Goal: Task Accomplishment & Management: Use online tool/utility

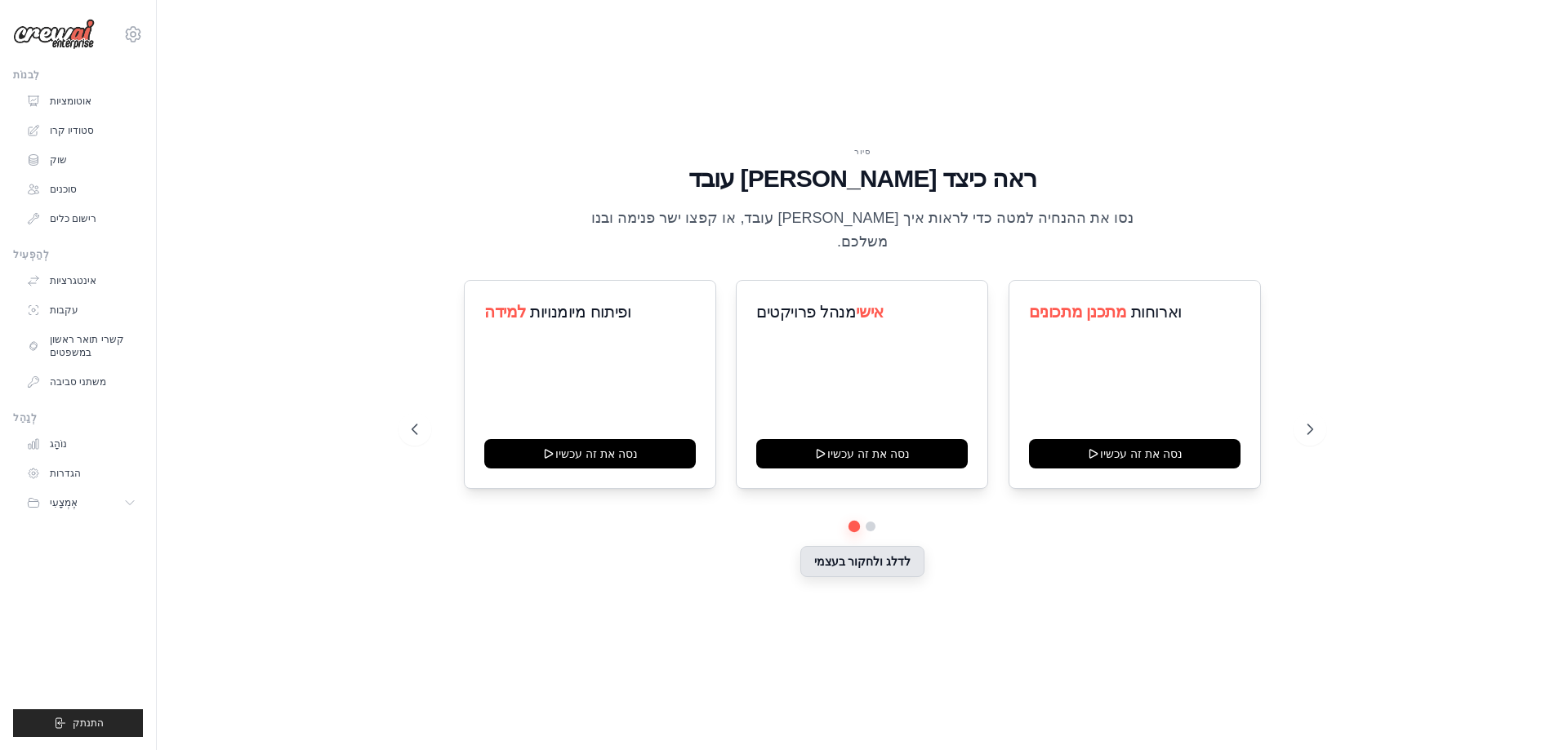
click at [883, 556] on font "לדלג ולחקור בעצמי" at bounding box center [863, 561] width 97 height 13
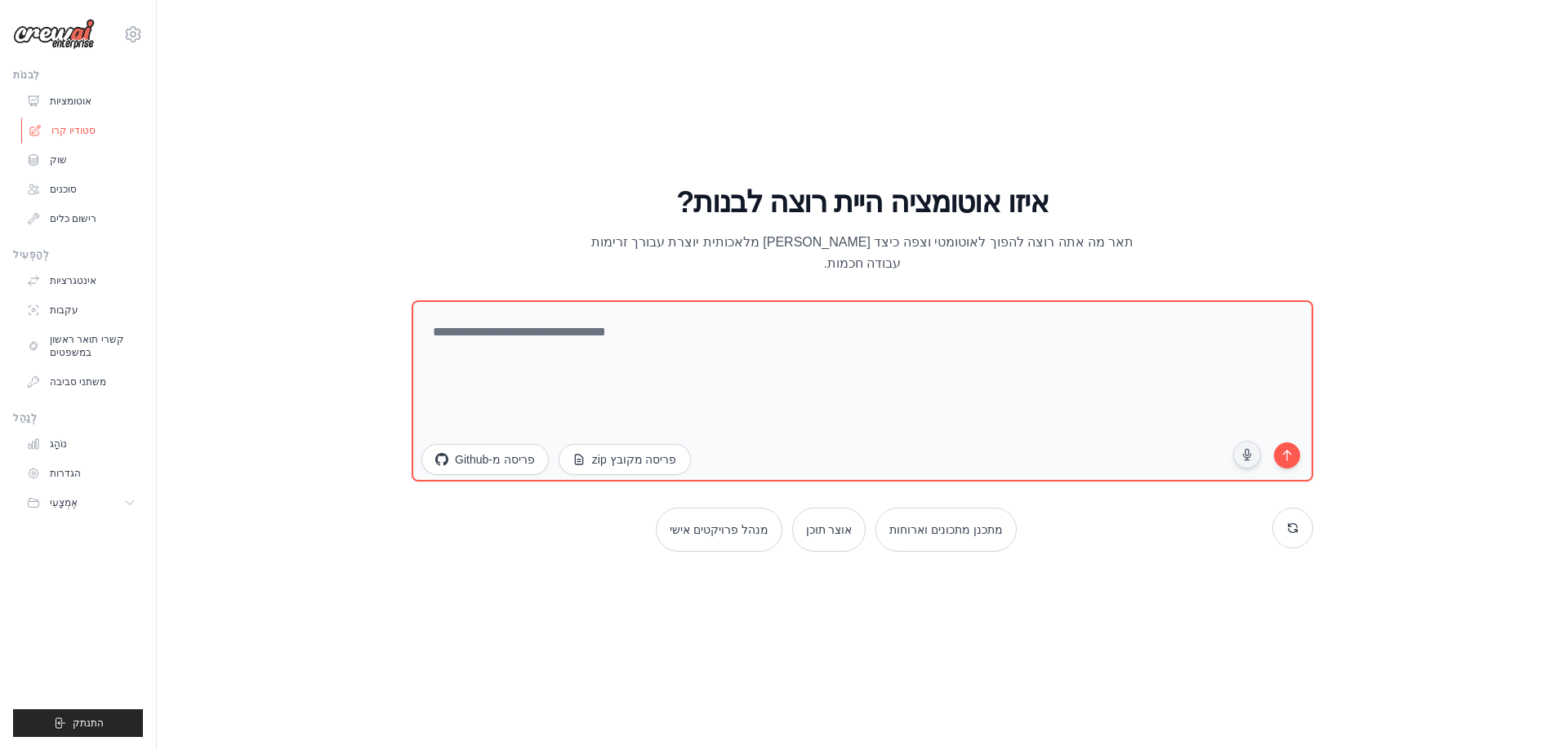
click at [64, 128] on font "סטודיו קרו" at bounding box center [73, 131] width 44 height 12
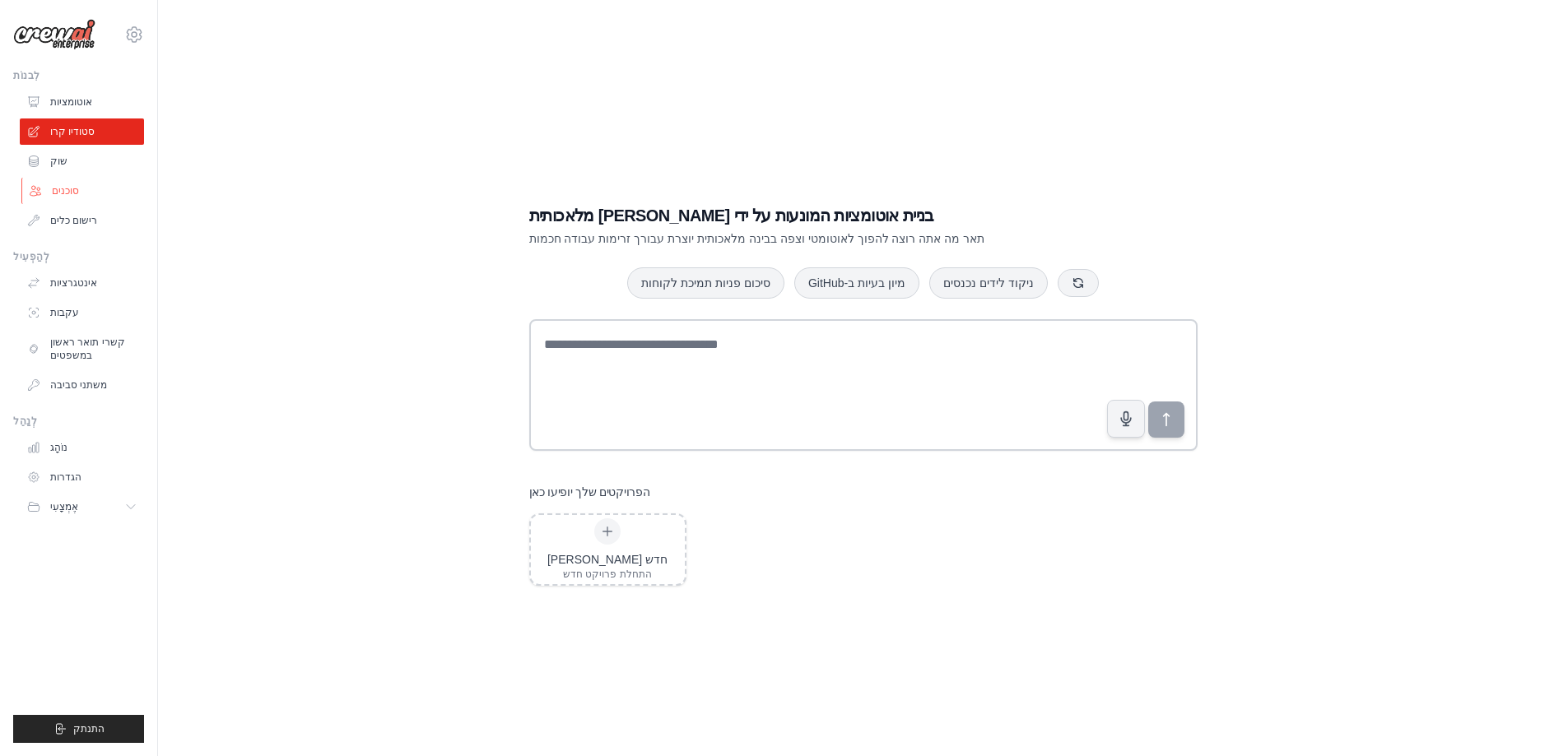
click at [71, 192] on font "סוכנים" at bounding box center [66, 191] width 27 height 12
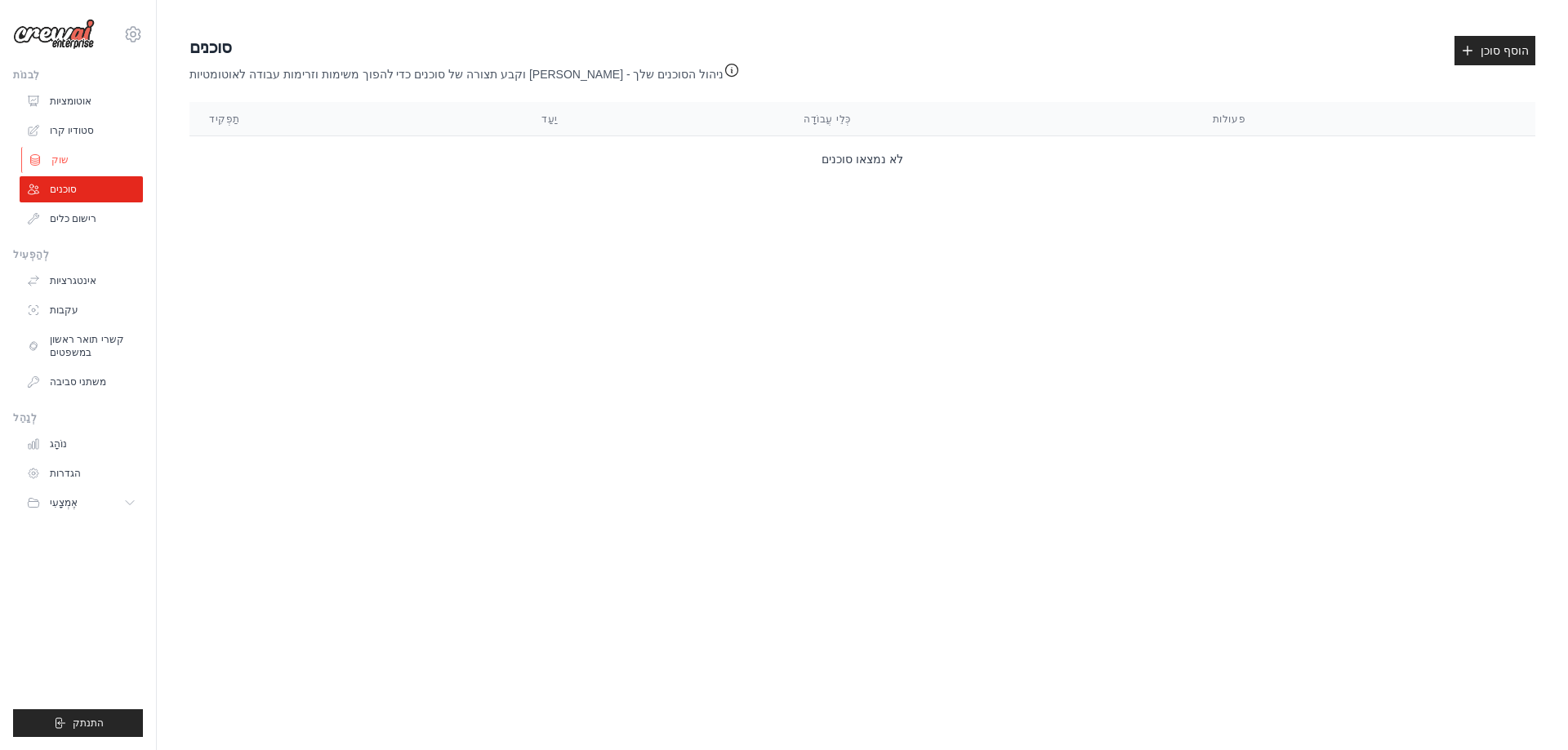
click at [62, 156] on font "שוק" at bounding box center [60, 160] width 17 height 12
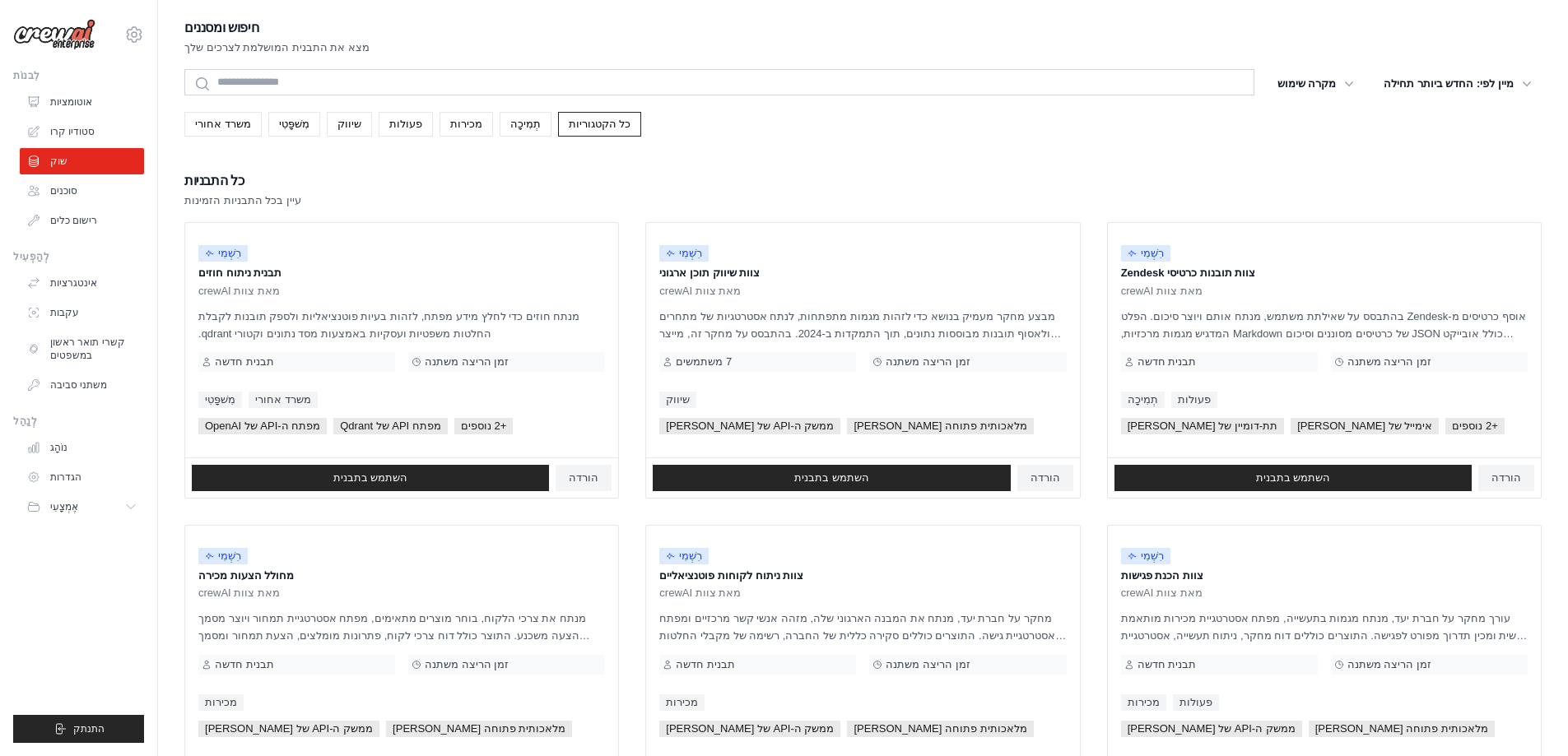
click at [814, 173] on div "כל התבניות עיין בכל התבניות הזמינות" at bounding box center [863, 189] width 1358 height 39
click at [584, 123] on font "כל הקטגוריות" at bounding box center [600, 123] width 63 height 13
click at [450, 126] on font "מכירות" at bounding box center [466, 123] width 32 height 13
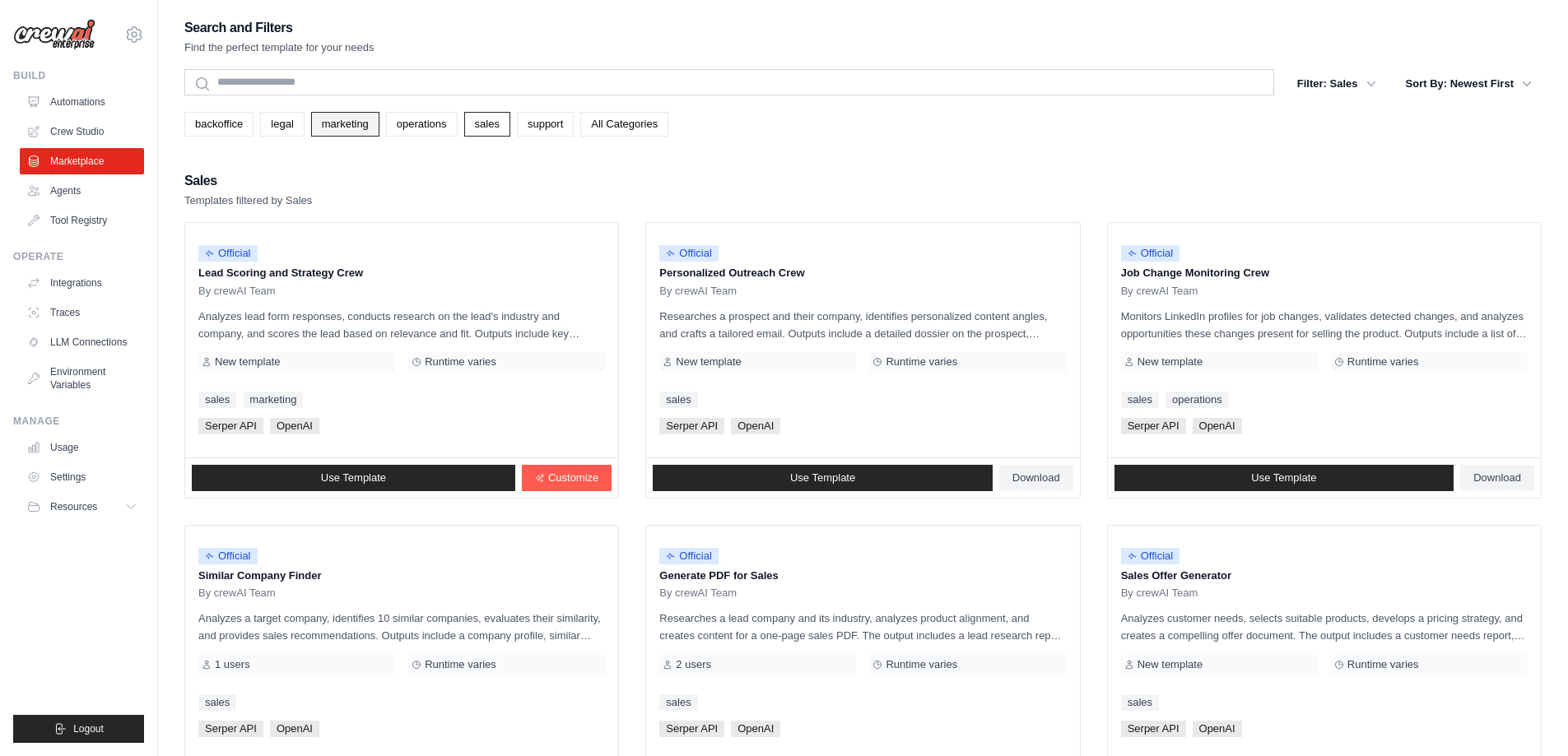
click at [340, 123] on link "marketing" at bounding box center [345, 123] width 68 height 24
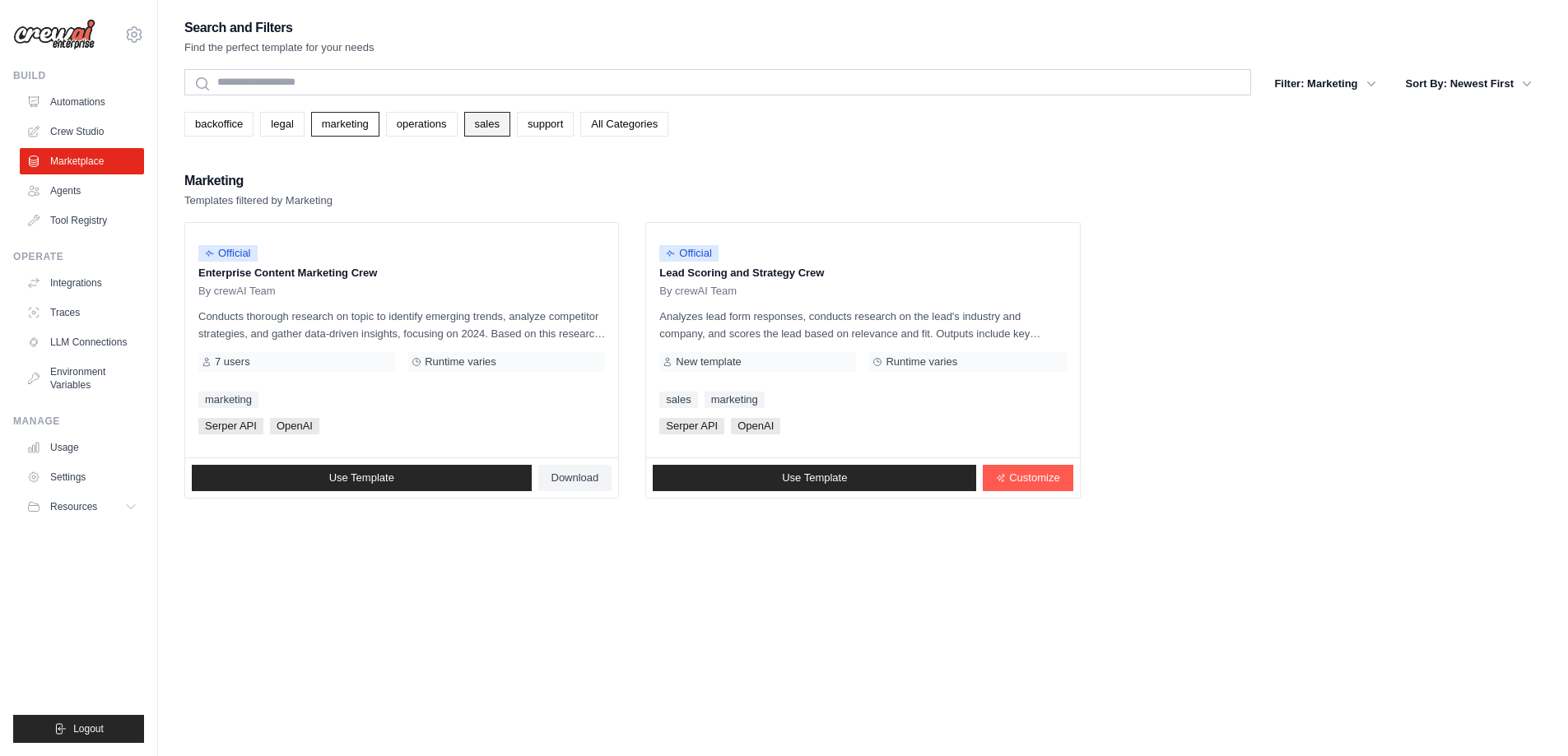
click at [492, 121] on link "sales" at bounding box center [487, 123] width 46 height 24
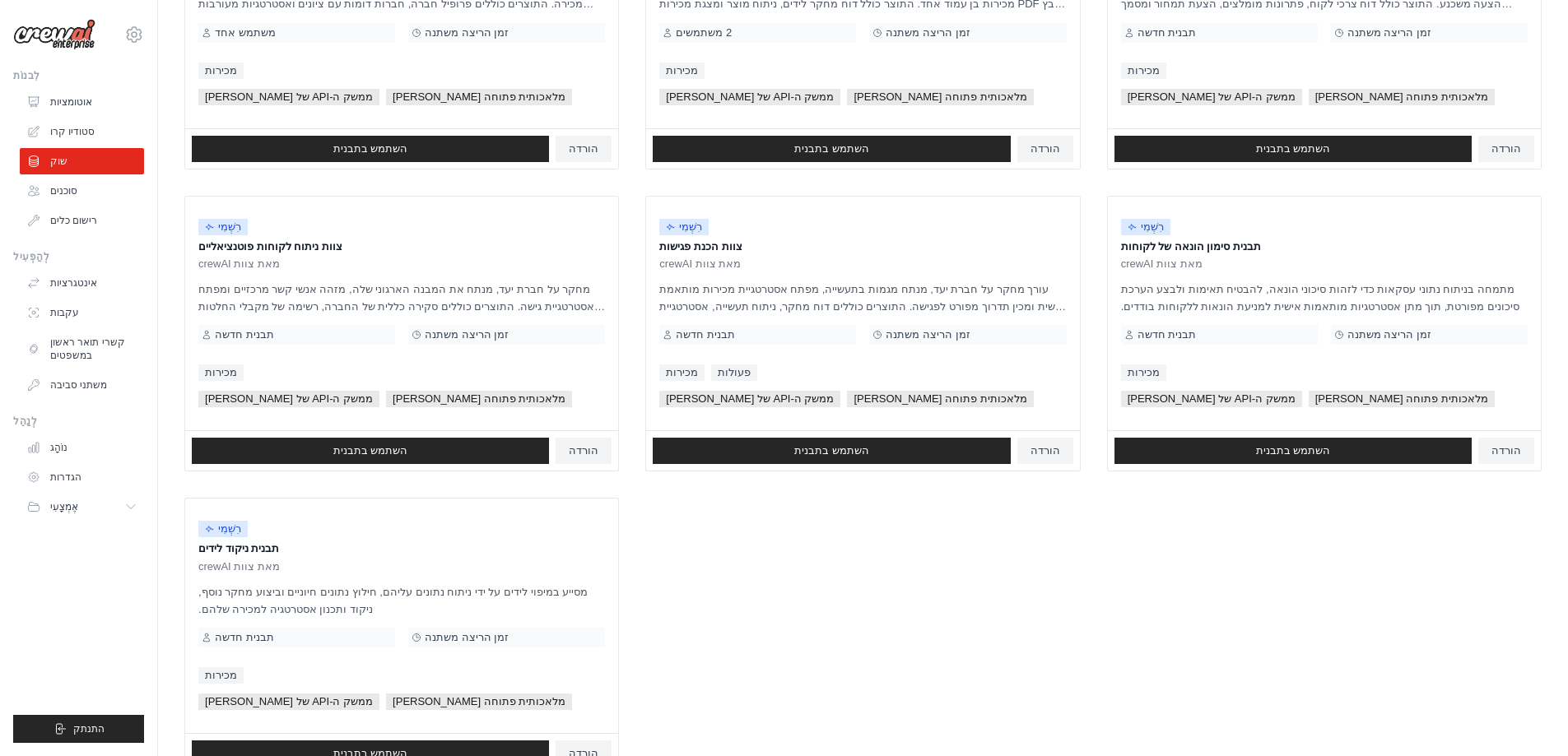
scroll to position [687, 0]
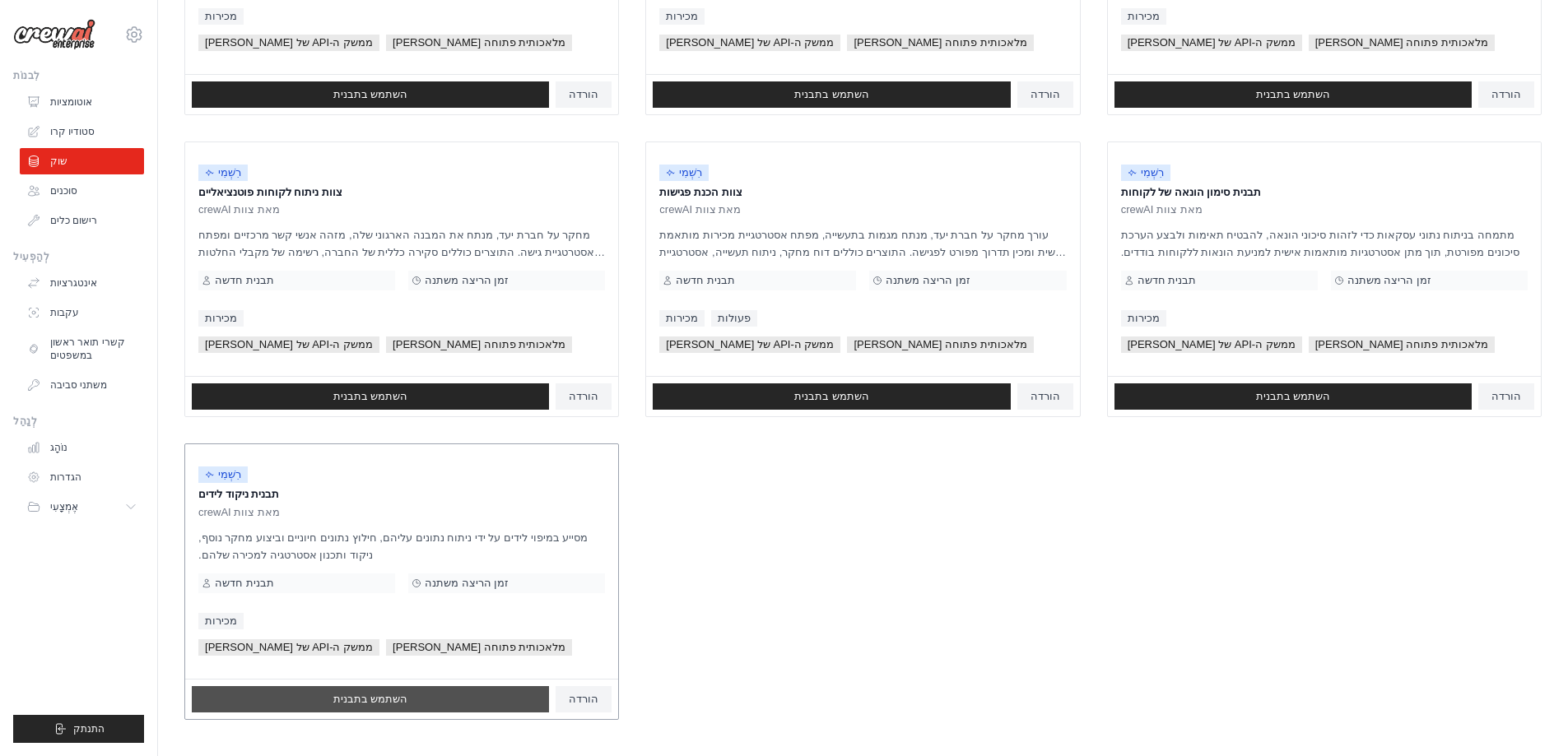
click at [350, 697] on font "השתמש בתבנית" at bounding box center [371, 698] width 75 height 13
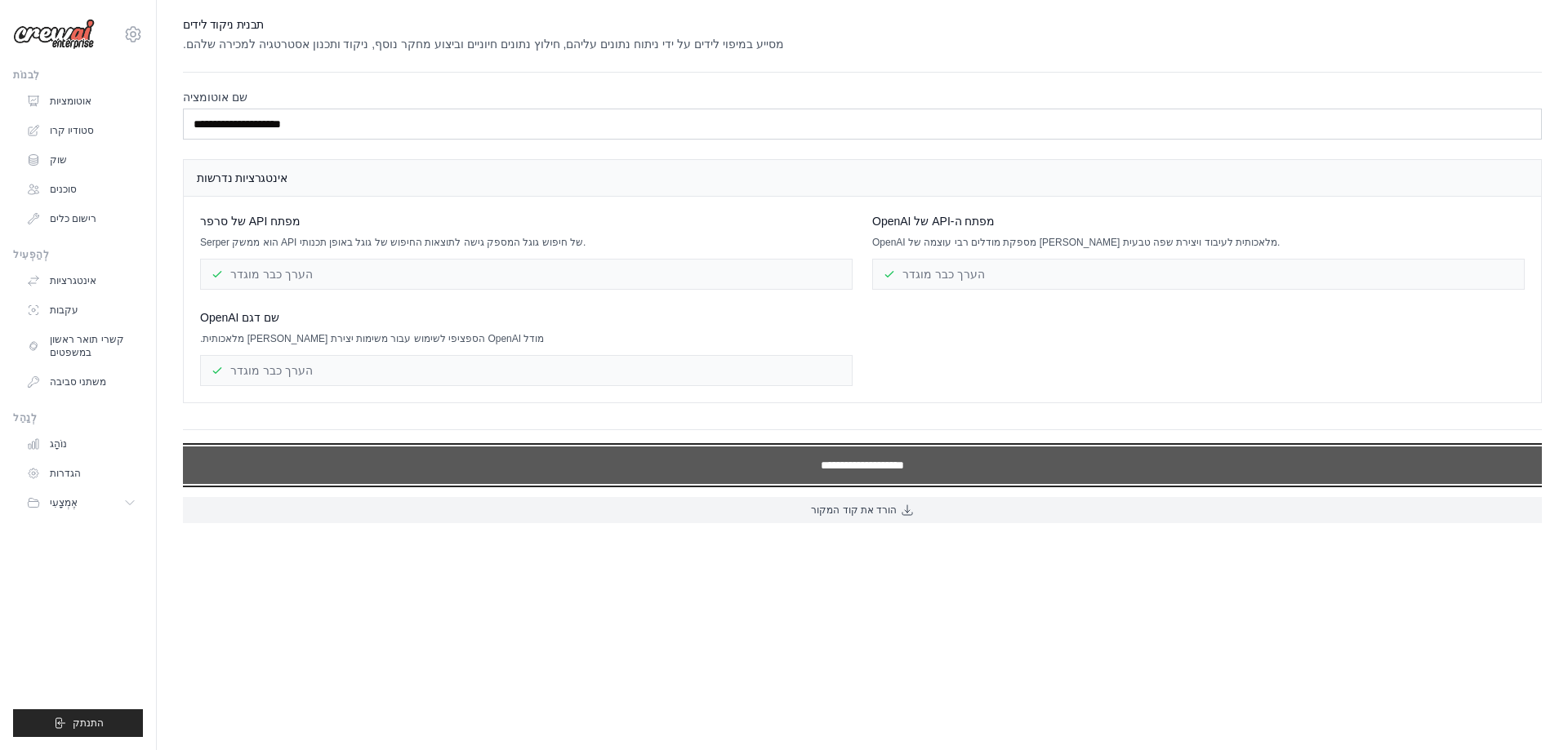
click at [834, 462] on input "**********" at bounding box center [862, 465] width 1358 height 38
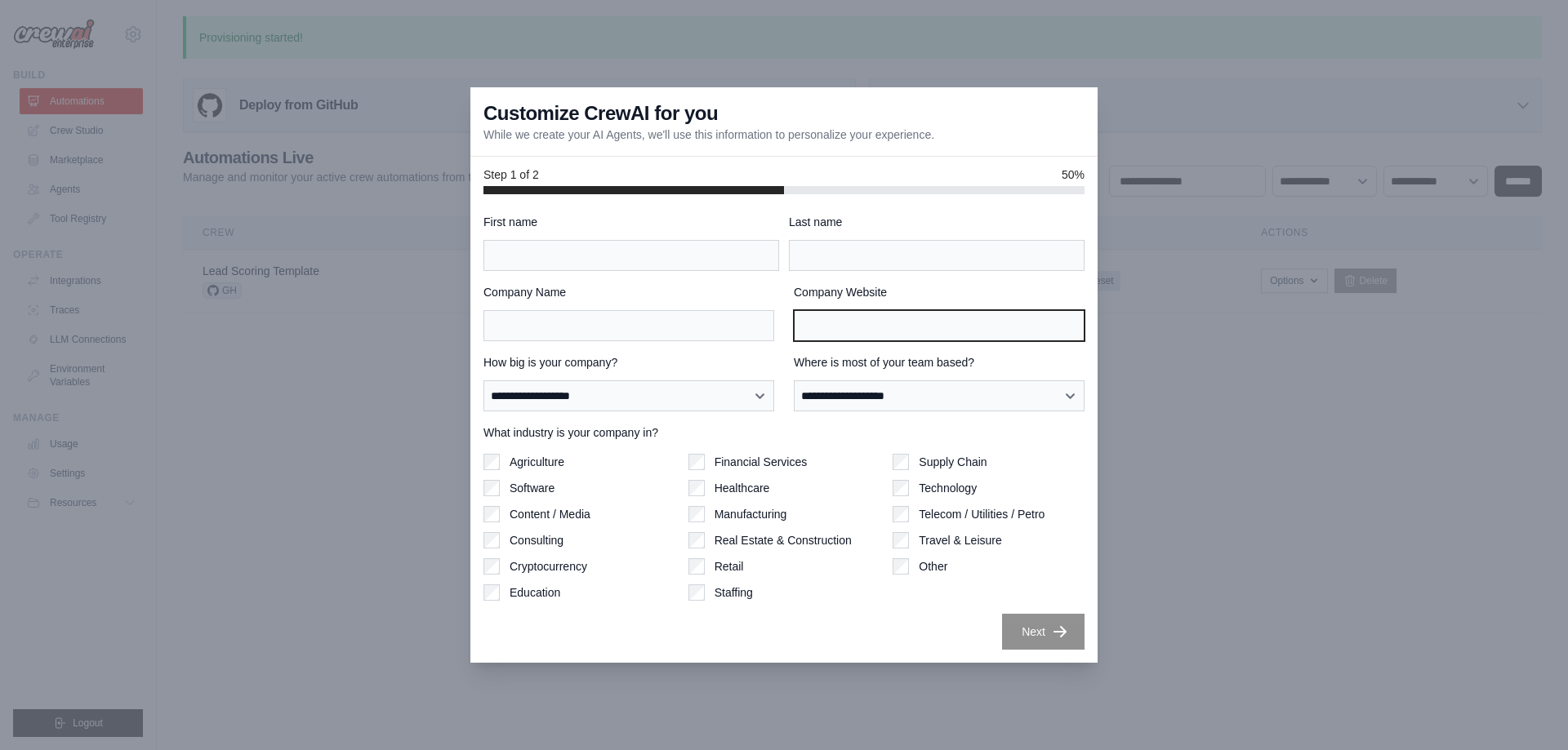
click at [833, 317] on input "Company Website" at bounding box center [939, 326] width 291 height 31
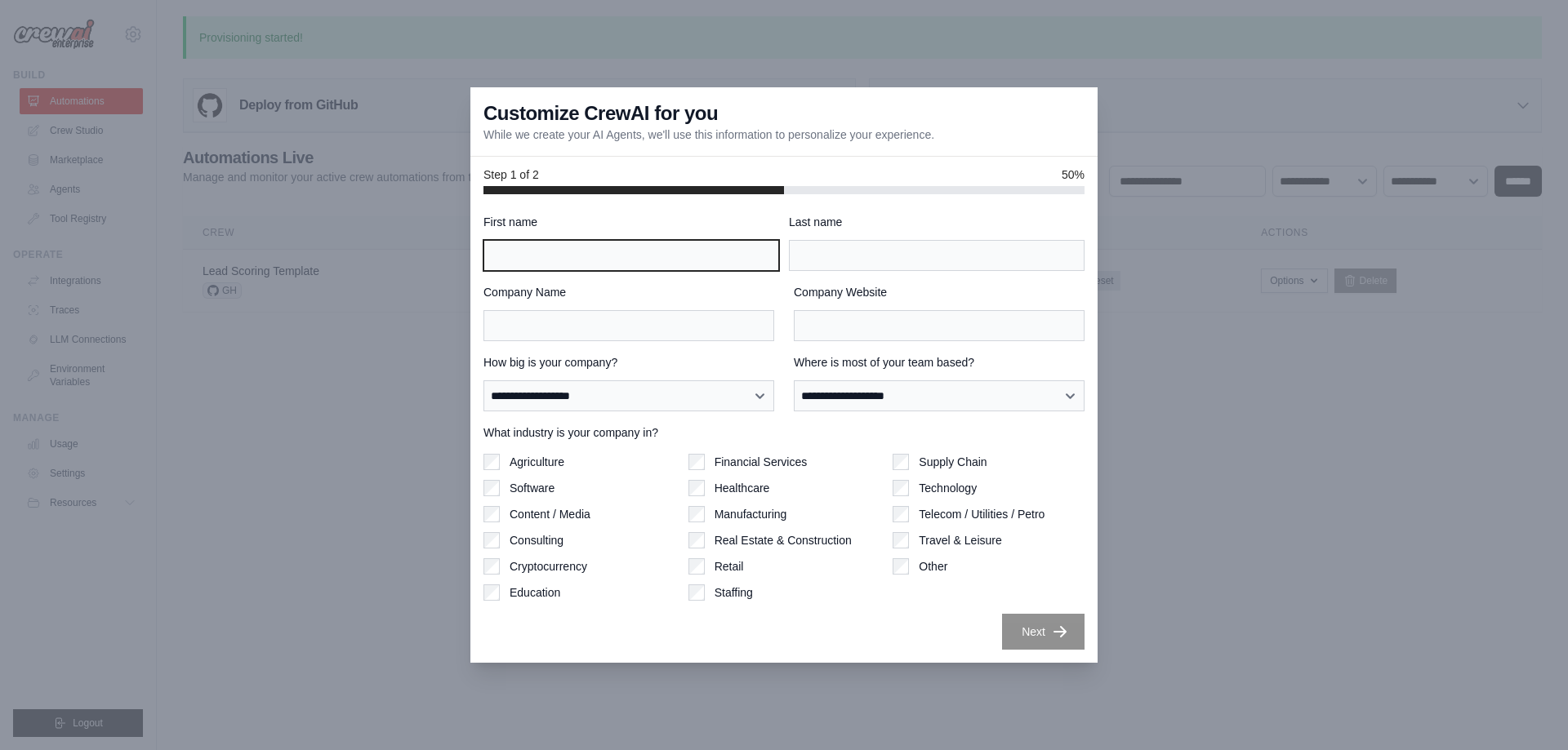
click at [588, 262] on input "First name" at bounding box center [631, 255] width 296 height 31
type input "****"
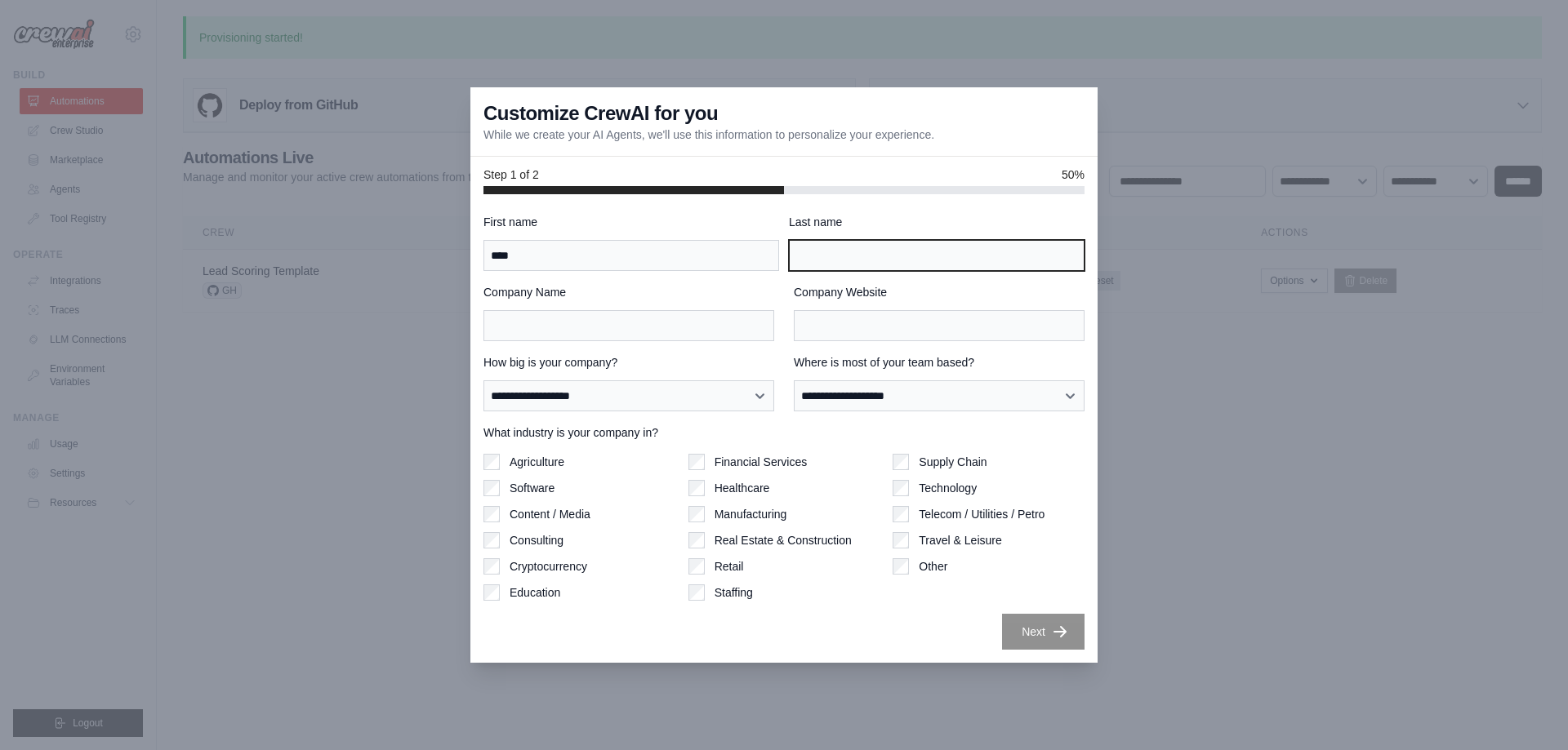
type input "*****"
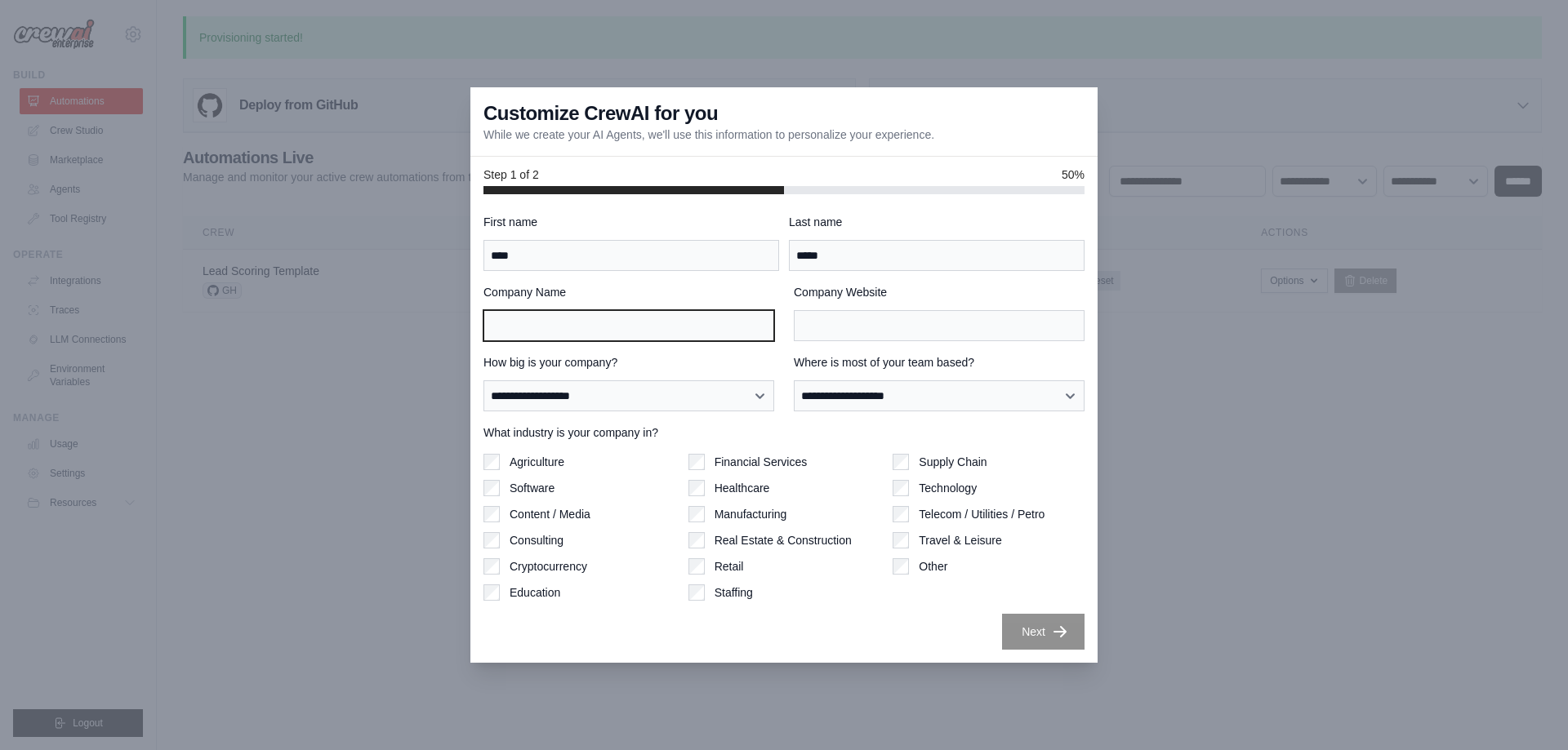
click at [629, 321] on input "Company Name" at bounding box center [629, 326] width 291 height 31
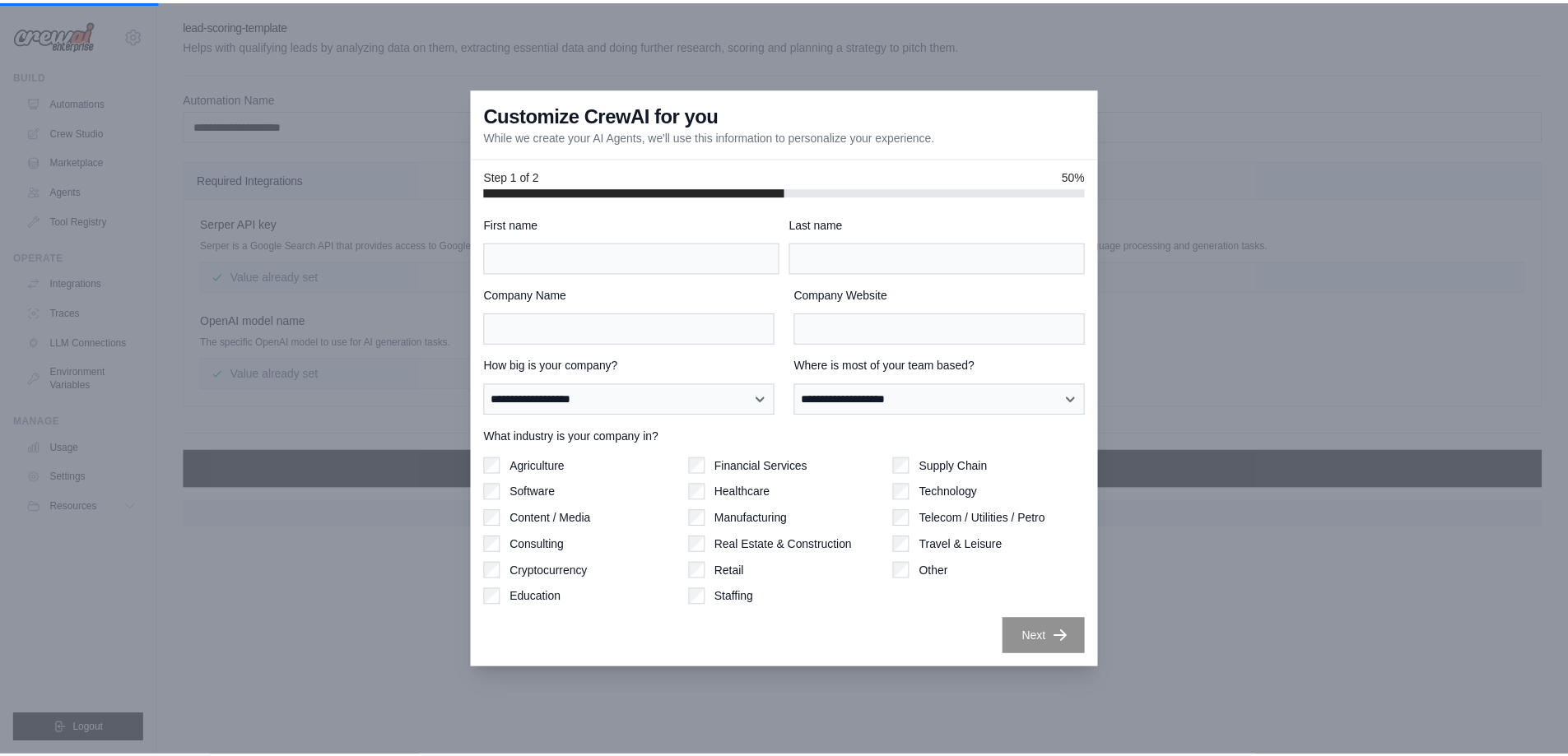
scroll to position [687, 0]
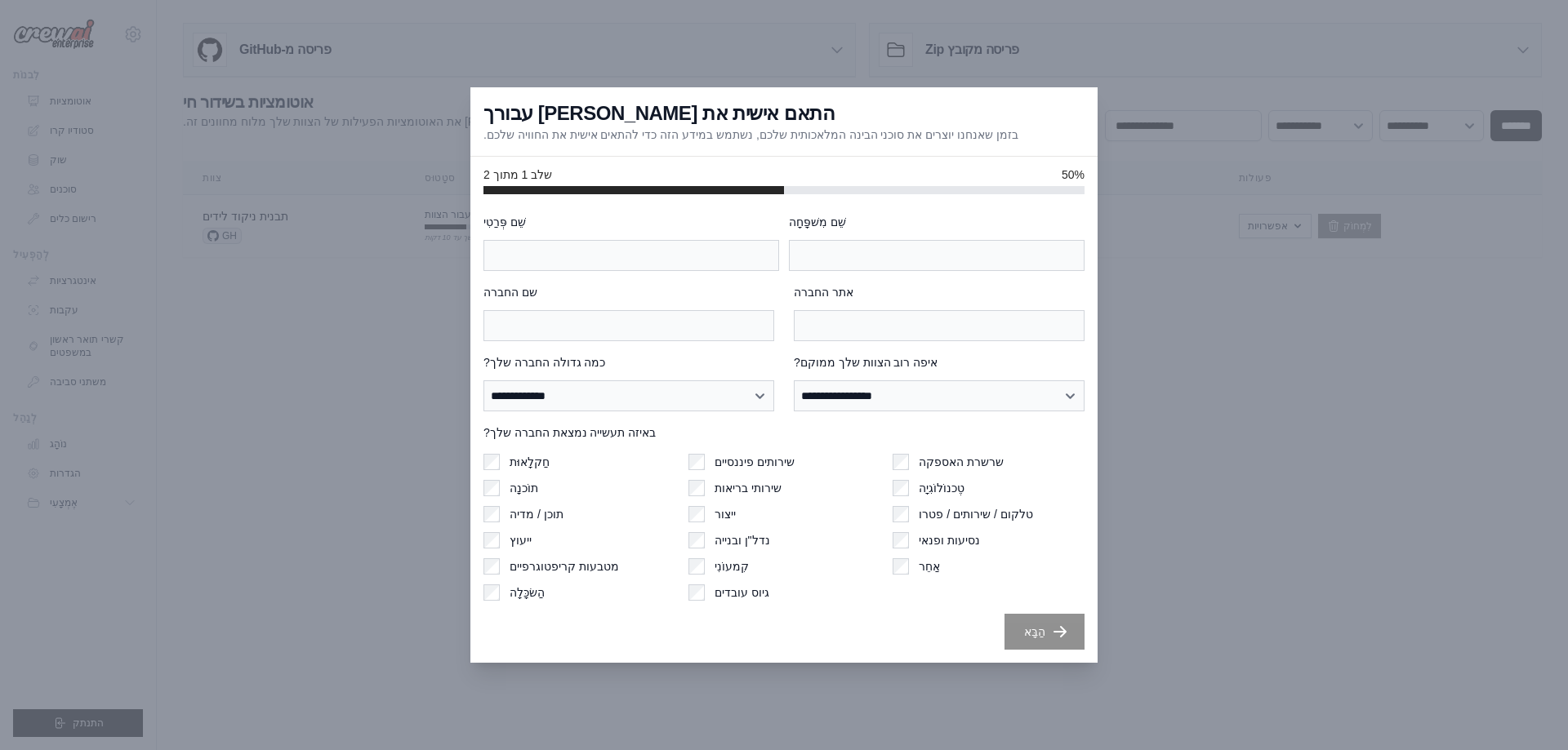
click at [701, 109] on font "התאם אישית את CrewAI עבורך" at bounding box center [659, 113] width 351 height 22
click at [707, 592] on div "גיוס עובדים" at bounding box center [784, 592] width 192 height 16
click at [1067, 166] on div "שלב 1 מתוך 2 50%" at bounding box center [784, 176] width 627 height 38
click at [440, 179] on div at bounding box center [784, 375] width 1568 height 750
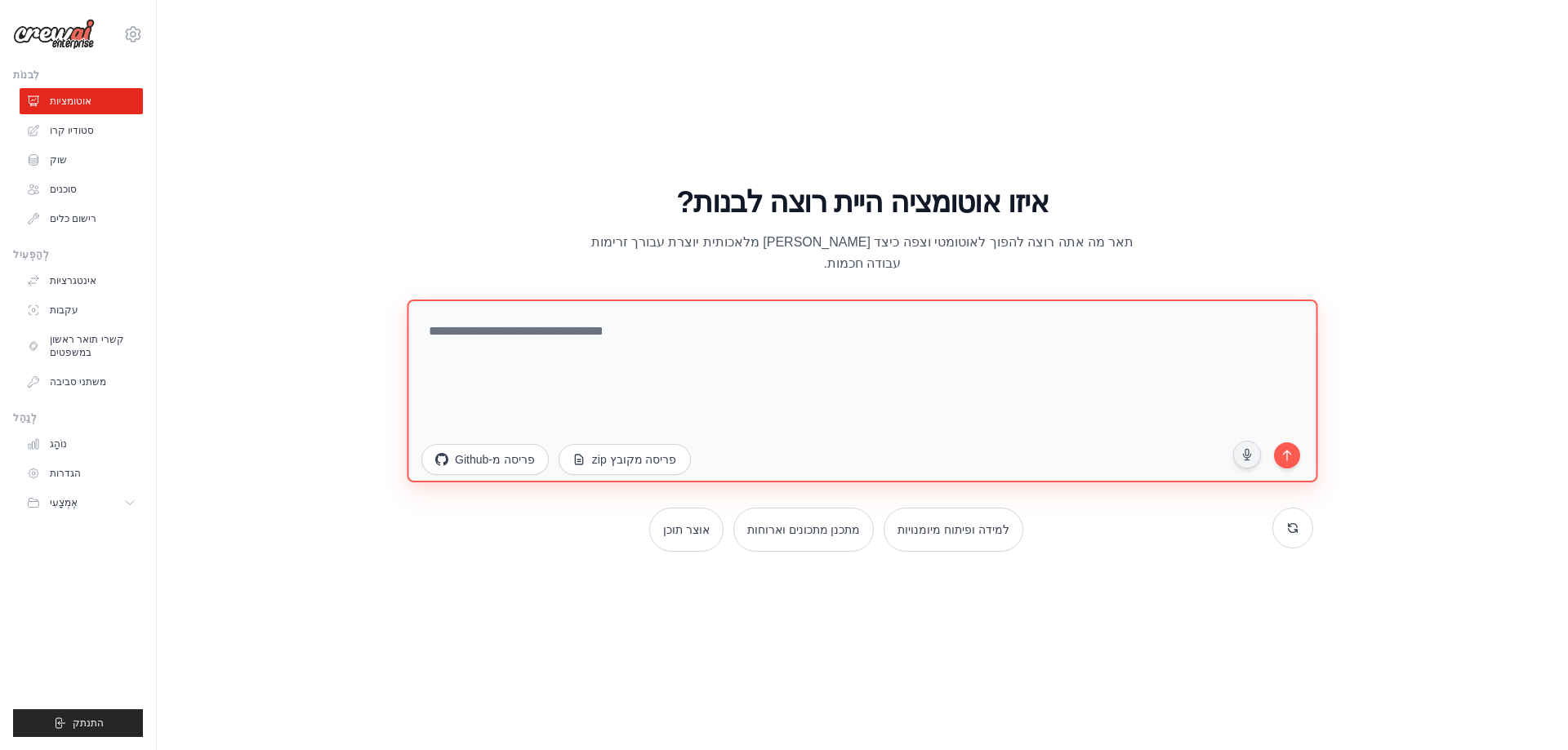
click at [519, 312] on textarea at bounding box center [862, 390] width 910 height 182
type textarea "*"
click at [844, 320] on textarea "**********" at bounding box center [862, 390] width 910 height 182
click at [539, 319] on textarea "**********" at bounding box center [862, 390] width 910 height 182
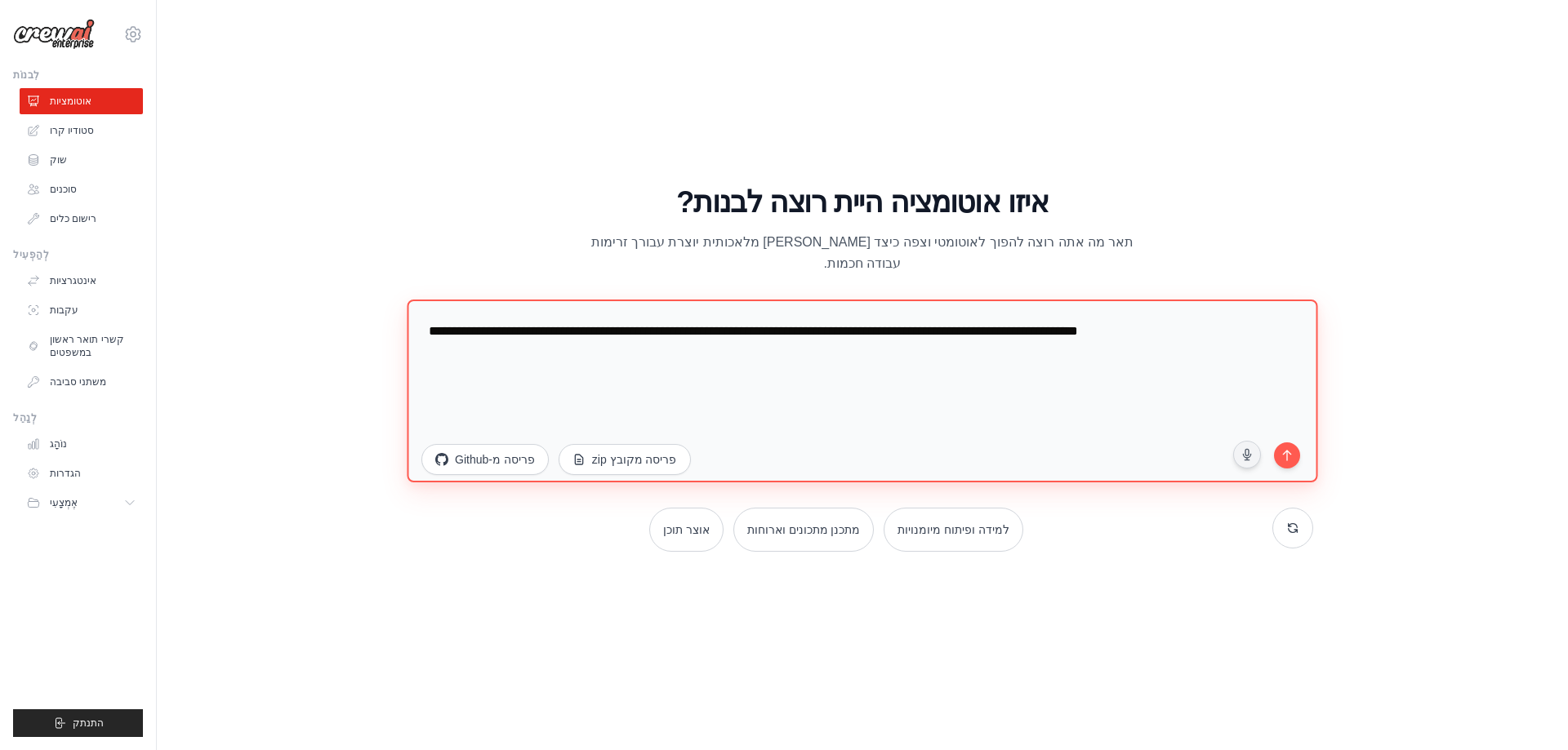
drag, startPoint x: 434, startPoint y: 315, endPoint x: 423, endPoint y: 319, distance: 11.7
click at [423, 319] on textarea "**********" at bounding box center [862, 390] width 910 height 182
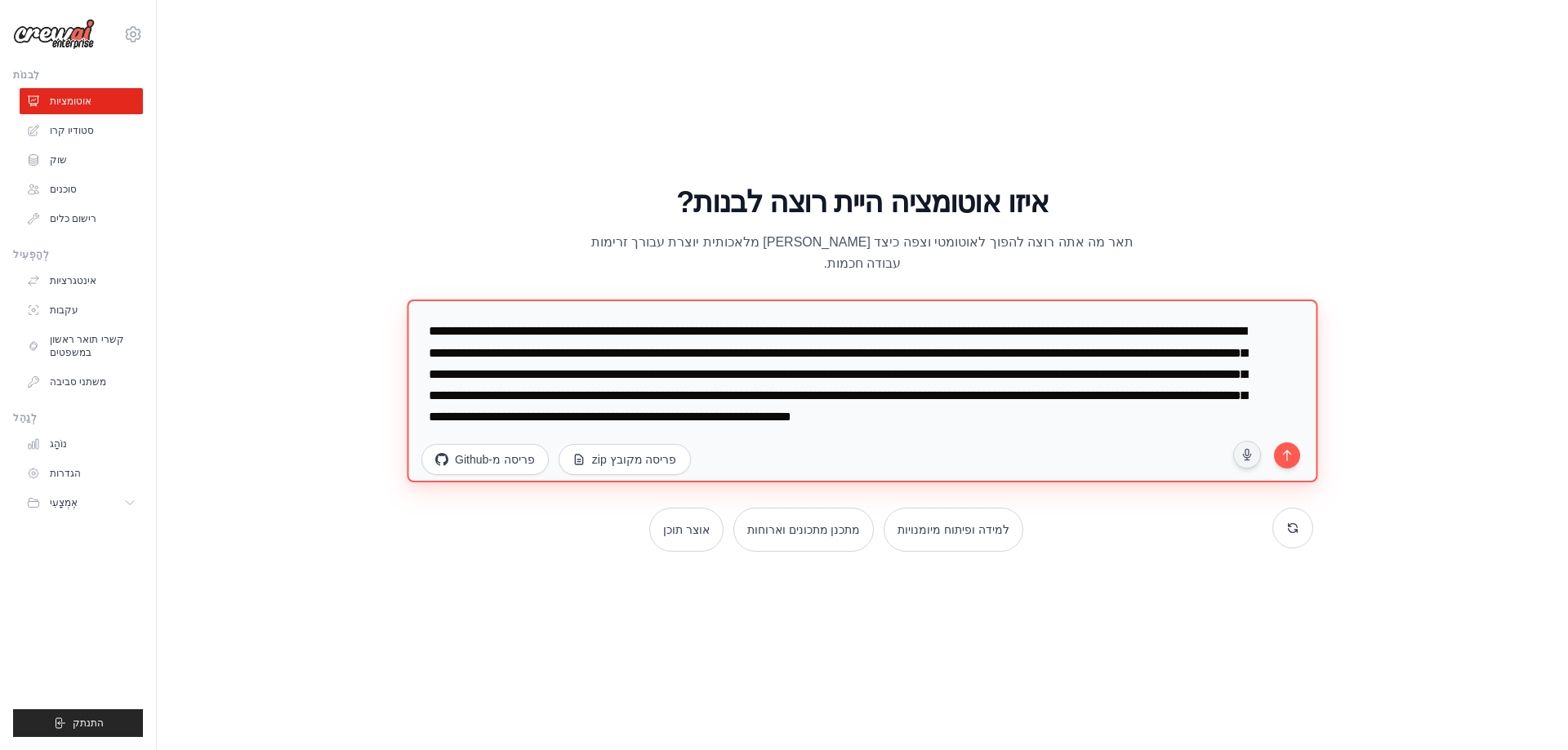
click at [541, 417] on textarea "**********" at bounding box center [862, 390] width 910 height 182
drag, startPoint x: 526, startPoint y: 425, endPoint x: 1026, endPoint y: 322, distance: 510.5
click at [523, 209] on div "איזו אוטומציה היית רוצה לבנות? תאר מה אתה רוצה להפוך לאוטומטי וצפה כיצד בינה מל…" at bounding box center [862, 369] width 901 height 366
drag, startPoint x: 814, startPoint y: 332, endPoint x: 774, endPoint y: 340, distance: 40.8
click at [813, 332] on textarea "**********" at bounding box center [862, 390] width 910 height 182
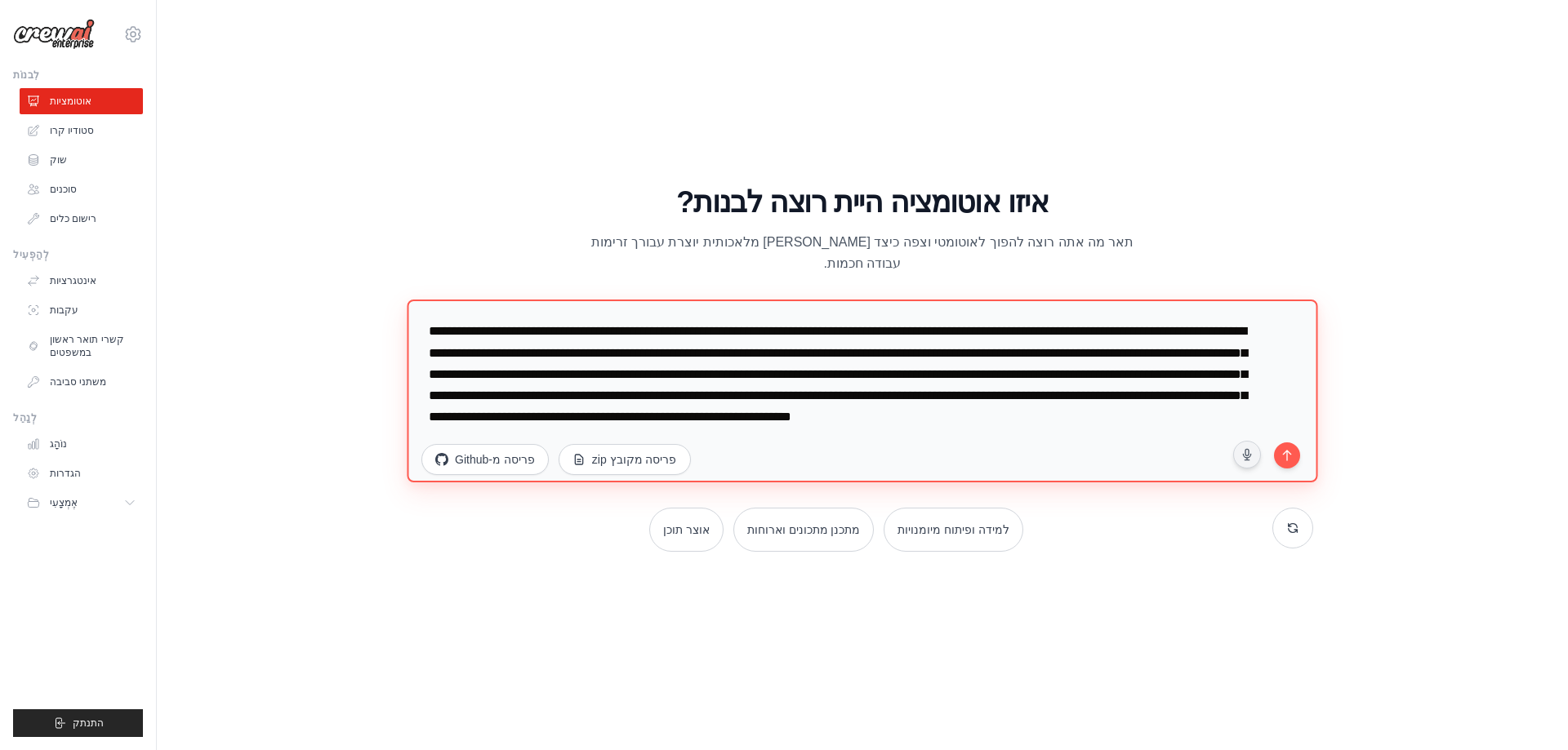
click at [532, 342] on textarea "**********" at bounding box center [862, 390] width 910 height 182
click at [502, 319] on textarea "**********" at bounding box center [862, 390] width 910 height 182
type textarea "**********"
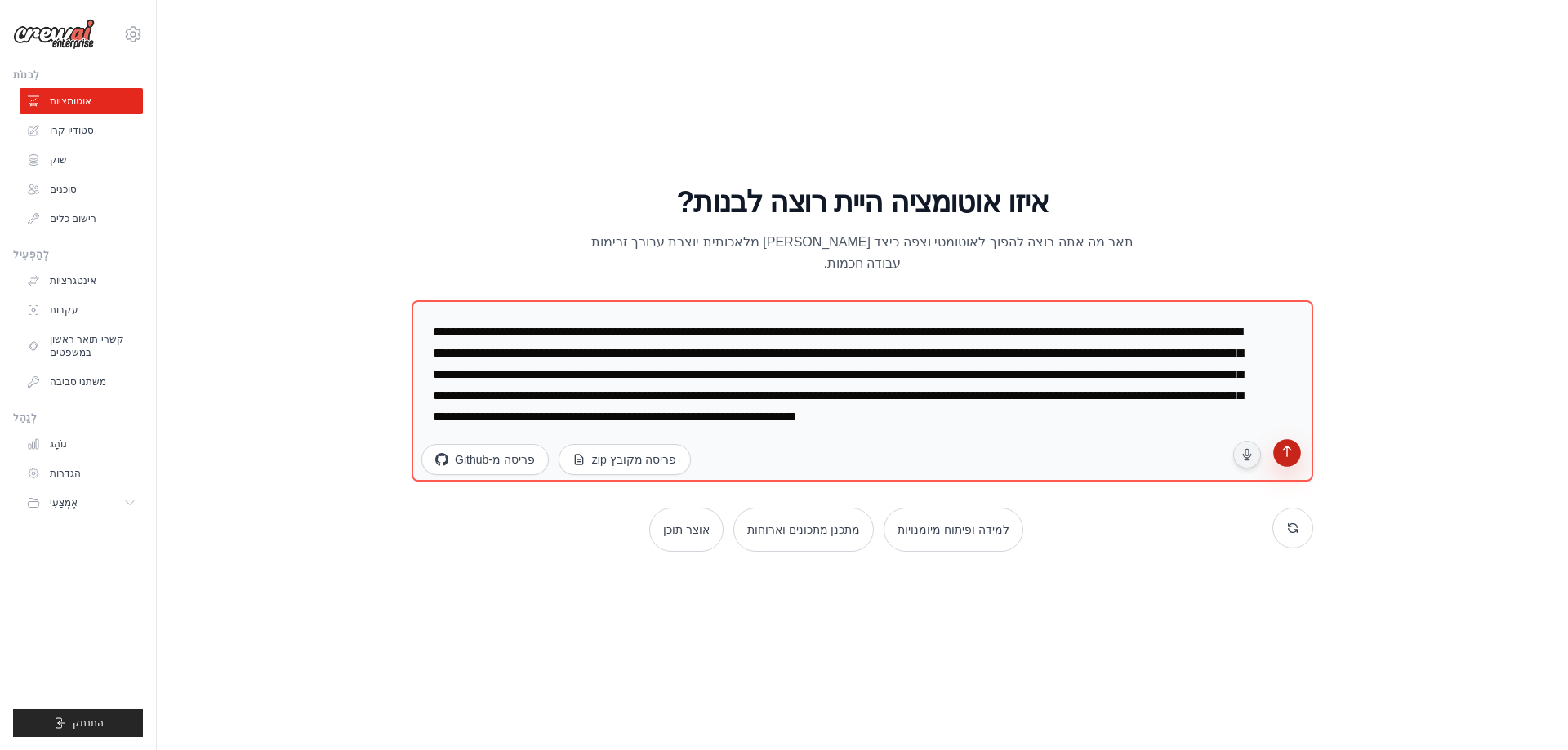
click at [1289, 445] on icon "submit" at bounding box center [1287, 453] width 16 height 16
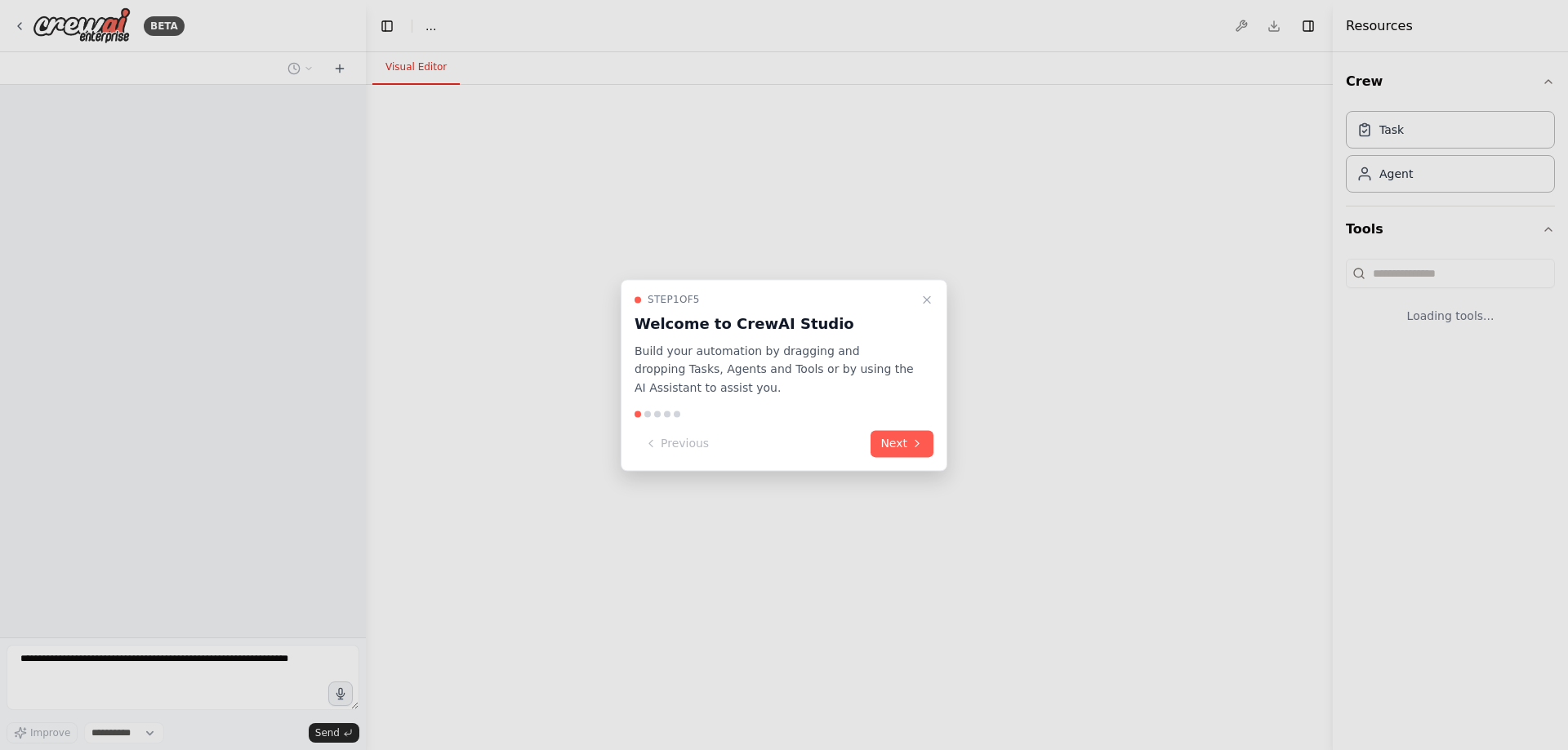
select select "****"
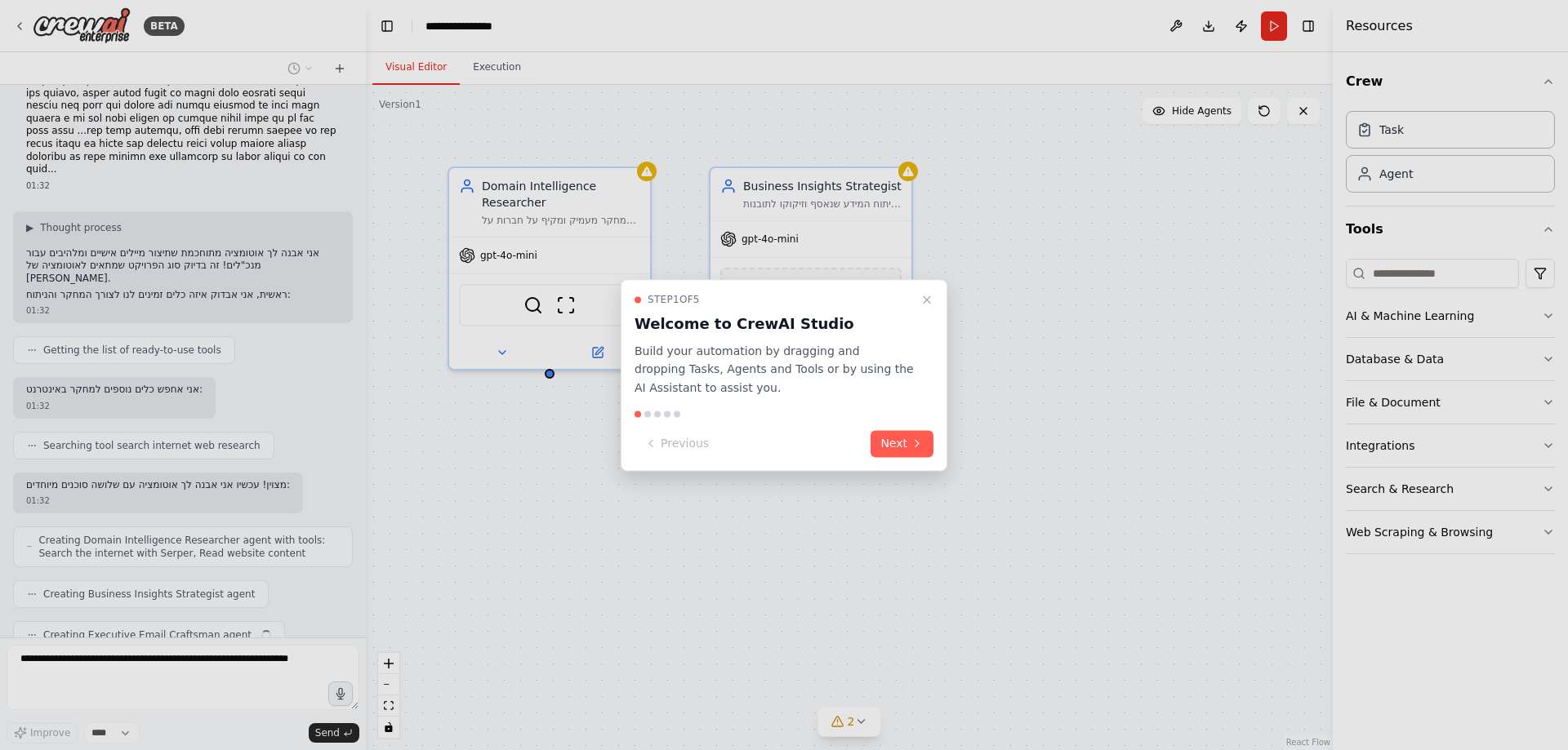
scroll to position [135, 0]
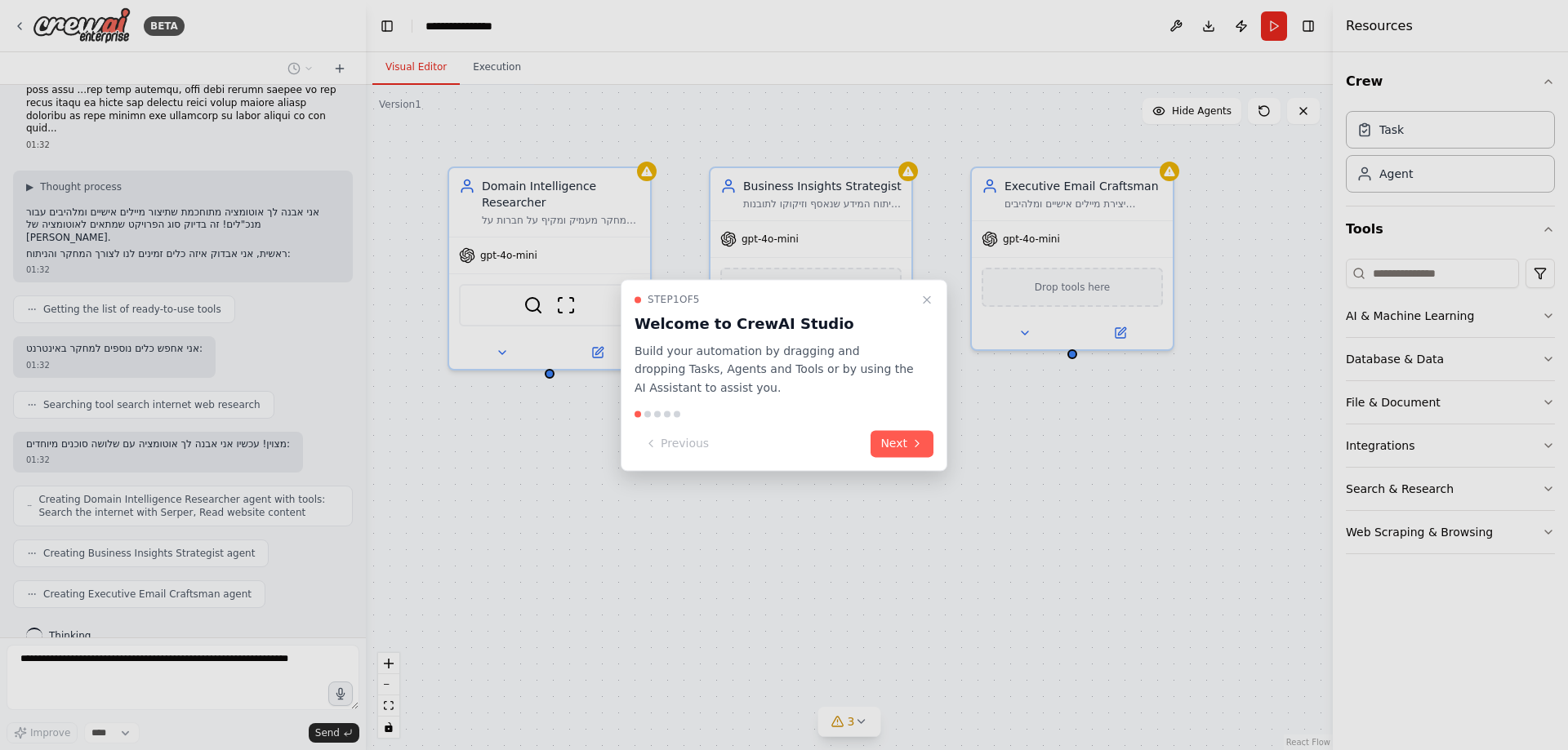
drag, startPoint x: 364, startPoint y: 327, endPoint x: 356, endPoint y: 375, distance: 48.7
click at [356, 372] on div at bounding box center [784, 375] width 1568 height 750
drag, startPoint x: 356, startPoint y: 375, endPoint x: 354, endPoint y: 383, distance: 8.2
click at [354, 383] on div at bounding box center [784, 375] width 1568 height 750
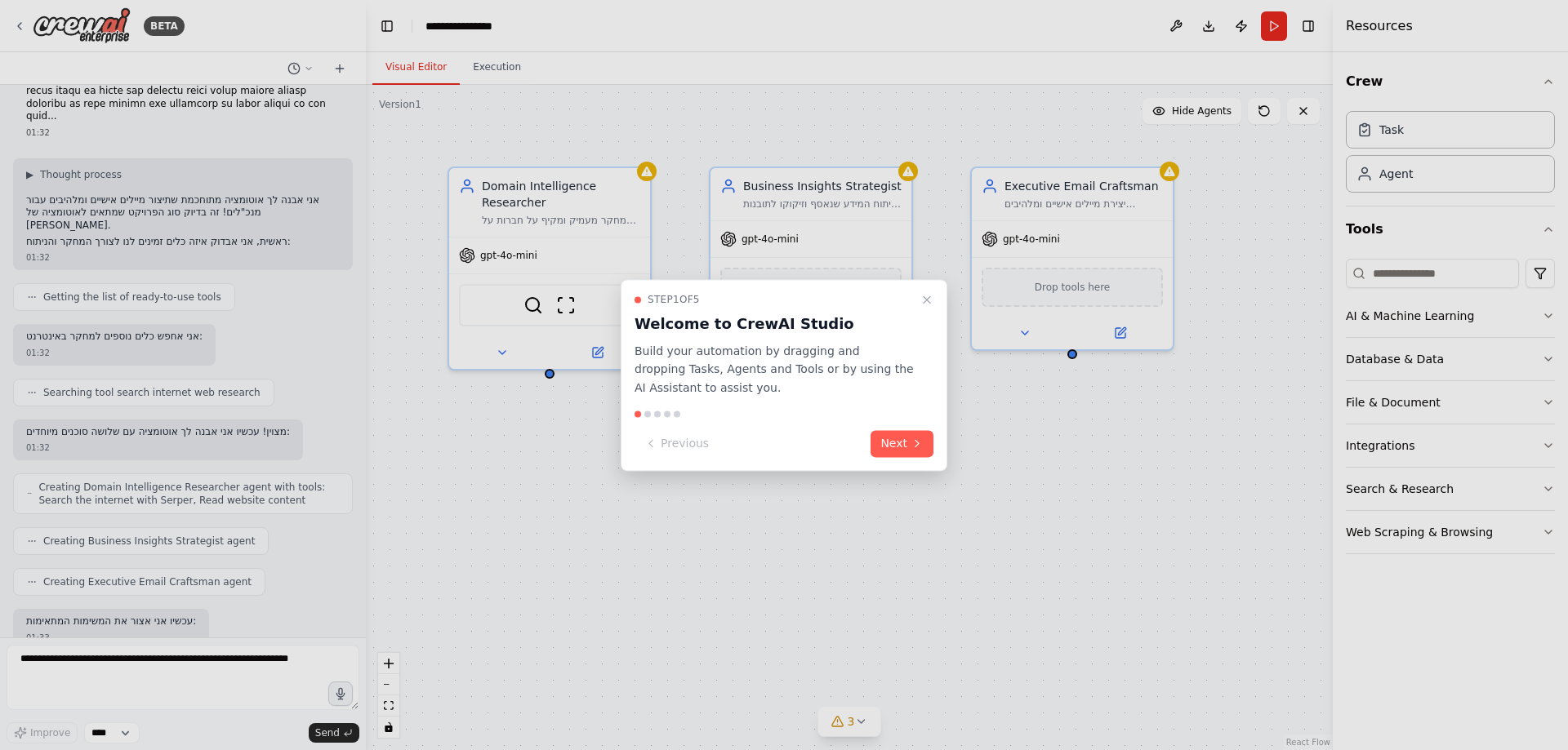
drag, startPoint x: 359, startPoint y: 600, endPoint x: 359, endPoint y: 631, distance: 31.0
click at [359, 628] on div at bounding box center [784, 375] width 1568 height 750
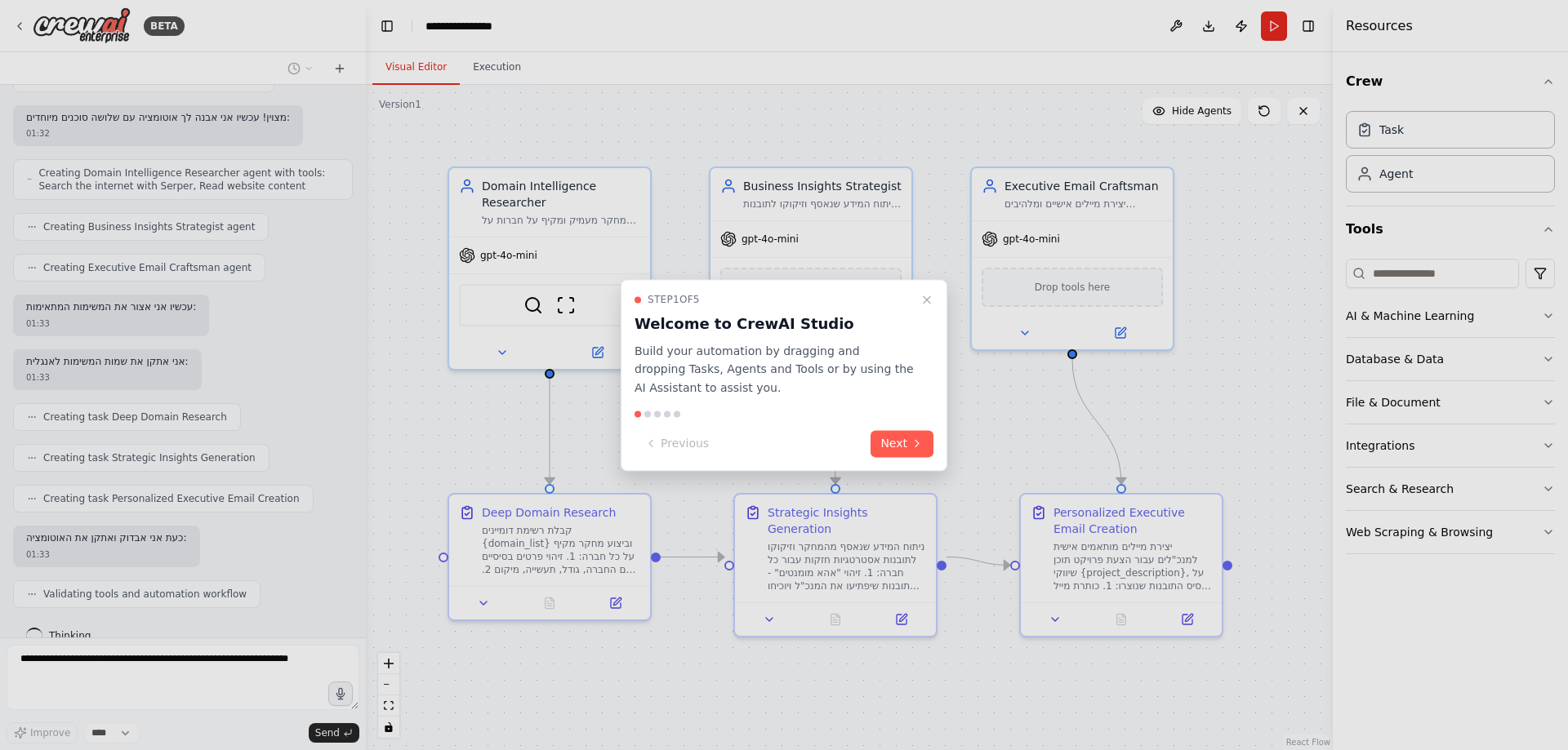
scroll to position [556, 0]
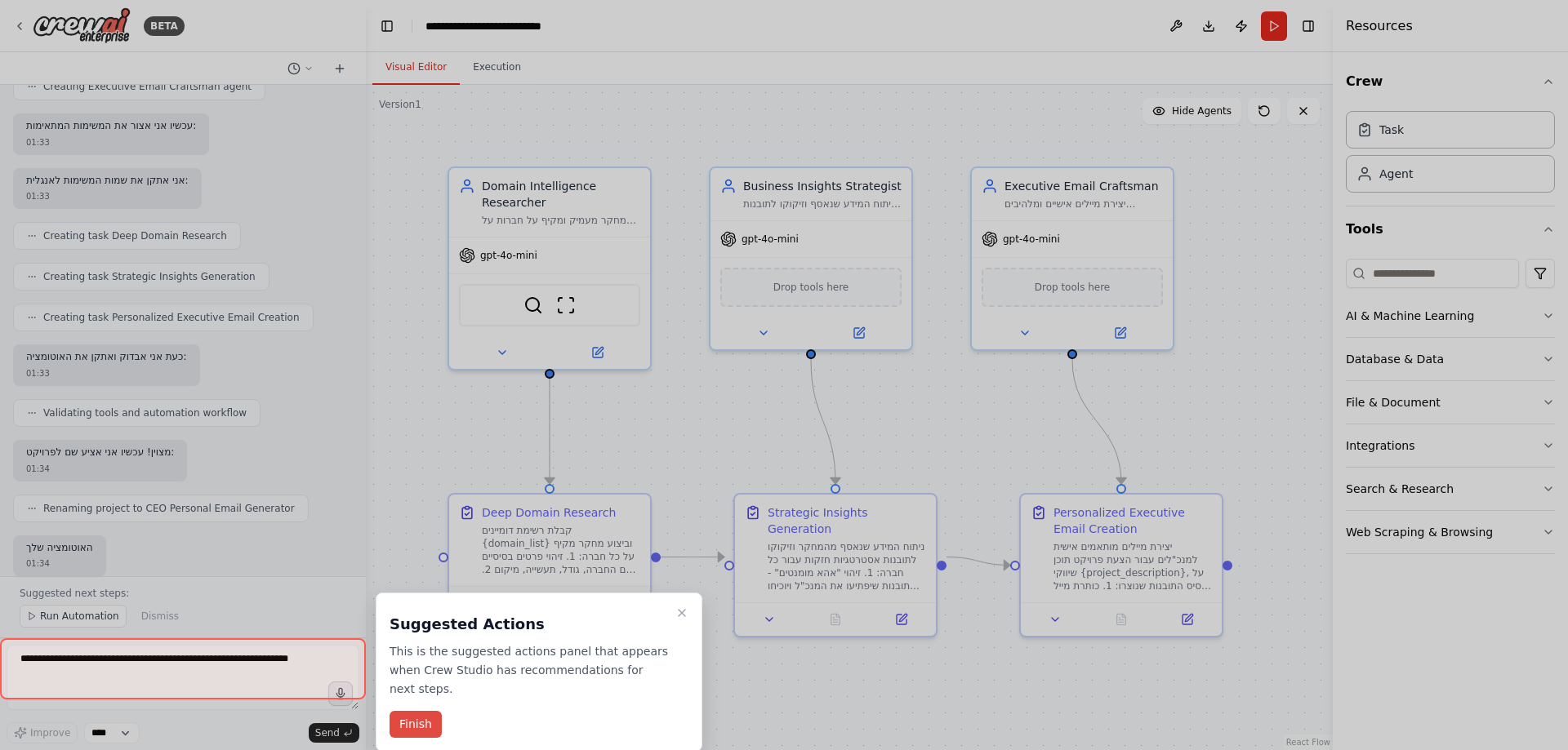
click at [895, 435] on div at bounding box center [784, 375] width 1568 height 750
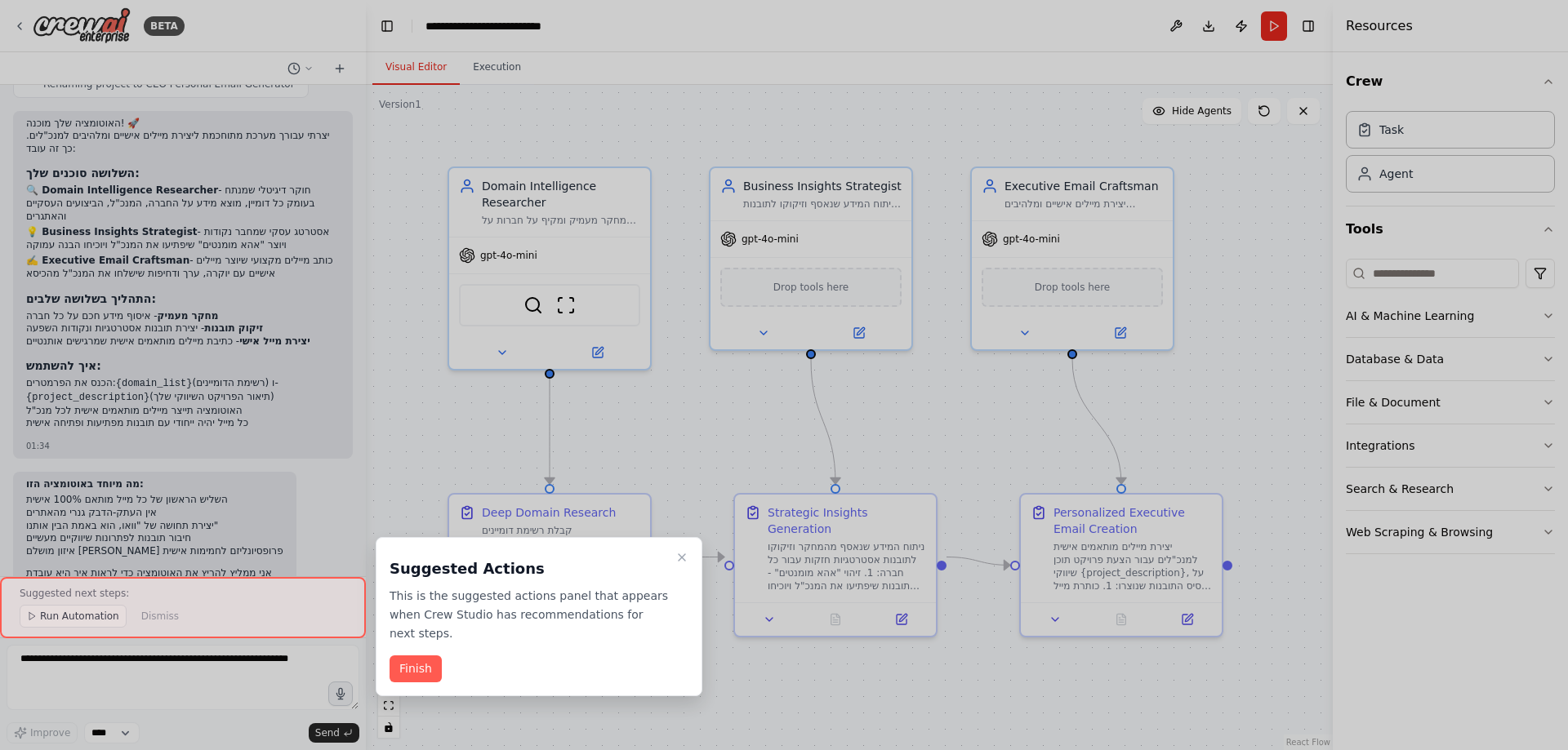
scroll to position [1080, 0]
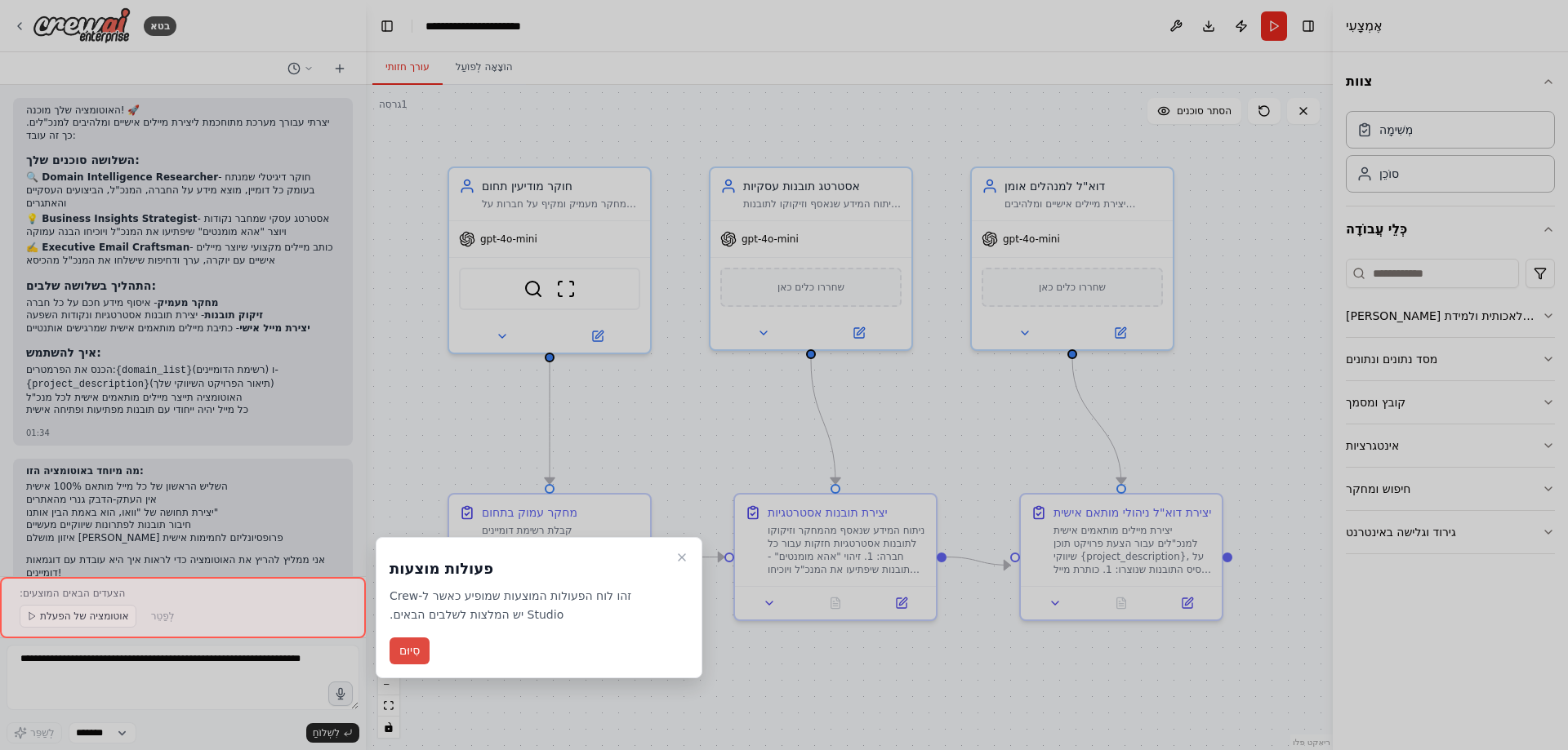
click at [419, 655] on font "סִיוּם" at bounding box center [408, 650] width 20 height 13
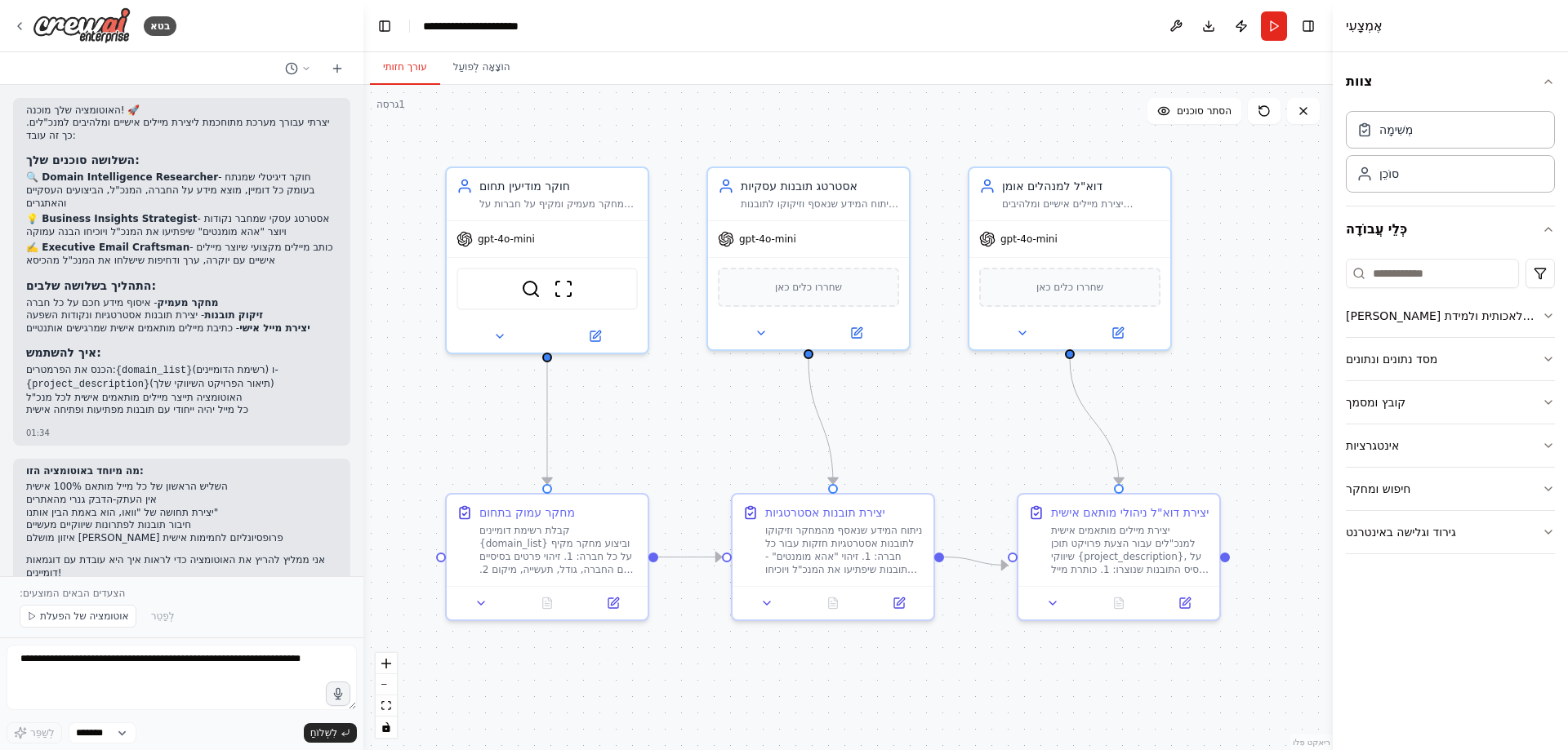
drag, startPoint x: 364, startPoint y: 534, endPoint x: 363, endPoint y: 548, distance: 14.0
click at [363, 548] on div "בטא 01:32 ▶ תהליך חשיבה אני אבנה לך אוטומציה מתוחכמת שתיצור מיילים אישיים ומלהי…" at bounding box center [784, 375] width 1568 height 750
click at [79, 660] on textarea at bounding box center [181, 677] width 350 height 65
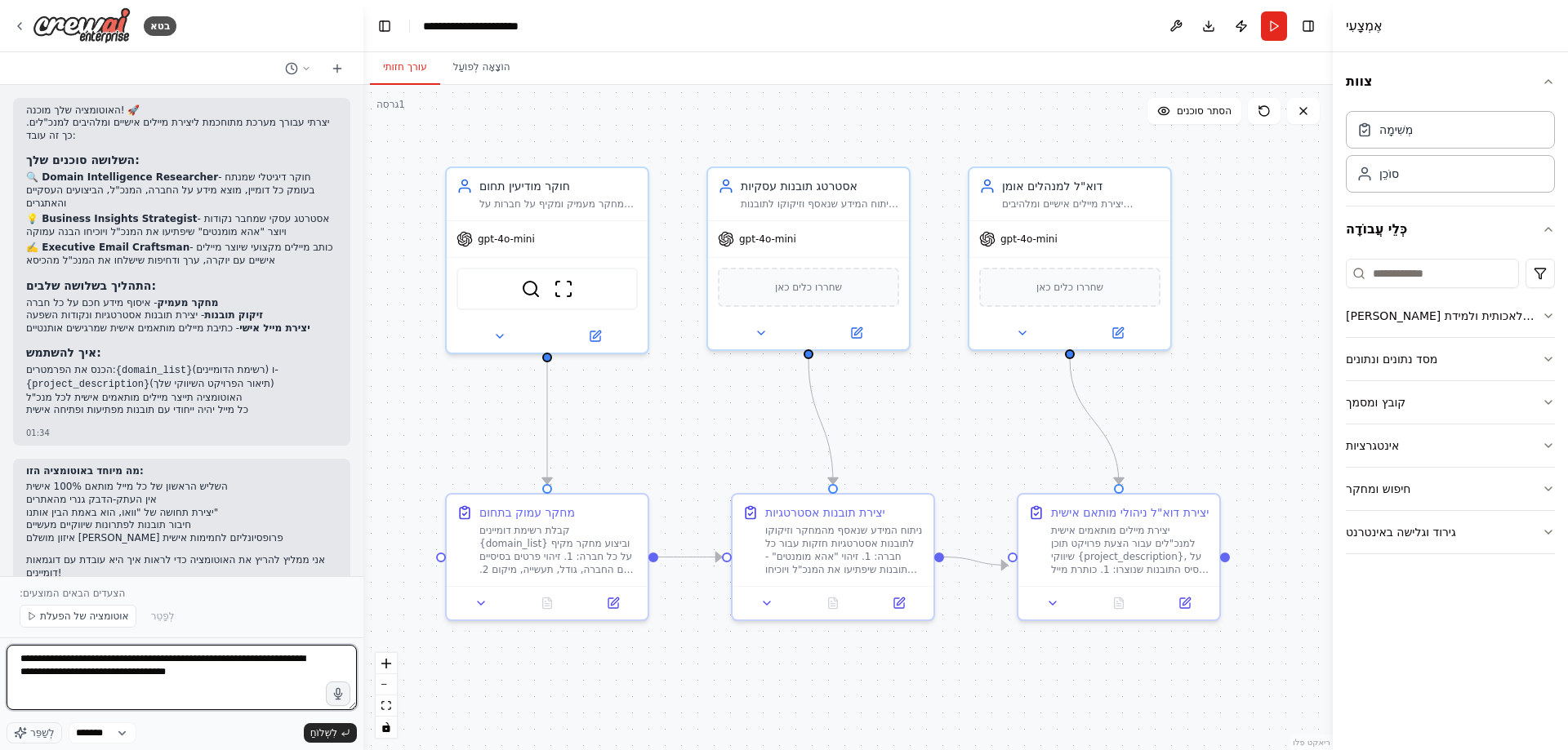
type textarea "**********"
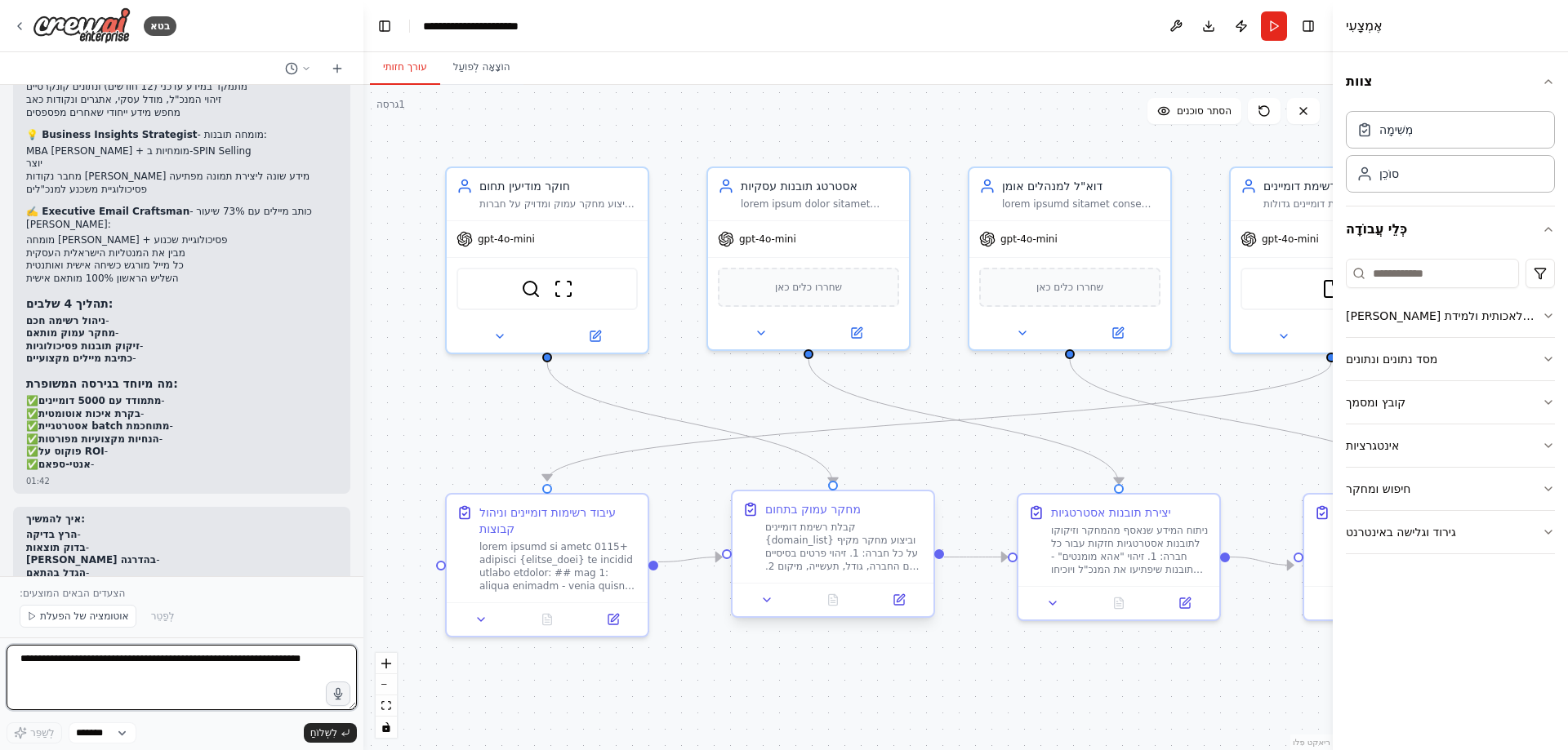
scroll to position [2802, 0]
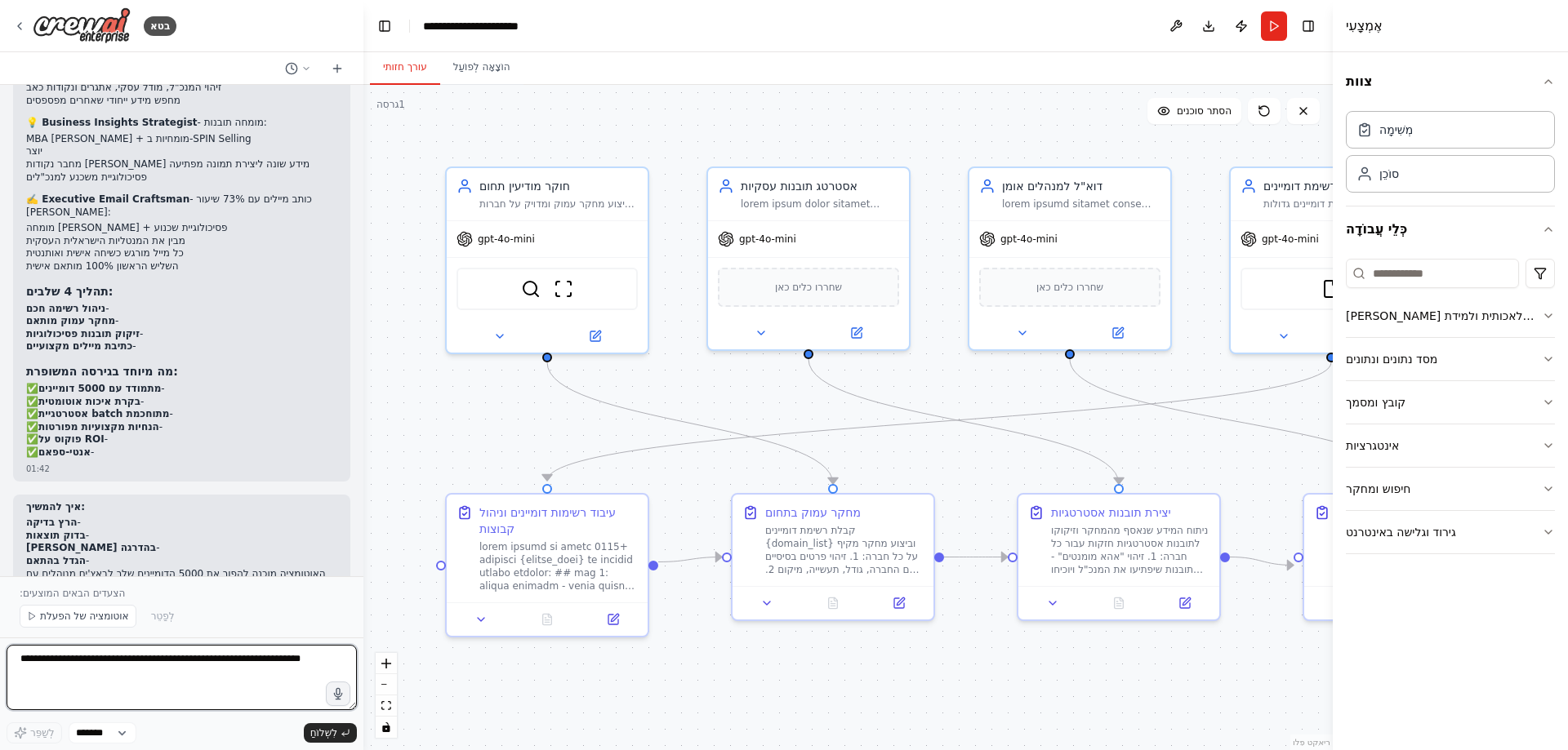
click at [33, 663] on textarea at bounding box center [181, 677] width 350 height 65
drag, startPoint x: 272, startPoint y: 677, endPoint x: 0, endPoint y: 672, distance: 272.0
click at [0, 672] on div "בטא 01:32 ▶ תהליך חשיבה אני אבנה לך אוטומציה מתוחכמת שתיצור מיילים אישיים ומלהי…" at bounding box center [181, 375] width 363 height 750
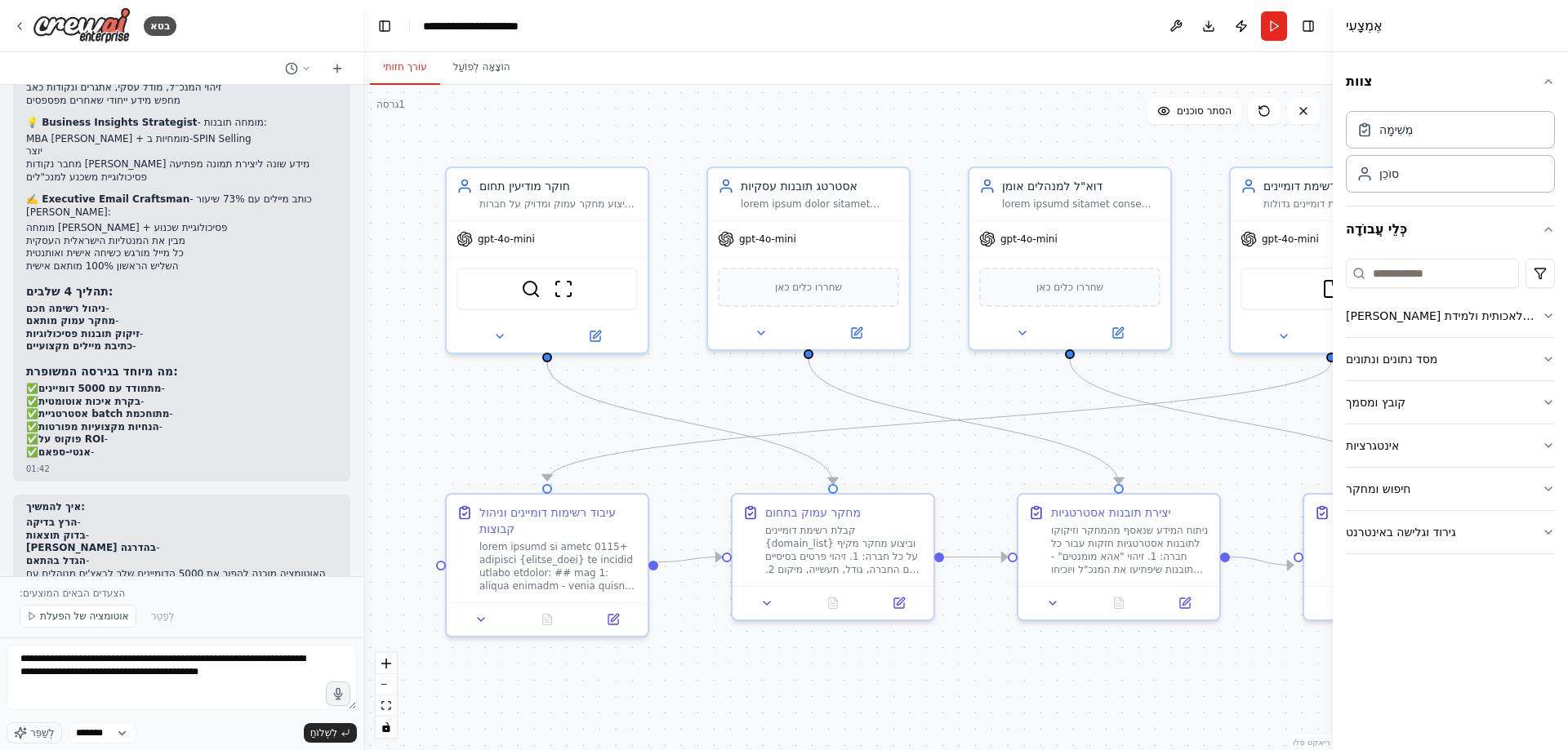
click at [0, 672] on button "הפעלה/כיבוי סרגל צד" at bounding box center [-1, 375] width 13 height 750
drag, startPoint x: 105, startPoint y: 662, endPoint x: 59, endPoint y: 687, distance: 52.4
click at [60, 687] on textarea "**********" at bounding box center [181, 677] width 350 height 65
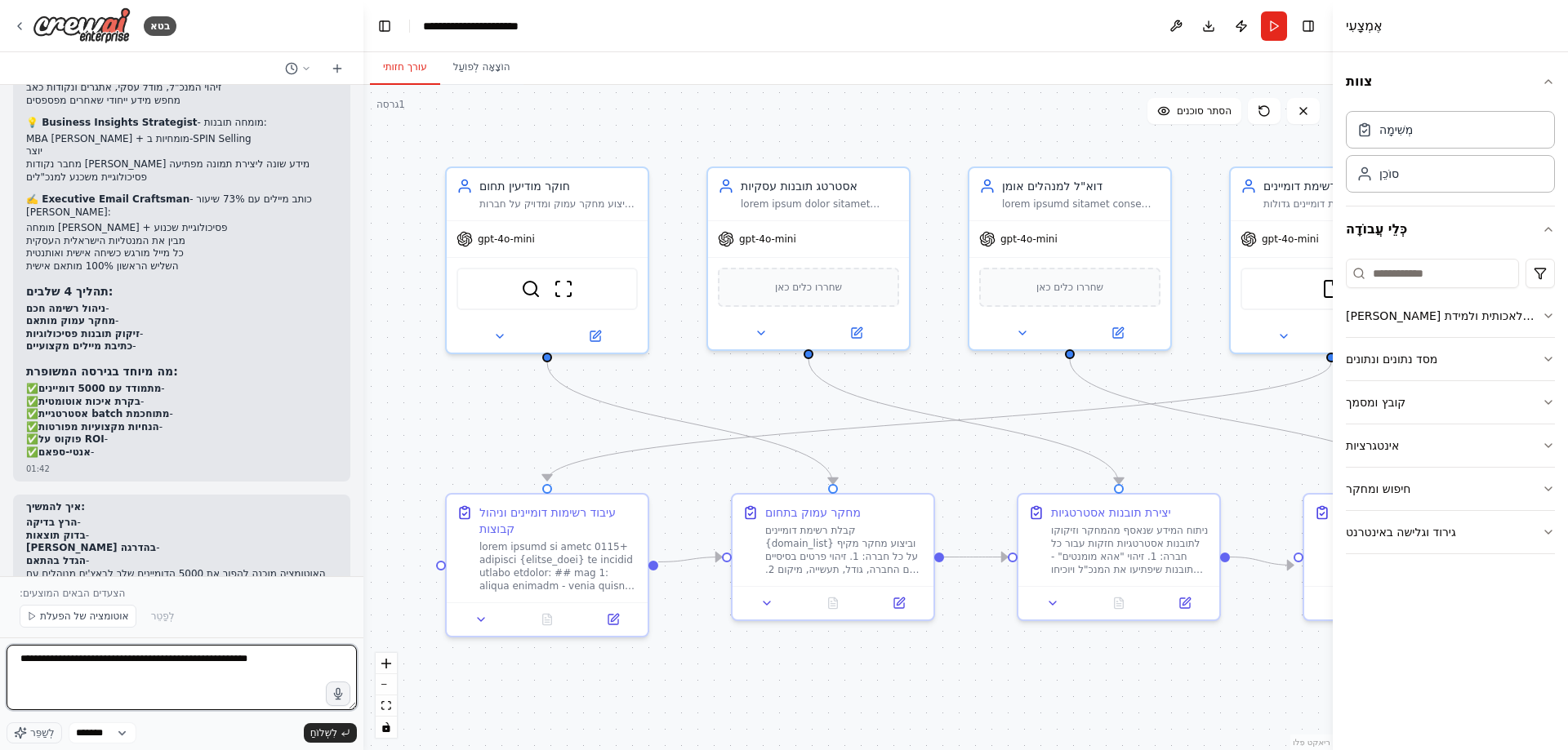
drag, startPoint x: 121, startPoint y: 659, endPoint x: 0, endPoint y: 659, distance: 121.0
click at [0, 659] on div "בטא 01:32 ▶ תהליך חשיבה אני אבנה לך אוטומציה מתוחכמת שתיצור מיילים אישיים ומלהי…" at bounding box center [181, 375] width 363 height 750
paste textarea "**********"
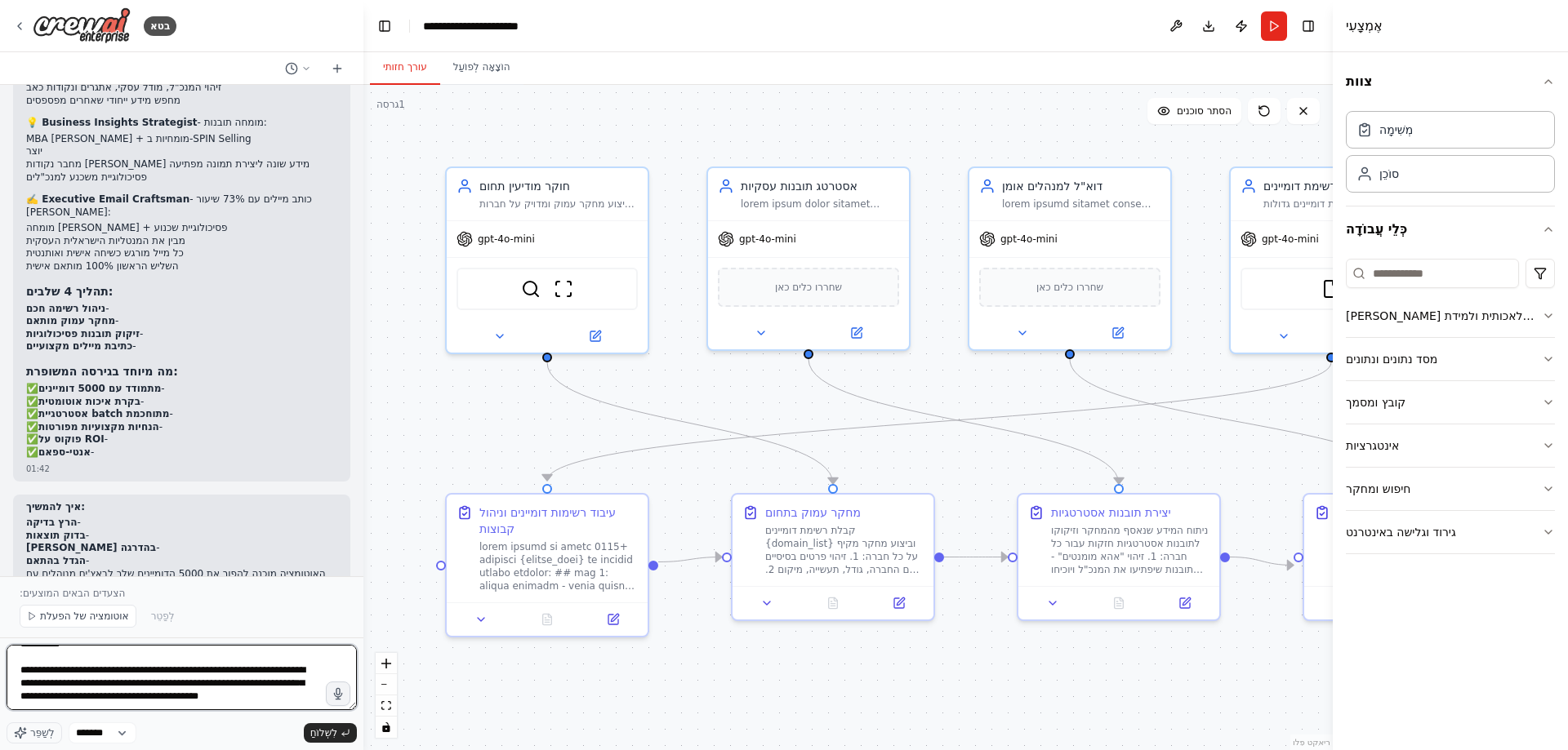
paste textarea "**********"
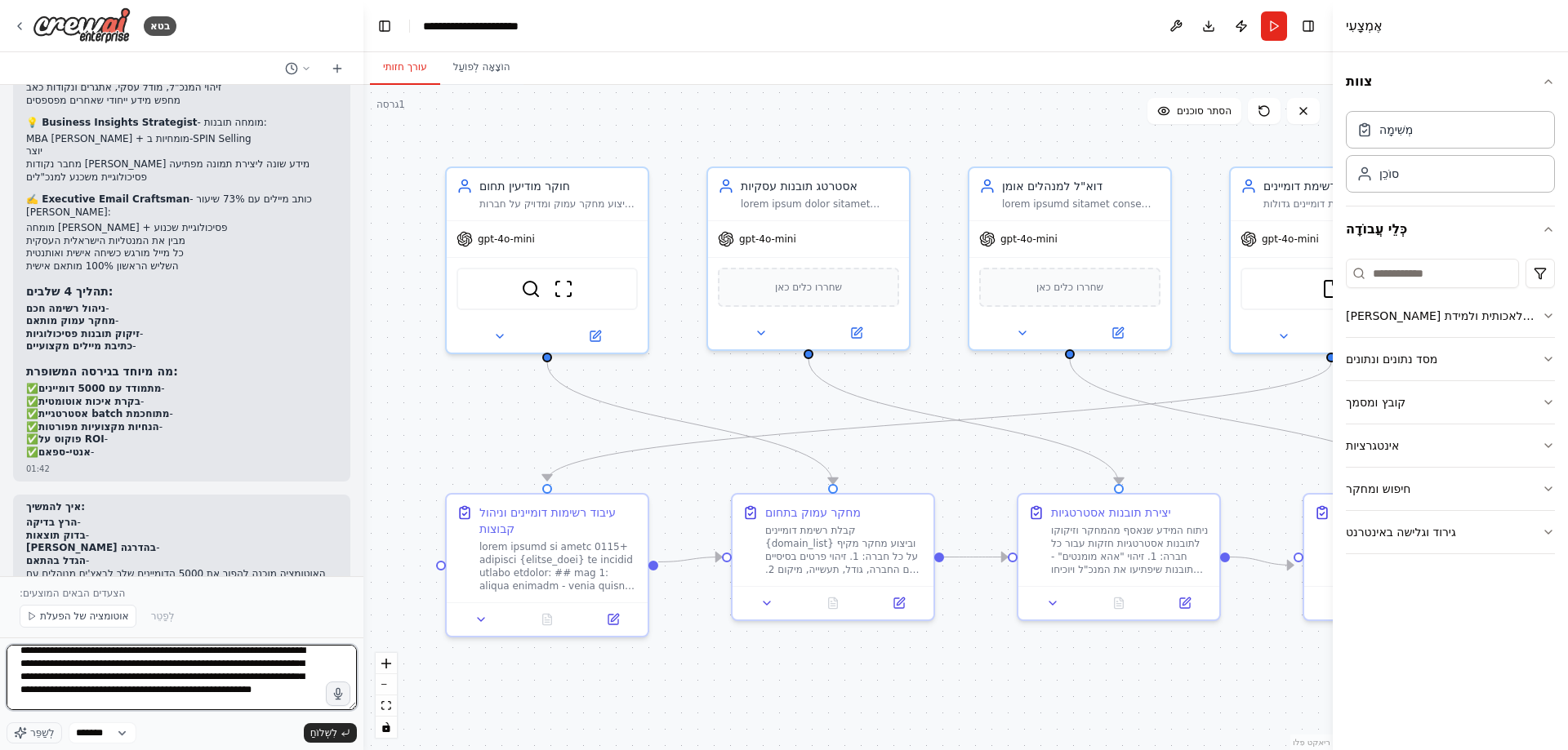
scroll to position [1014, 0]
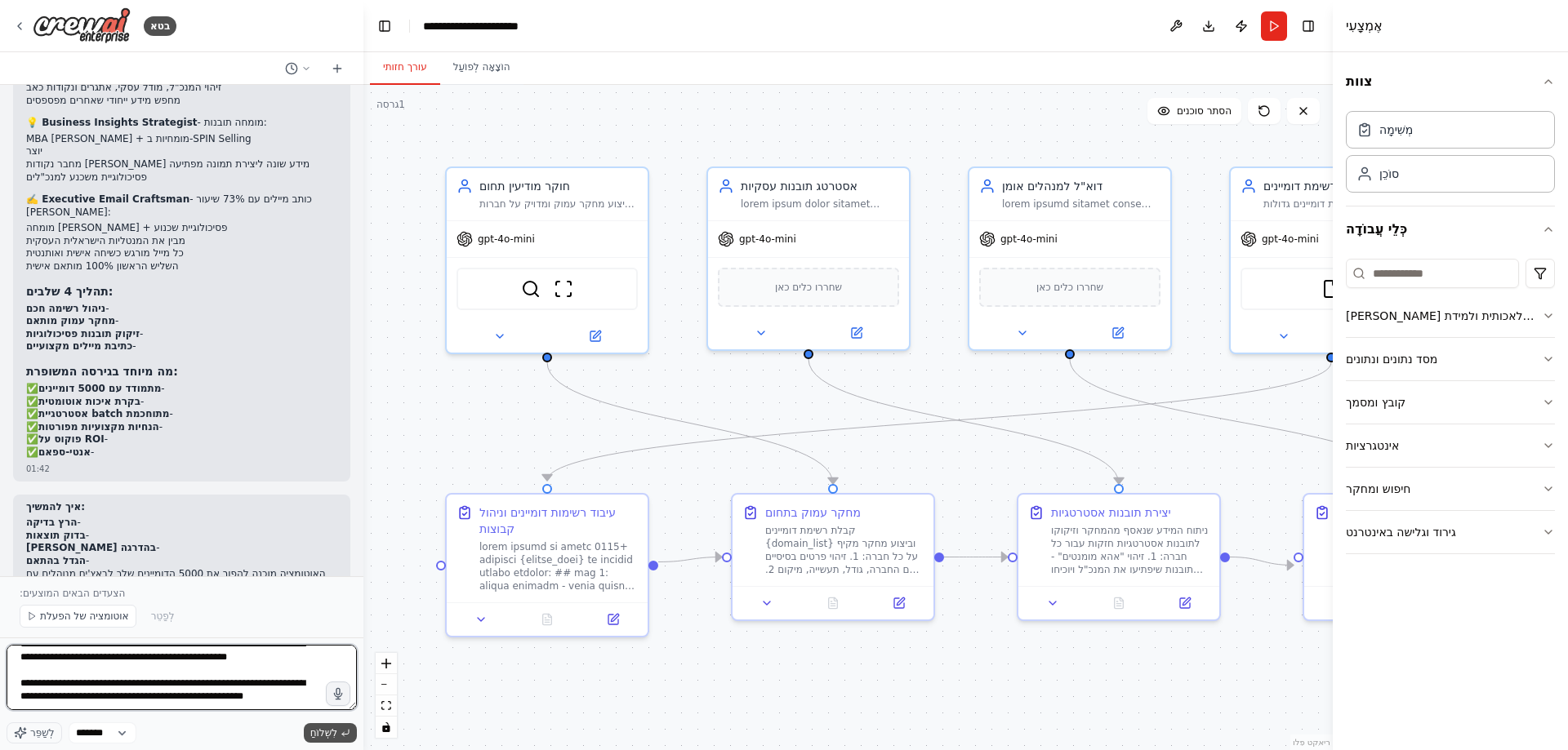
type textarea "**********"
click at [327, 729] on font "לִשְׁלוֹחַ" at bounding box center [324, 734] width 27 height 12
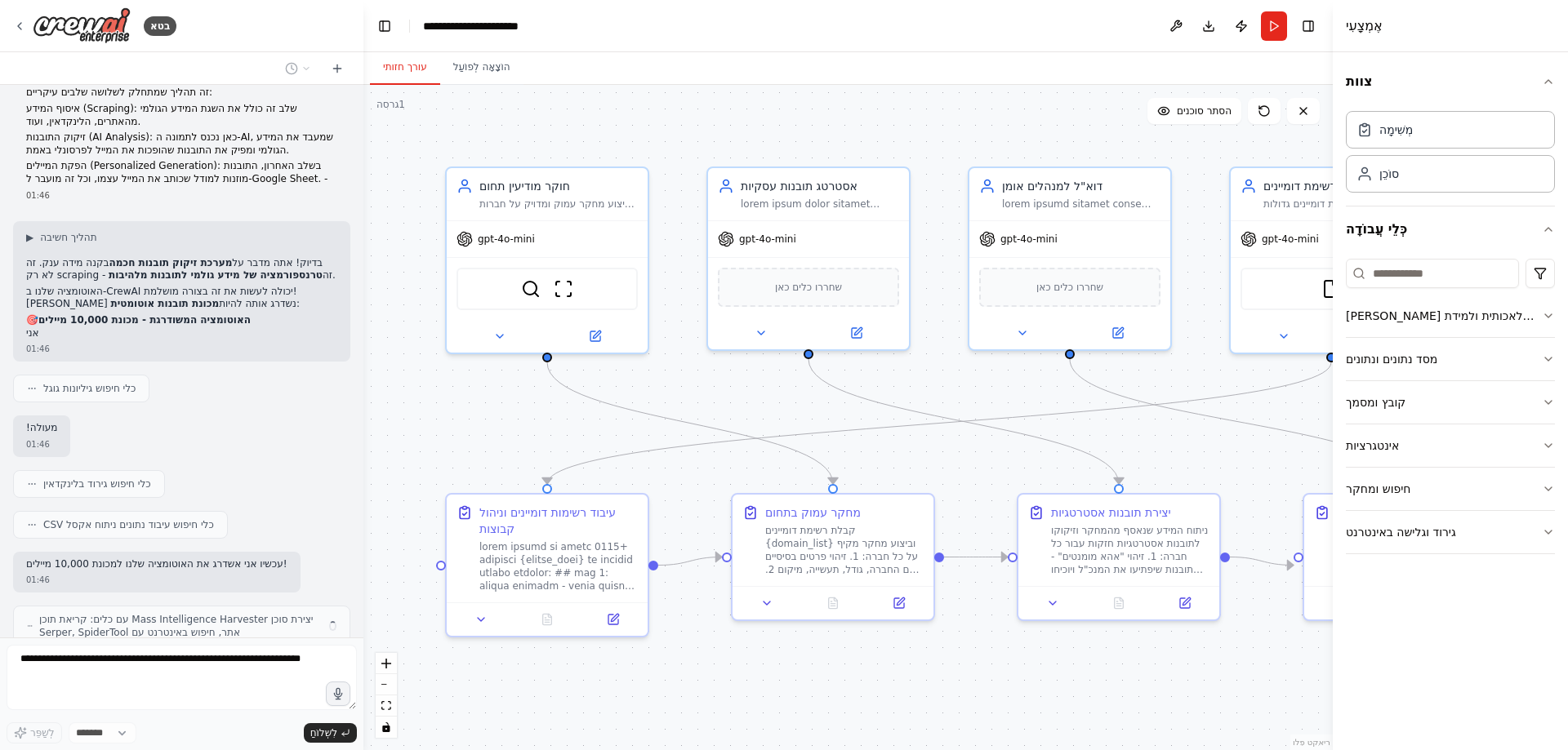
scroll to position [4035, 0]
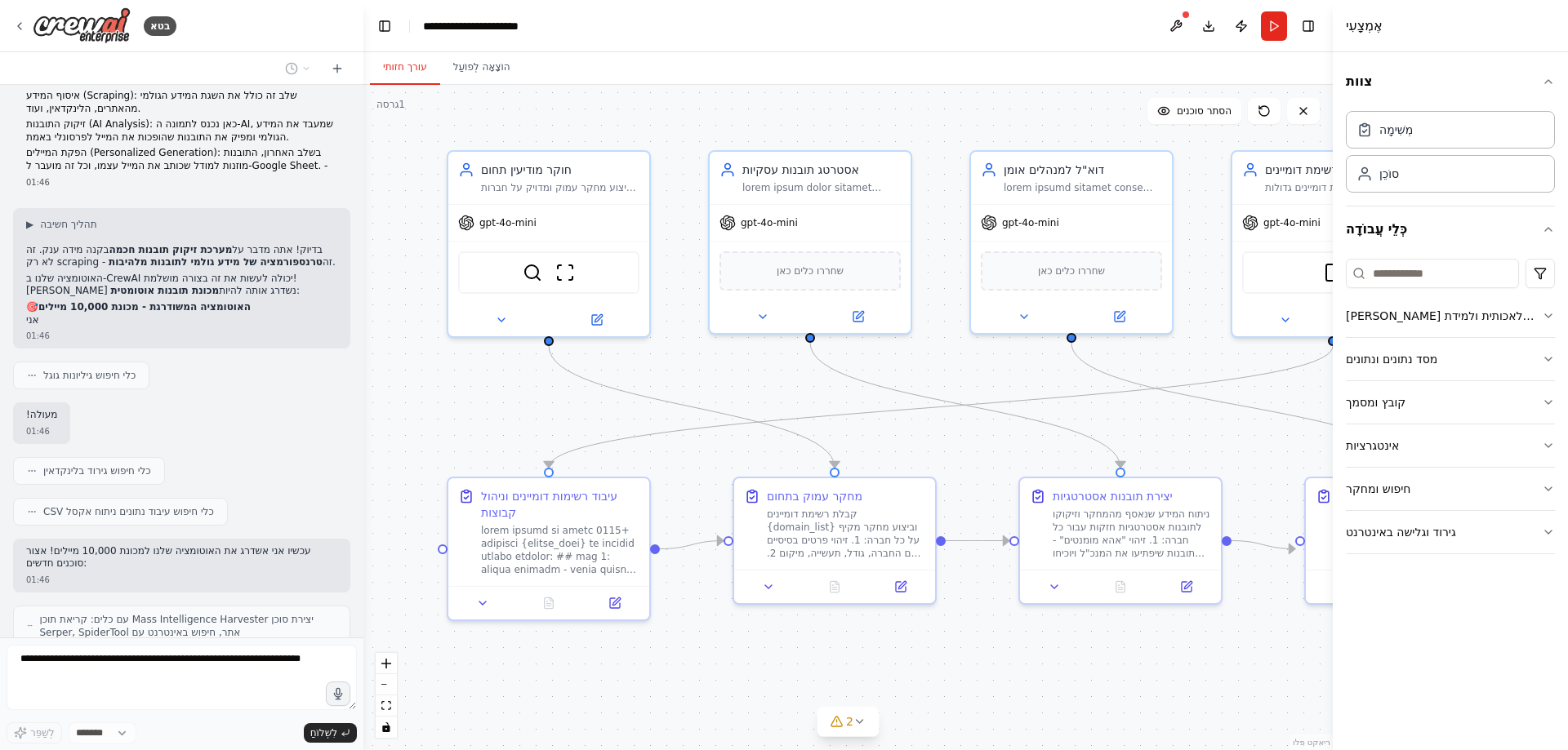
drag, startPoint x: 369, startPoint y: 558, endPoint x: 369, endPoint y: 548, distance: 10.0
click at [369, 548] on div ".deletable-edge-delete-btn { width: 20px; height: 20px; border: 0px solid #ffff…" at bounding box center [847, 418] width 969 height 666
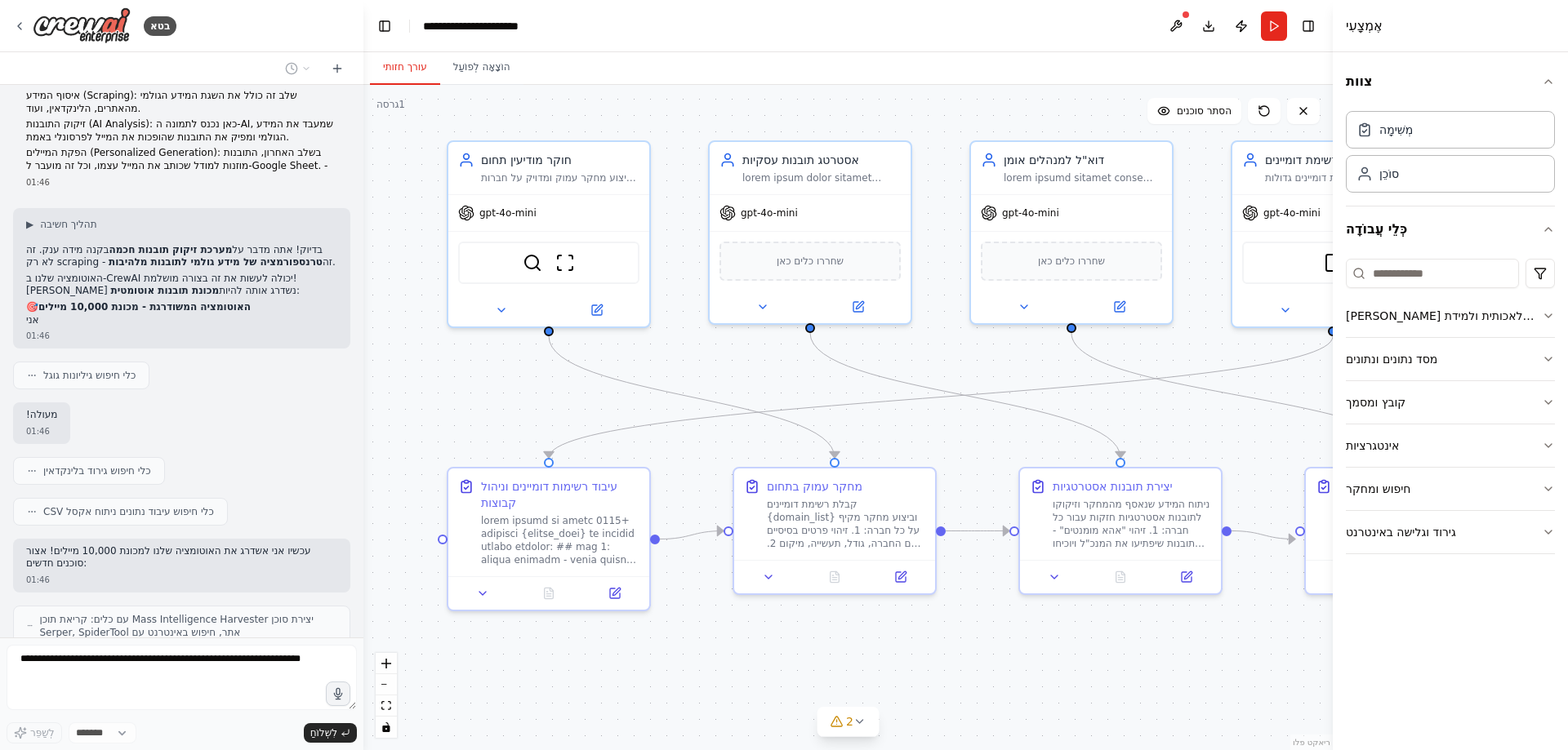
click at [365, 575] on div ".deletable-edge-delete-btn { width: 20px; height: 20px; border: 0px solid #ffff…" at bounding box center [847, 418] width 969 height 666
click at [360, 523] on div at bounding box center [360, 375] width 7 height 750
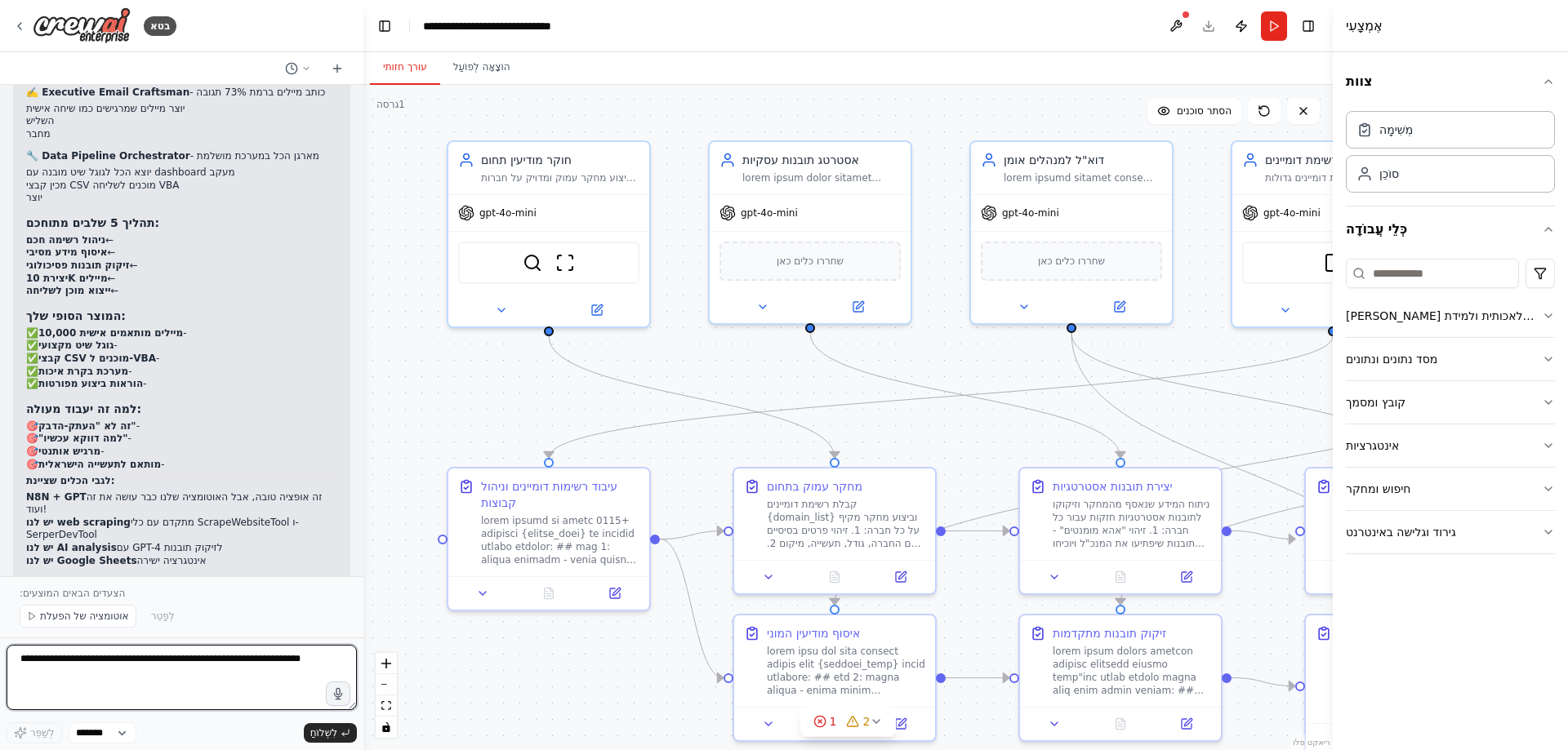
scroll to position [5472, 0]
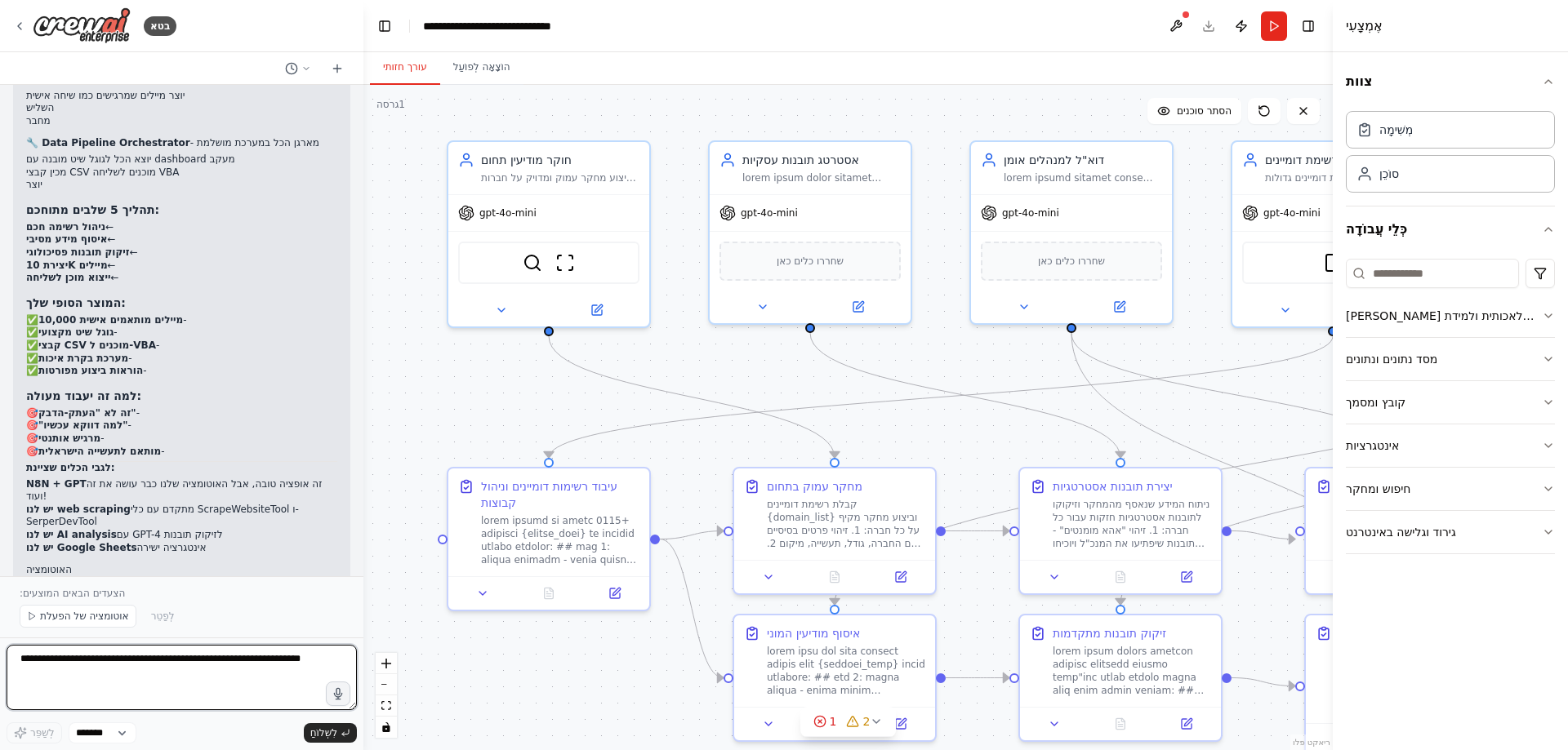
click at [39, 666] on textarea at bounding box center [181, 677] width 350 height 65
type textarea "*"
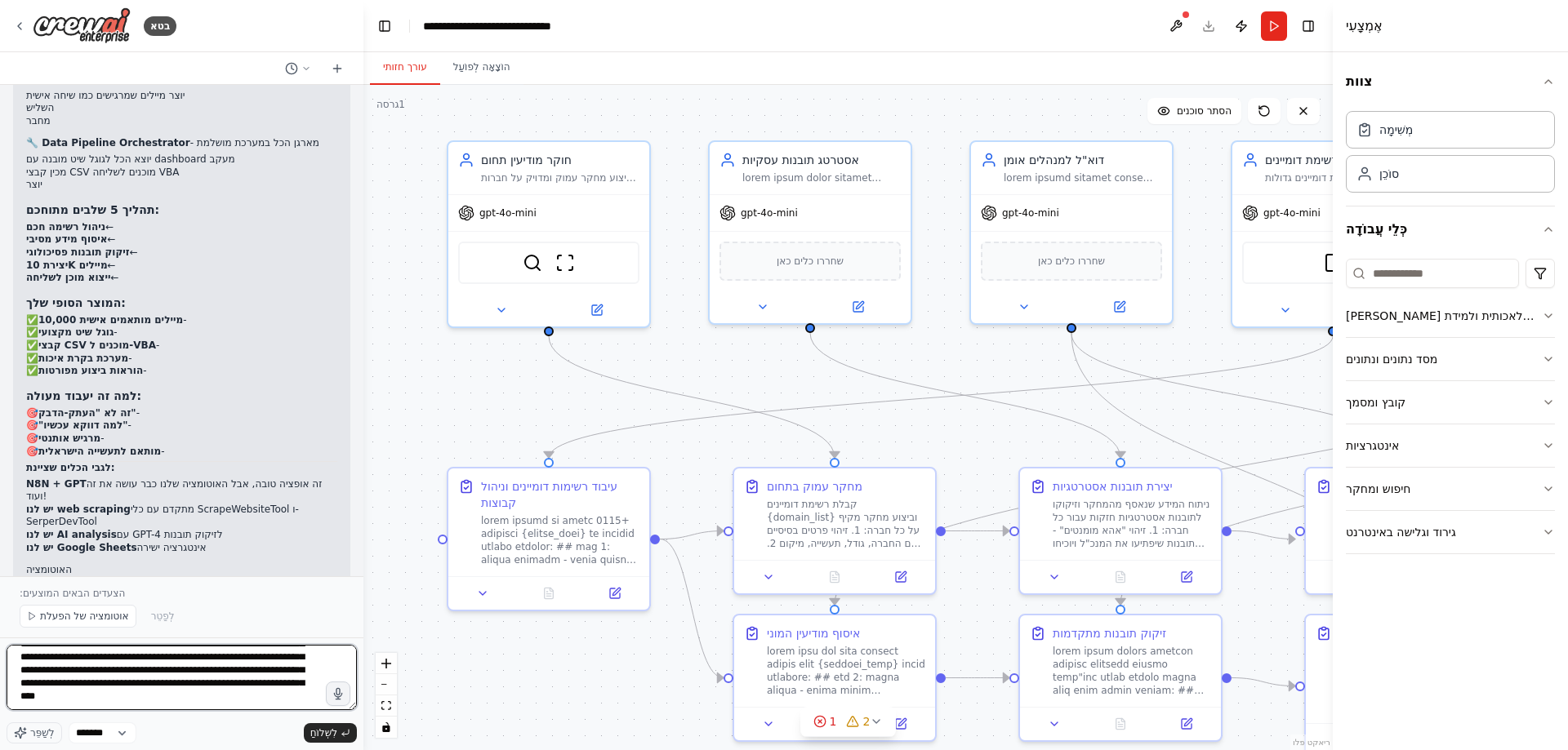
scroll to position [113, 0]
type textarea "**********"
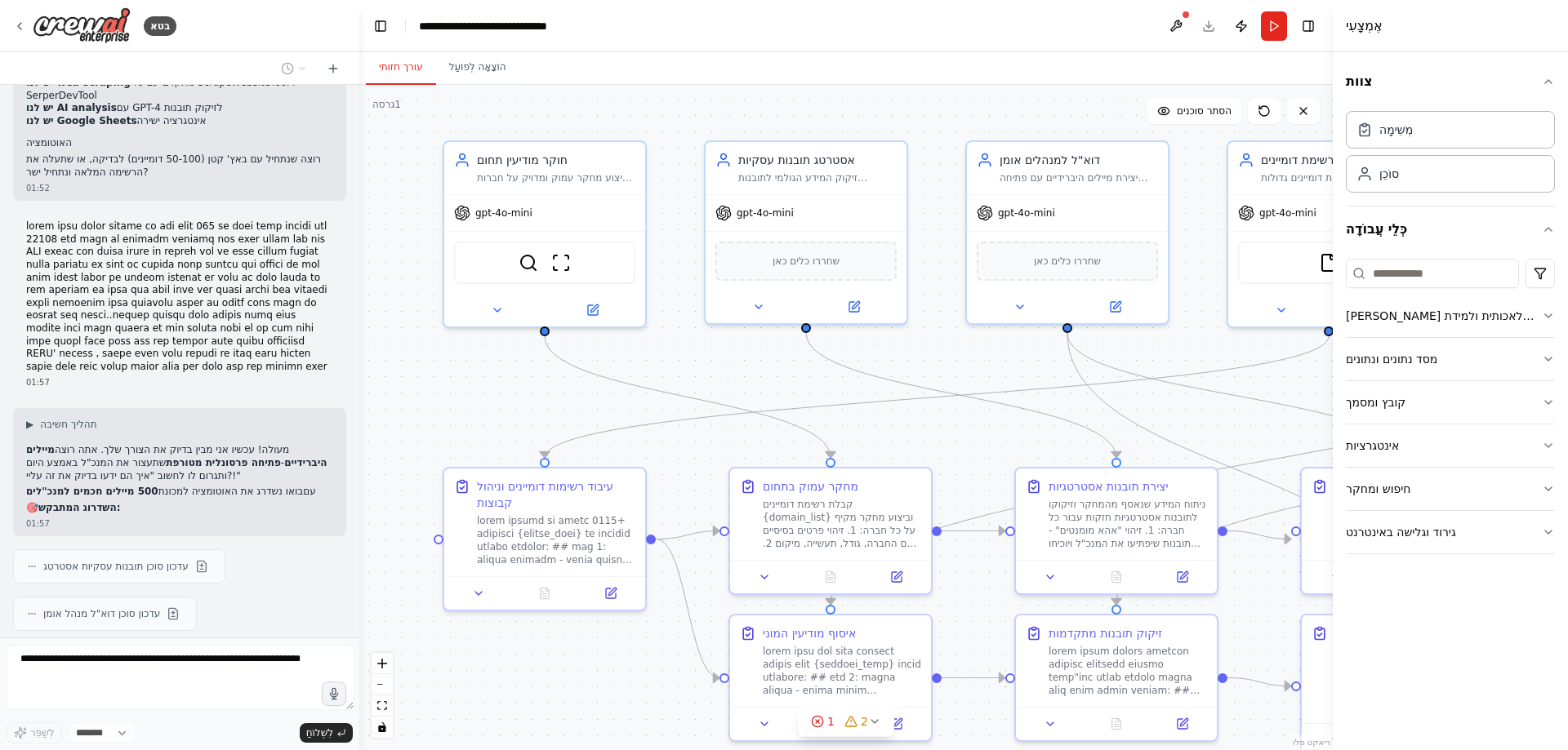
scroll to position [5975, 0]
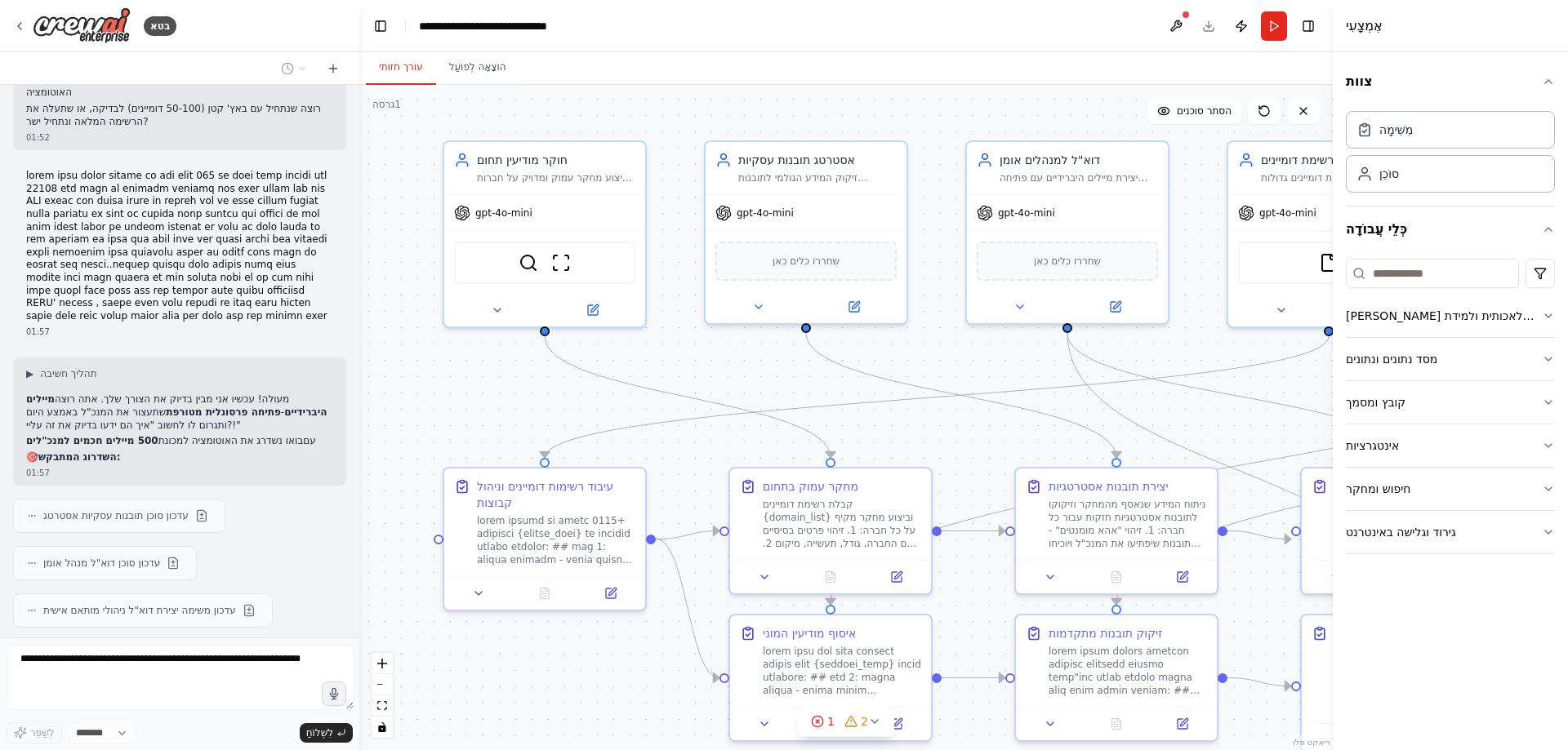
drag, startPoint x: 361, startPoint y: 611, endPoint x: 359, endPoint y: 514, distance: 97.0
click at [359, 514] on div "בטא 01:32 ▶ תהליך חשיבה אני אבנה לך אוטומציה מתוחכמת שתיצור מיילים אישיים ומלהי…" at bounding box center [784, 375] width 1568 height 750
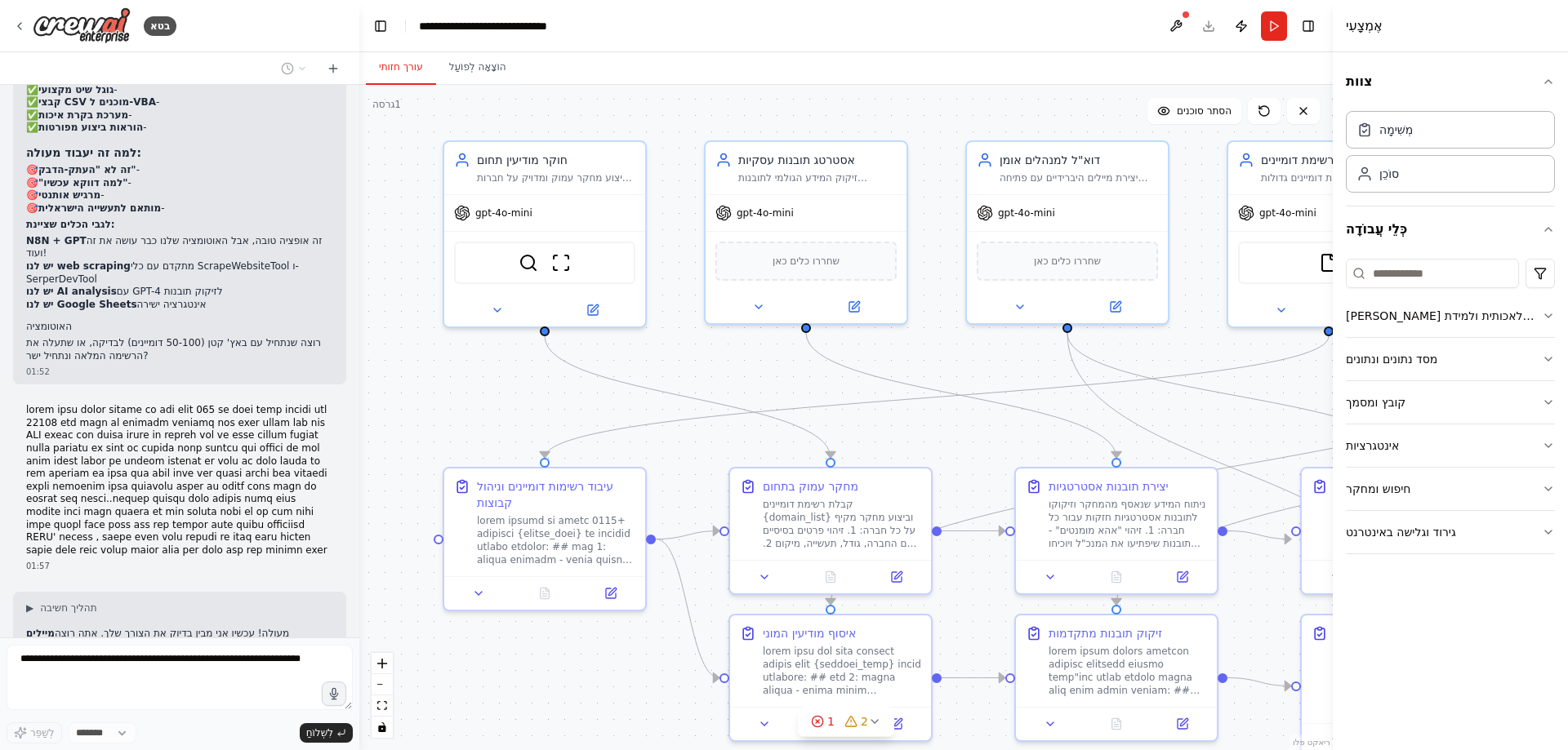
click at [353, 578] on div "בטא 01:32 ▶ תהליך חשיבה אני אבנה לך אוטומציה מתוחכמת שתיצור מיילים אישיים ומלהי…" at bounding box center [784, 375] width 1568 height 750
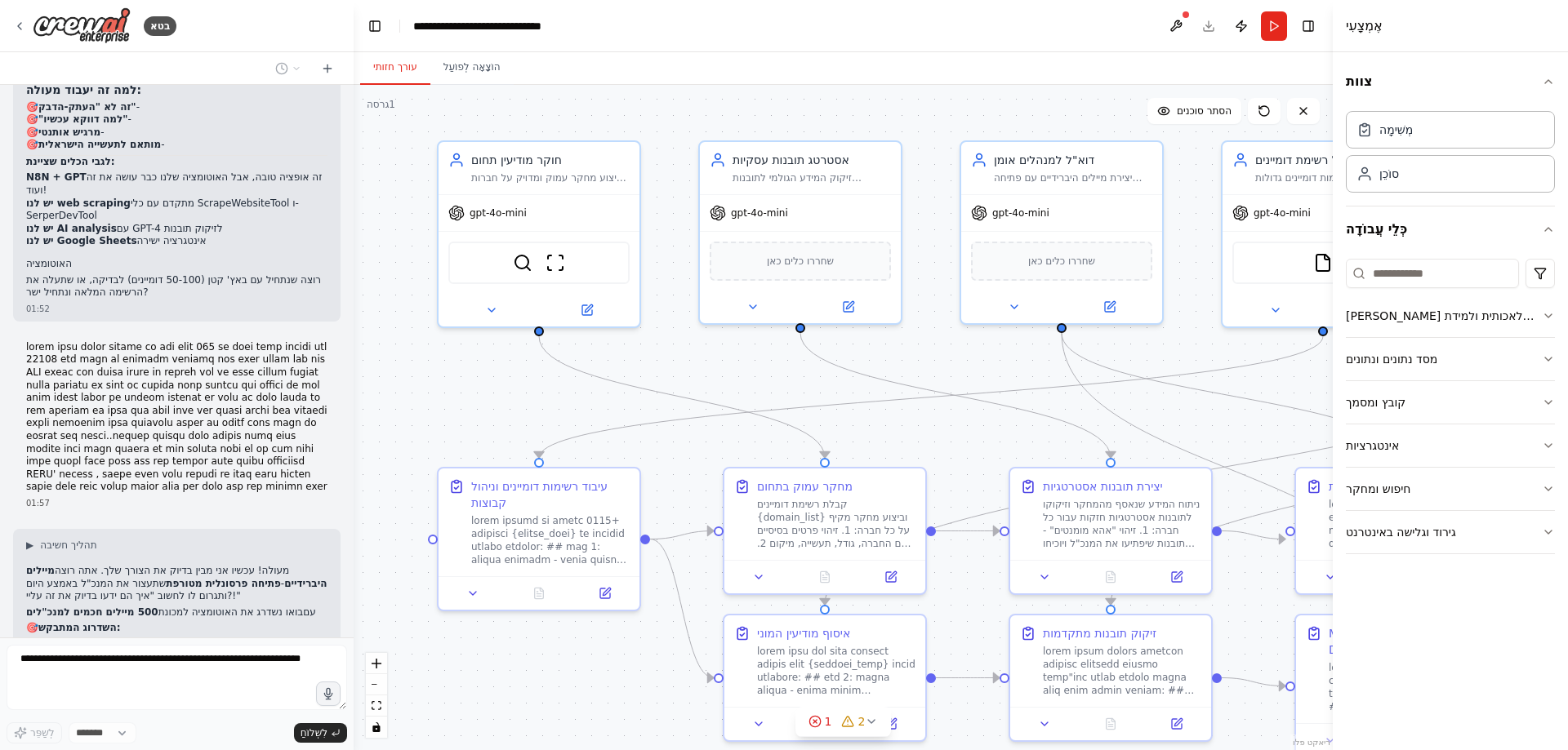
click at [353, 578] on div ".deletable-edge-delete-btn { width: 20px; height: 20px; border: 0px solid #ffff…" at bounding box center [842, 418] width 979 height 666
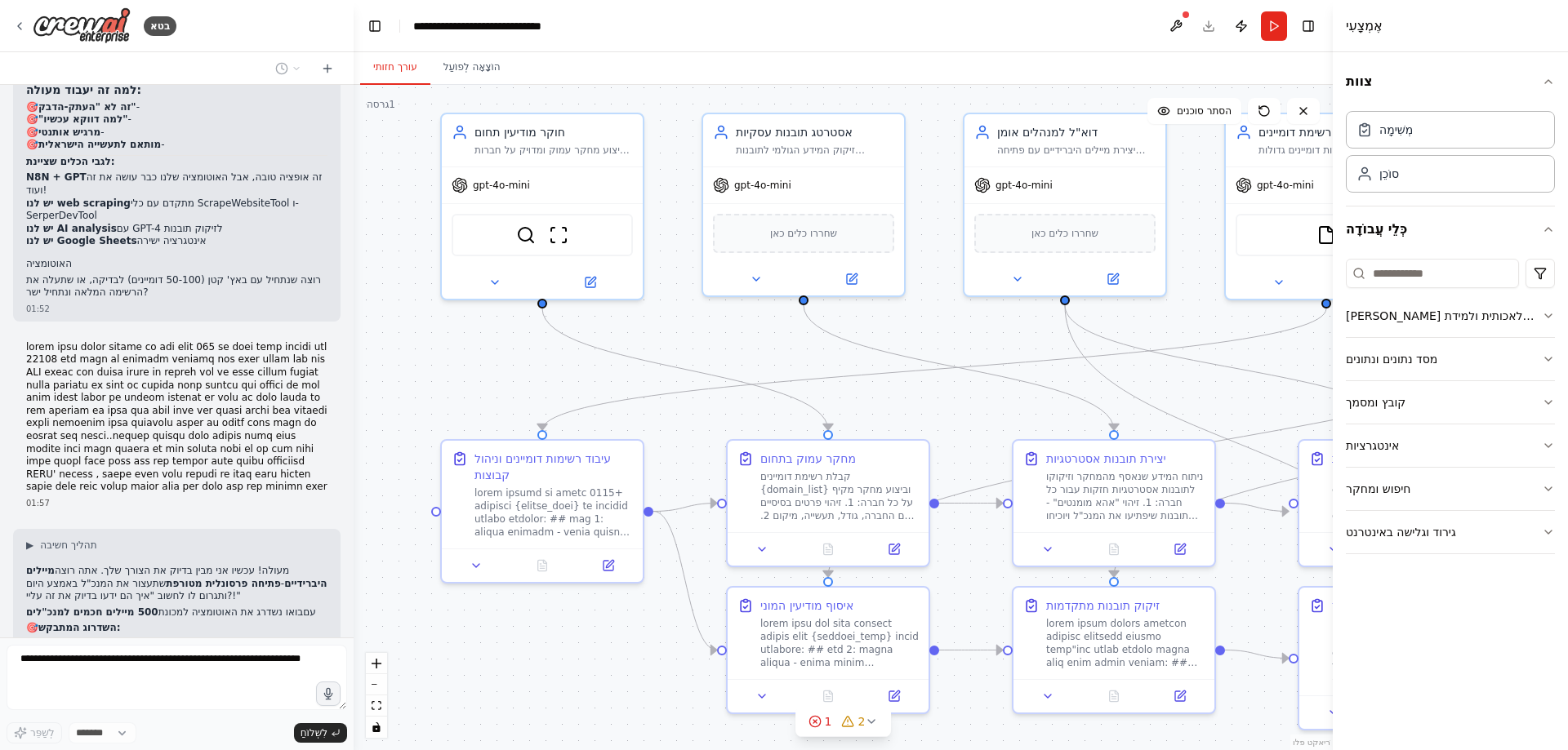
drag, startPoint x: 357, startPoint y: 551, endPoint x: 357, endPoint y: 542, distance: 9.0
click at [357, 547] on div ".deletable-edge-delete-btn { width: 20px; height: 20px; border: 0px solid #ffff…" at bounding box center [842, 418] width 979 height 666
click at [357, 538] on div ".deletable-edge-delete-btn { width: 20px; height: 20px; border: 0px solid #ffff…" at bounding box center [842, 418] width 979 height 666
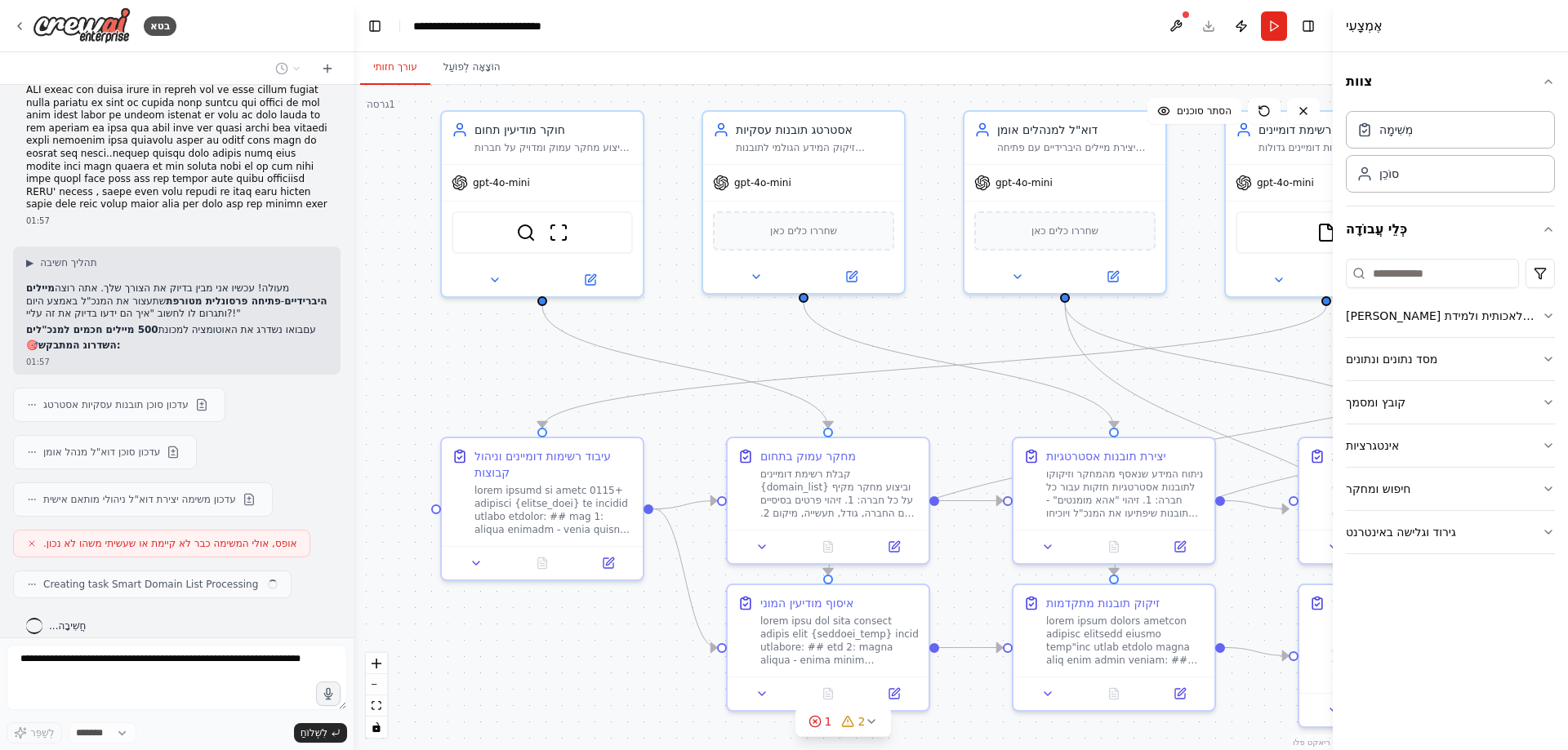
scroll to position [6140, 0]
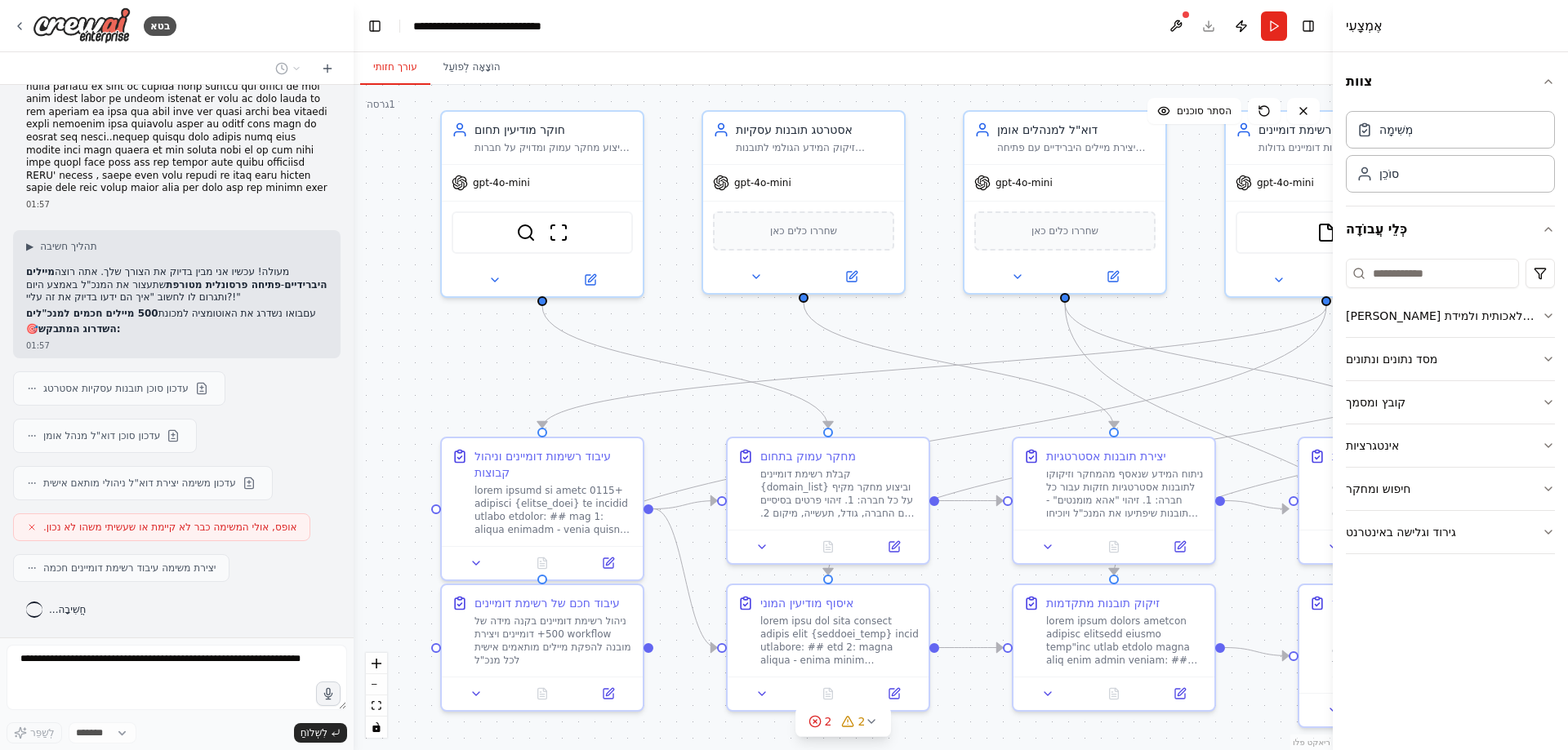
click at [33, 527] on icon at bounding box center [32, 528] width 10 height 10
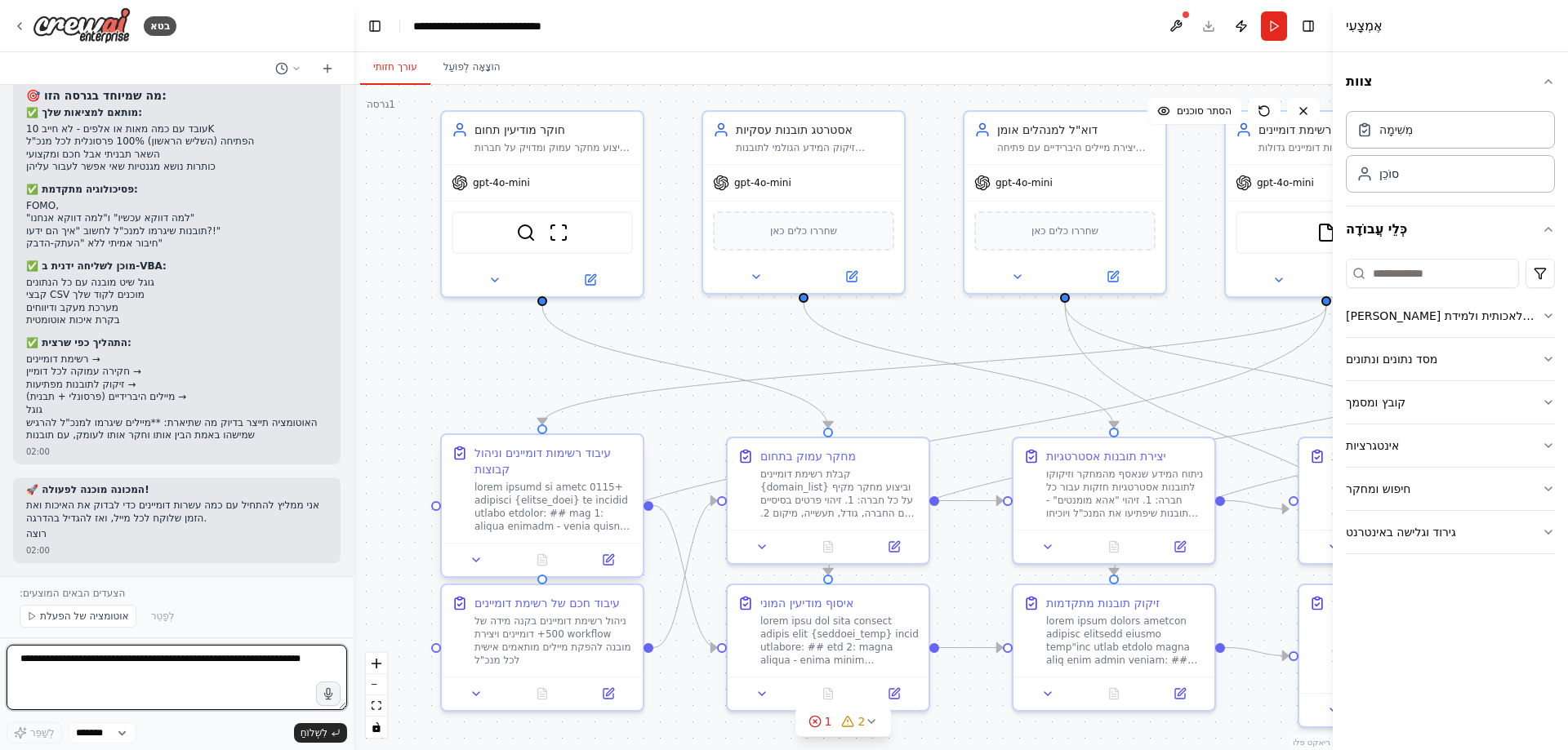
scroll to position [7064, 0]
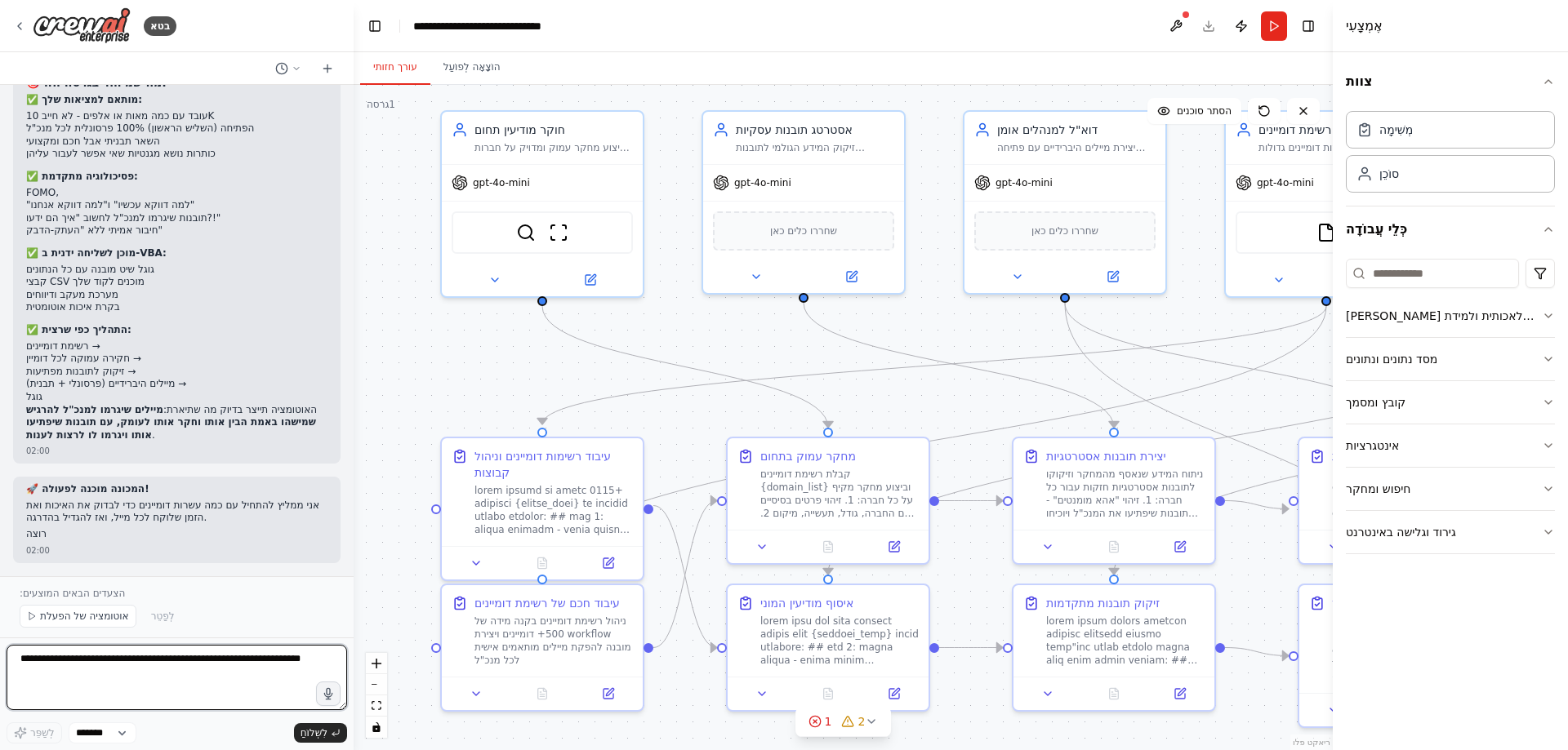
click at [41, 659] on textarea at bounding box center [177, 677] width 341 height 65
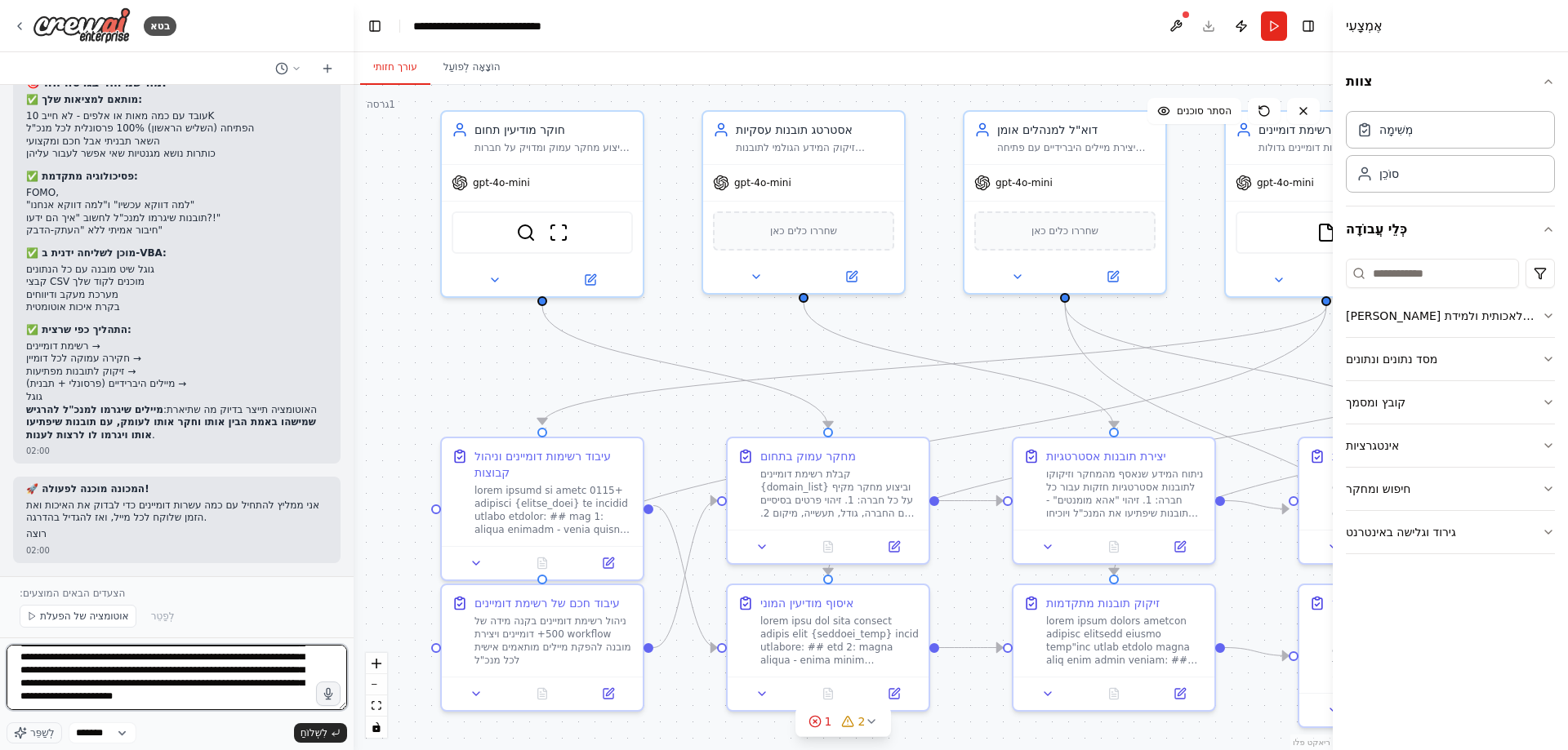
scroll to position [74, 0]
type textarea "**********"
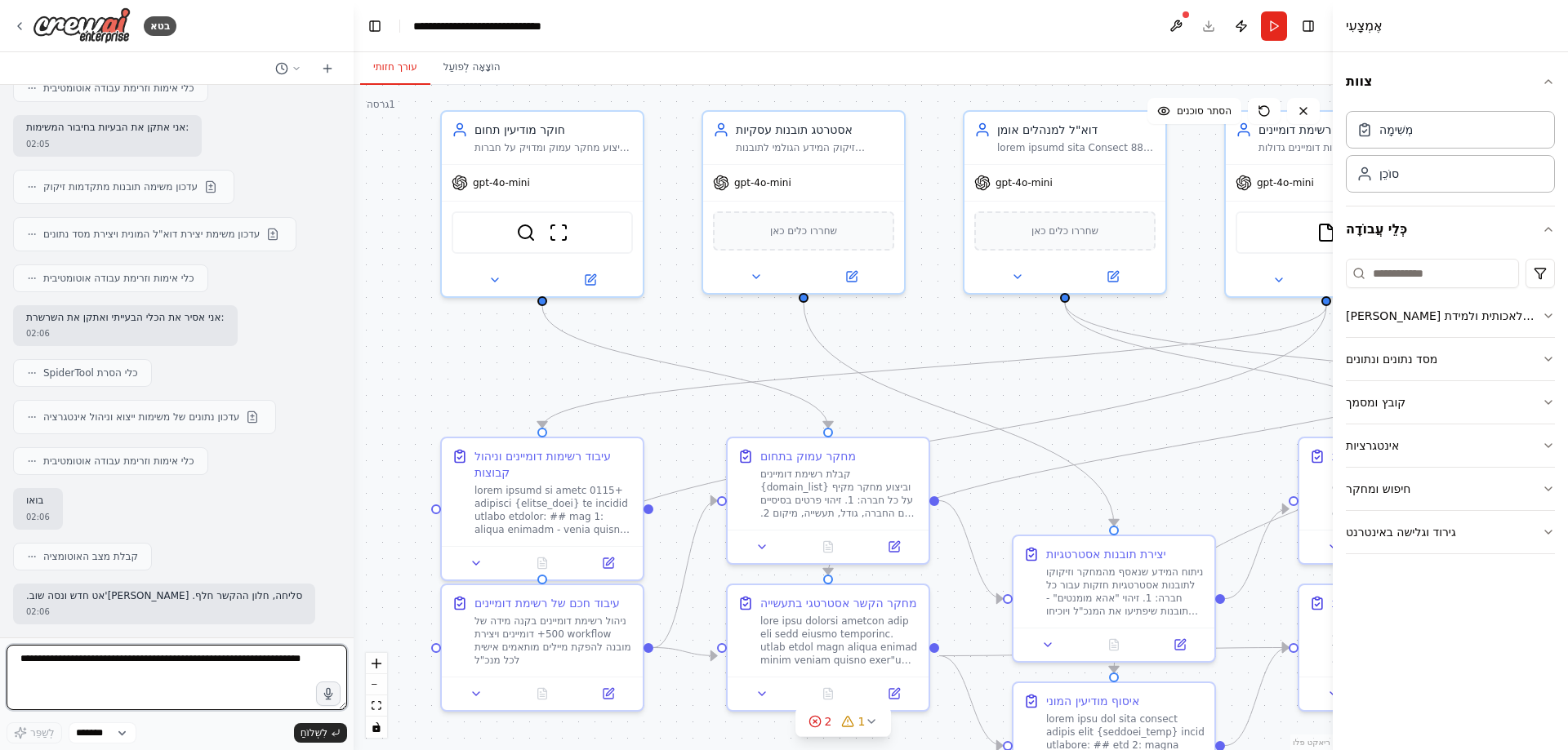
scroll to position [8229, 0]
type textarea "**********"
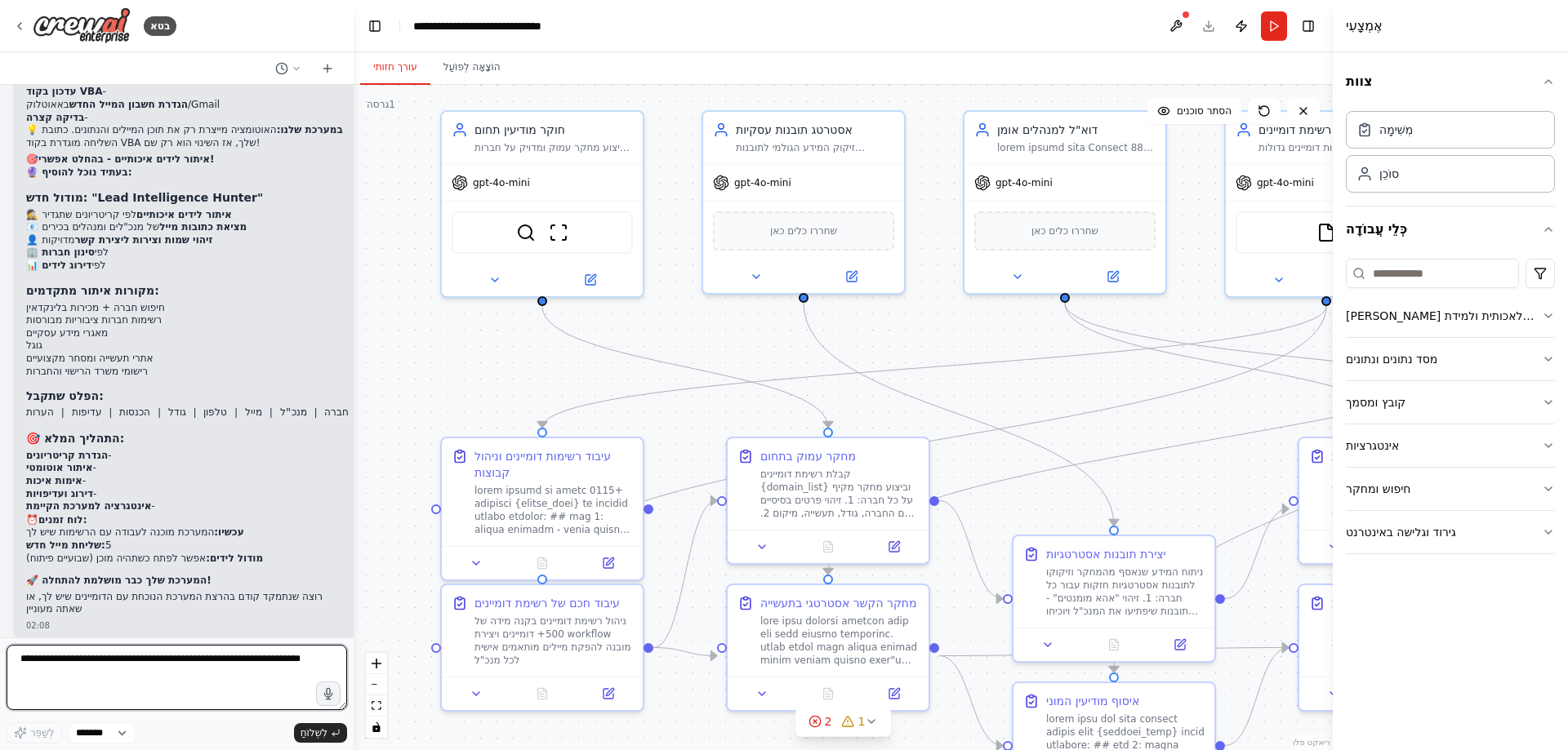
scroll to position [8954, 0]
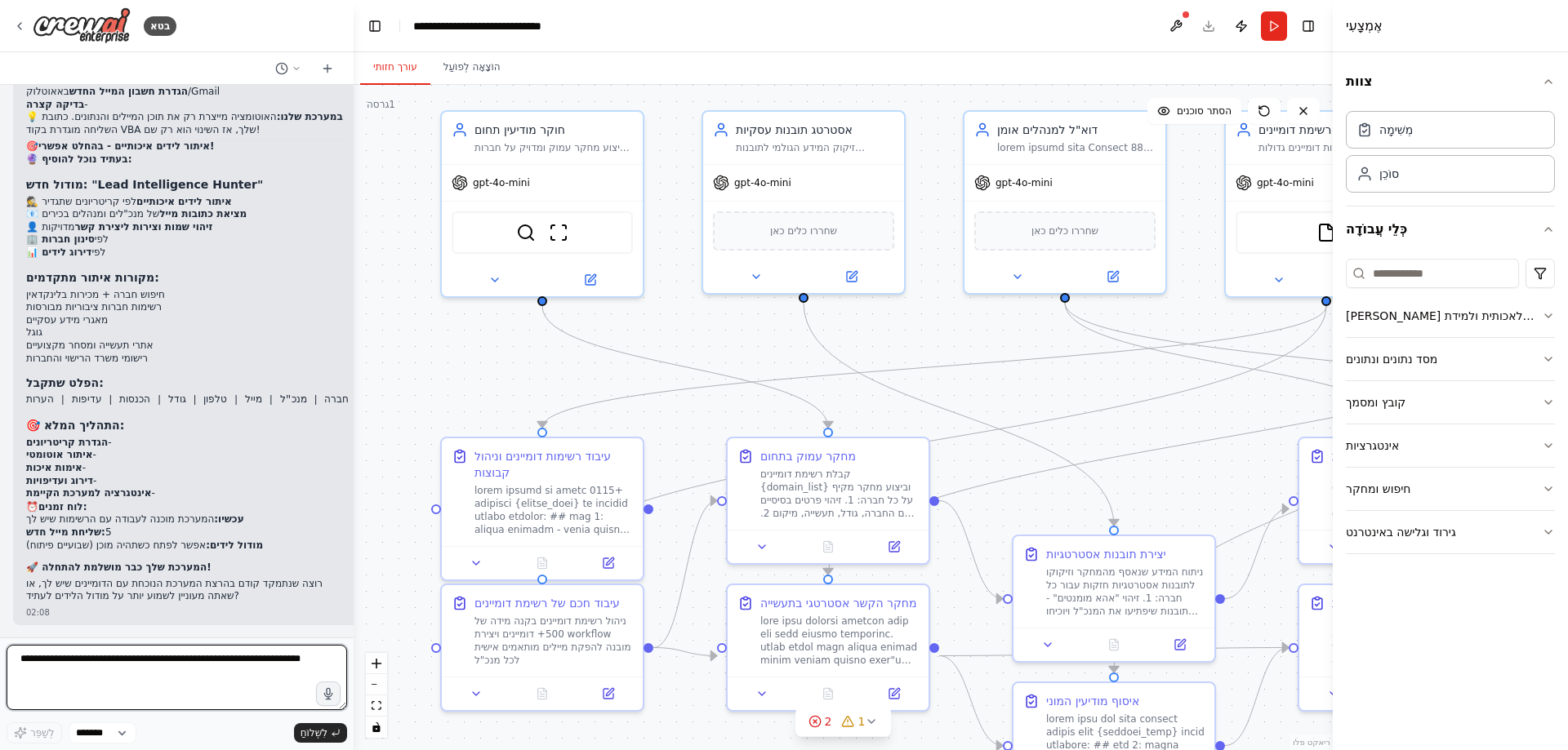
click at [22, 661] on textarea at bounding box center [177, 677] width 341 height 65
click at [22, 660] on textarea at bounding box center [177, 677] width 341 height 65
type textarea "**********"
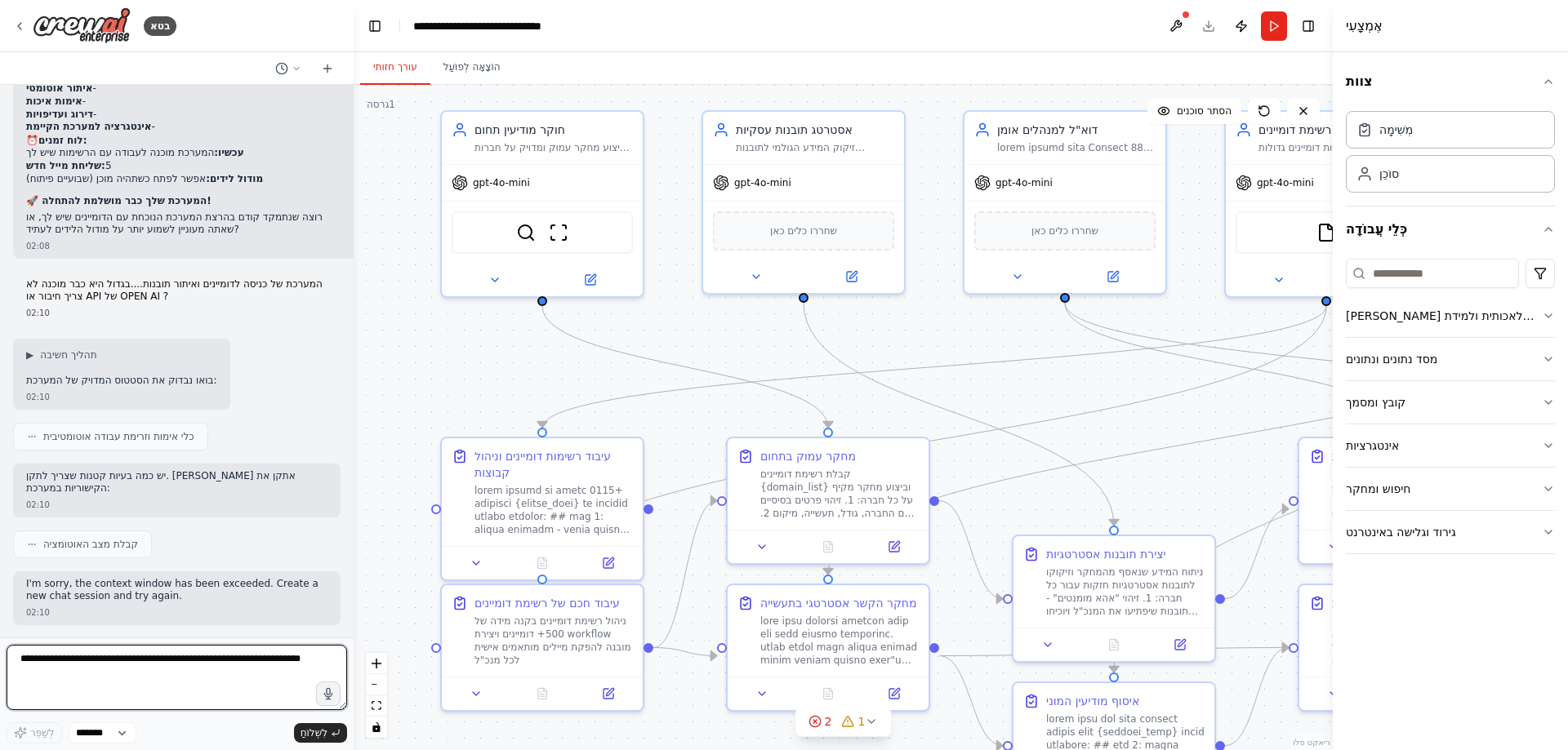
scroll to position [9308, 0]
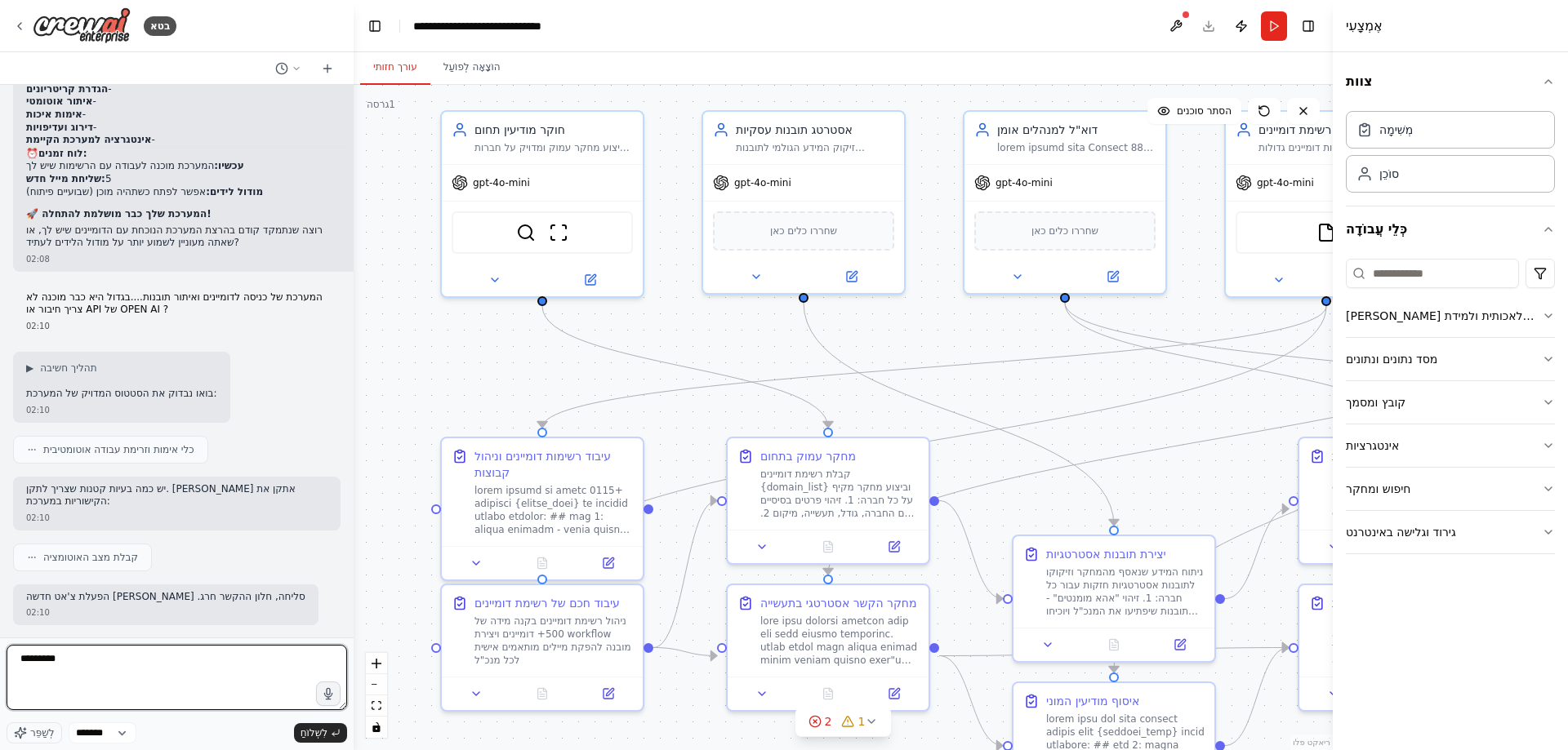
type textarea "**********"
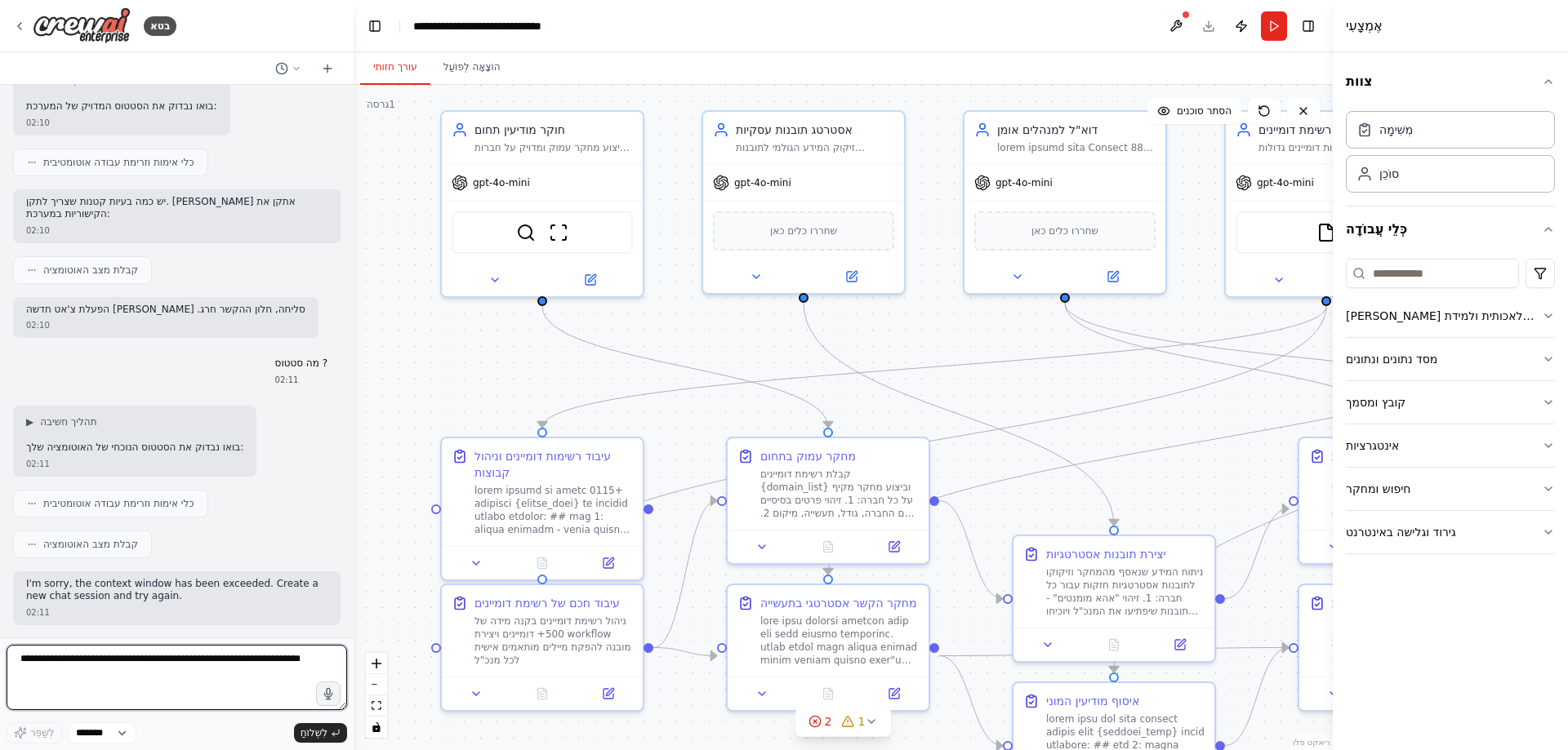
scroll to position [9582, 0]
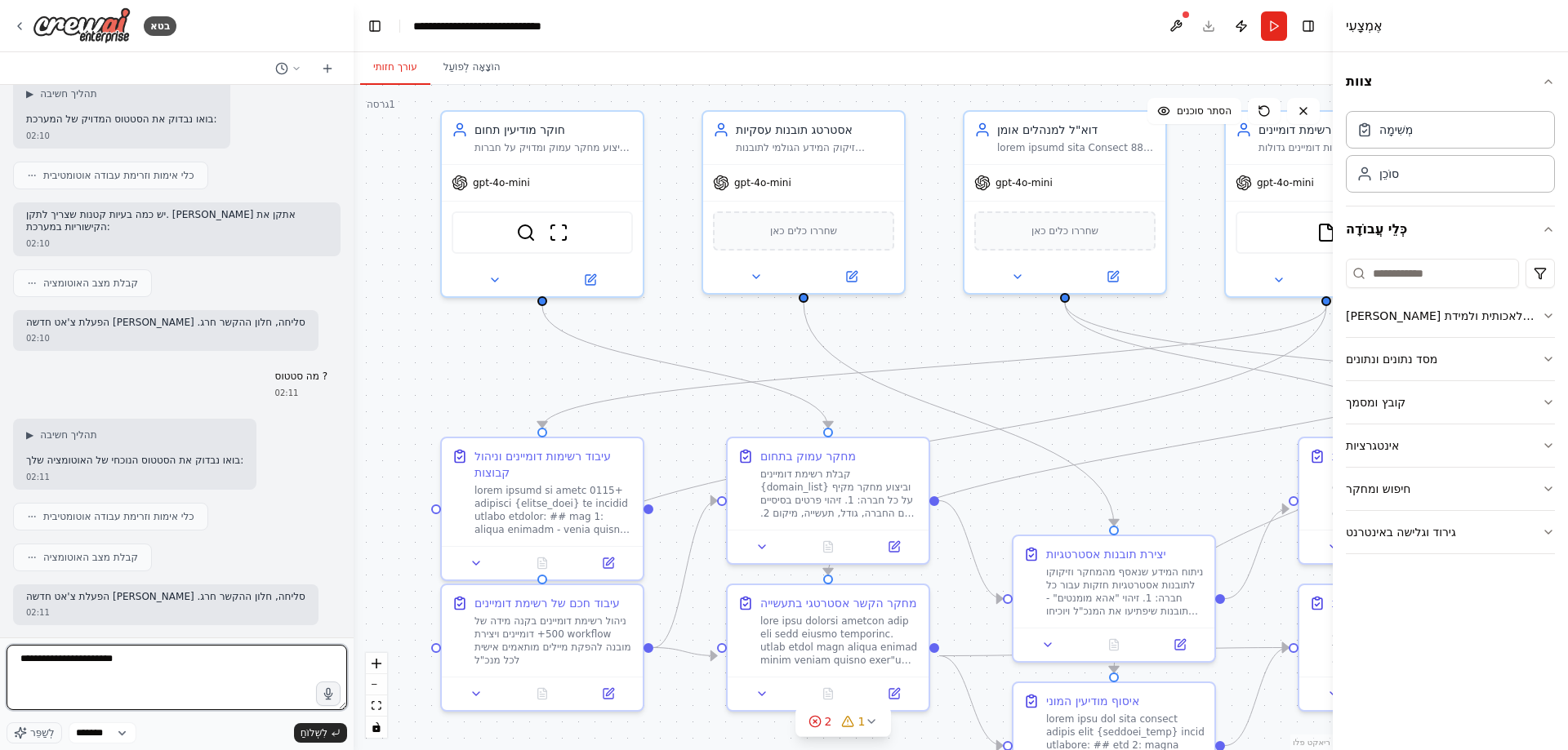
type textarea "**********"
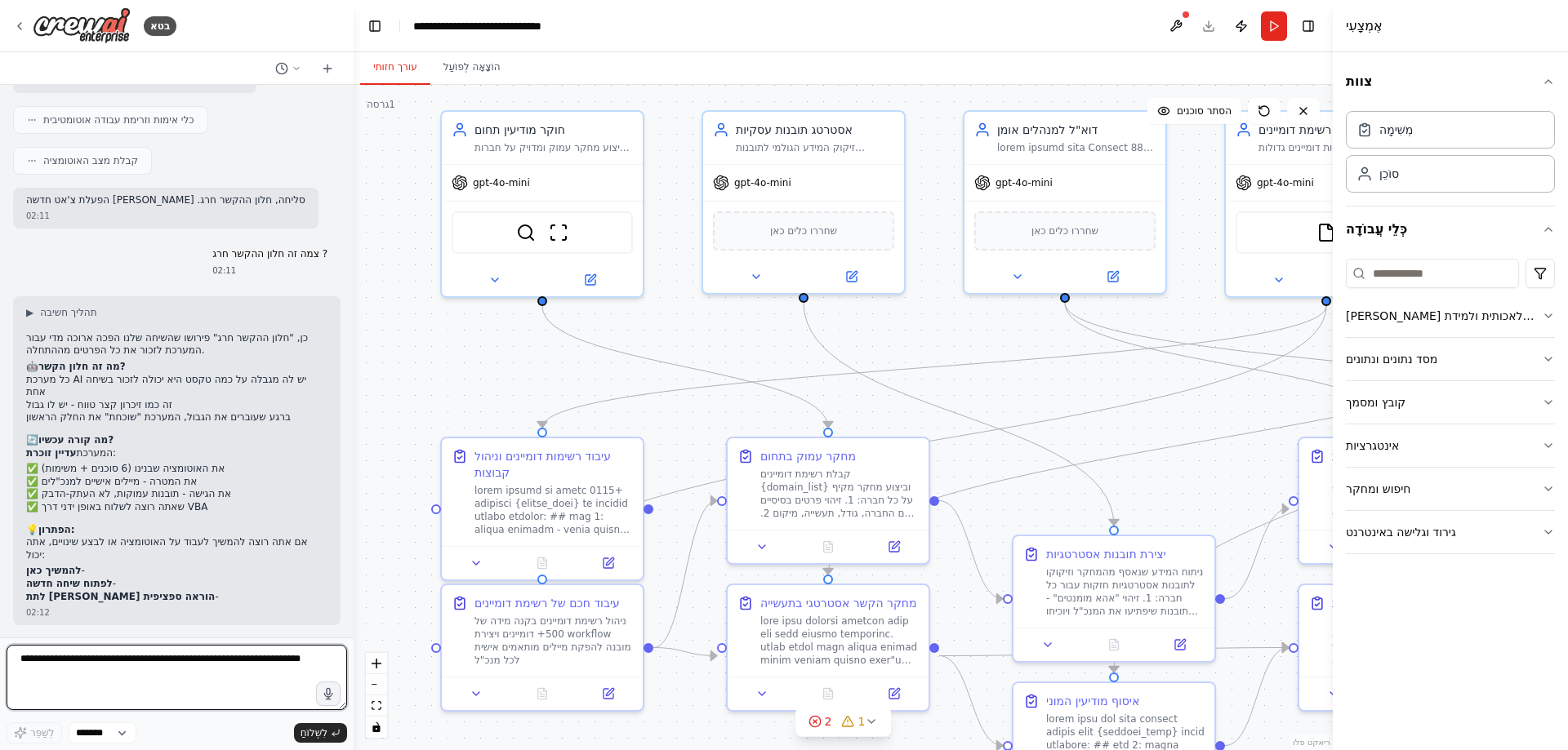
scroll to position [9992, 0]
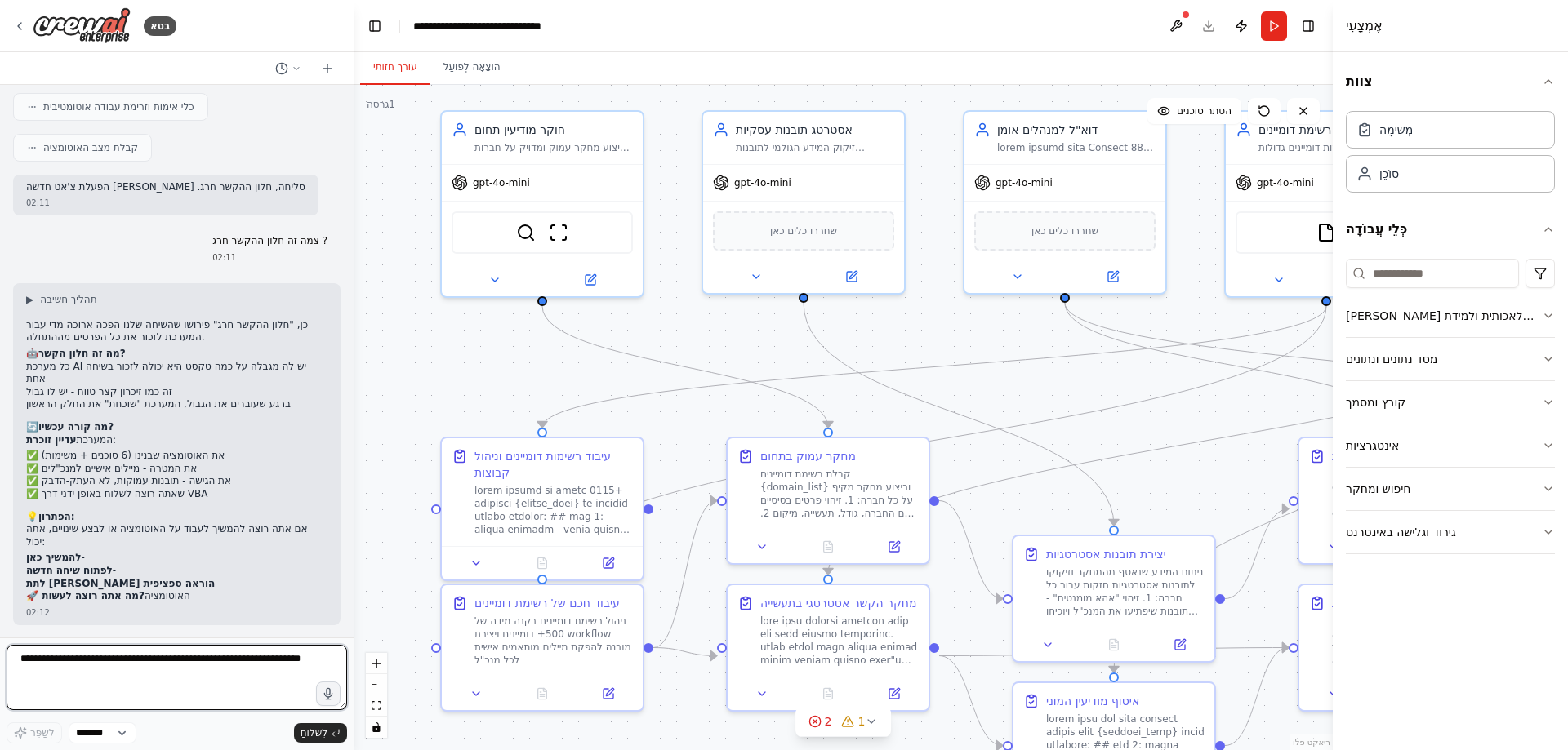
click at [48, 665] on textarea at bounding box center [177, 677] width 341 height 65
type textarea "**********"
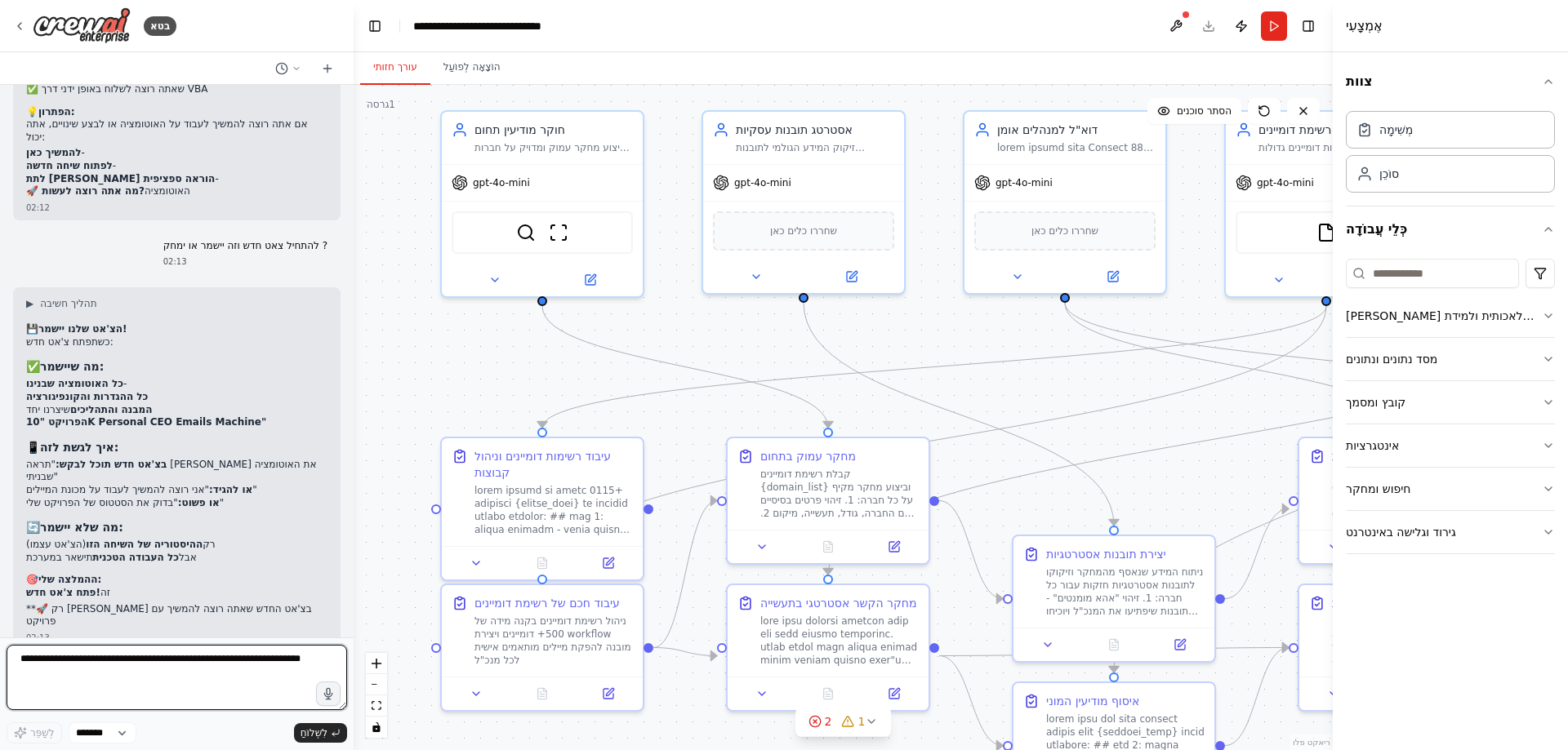
scroll to position [10409, 0]
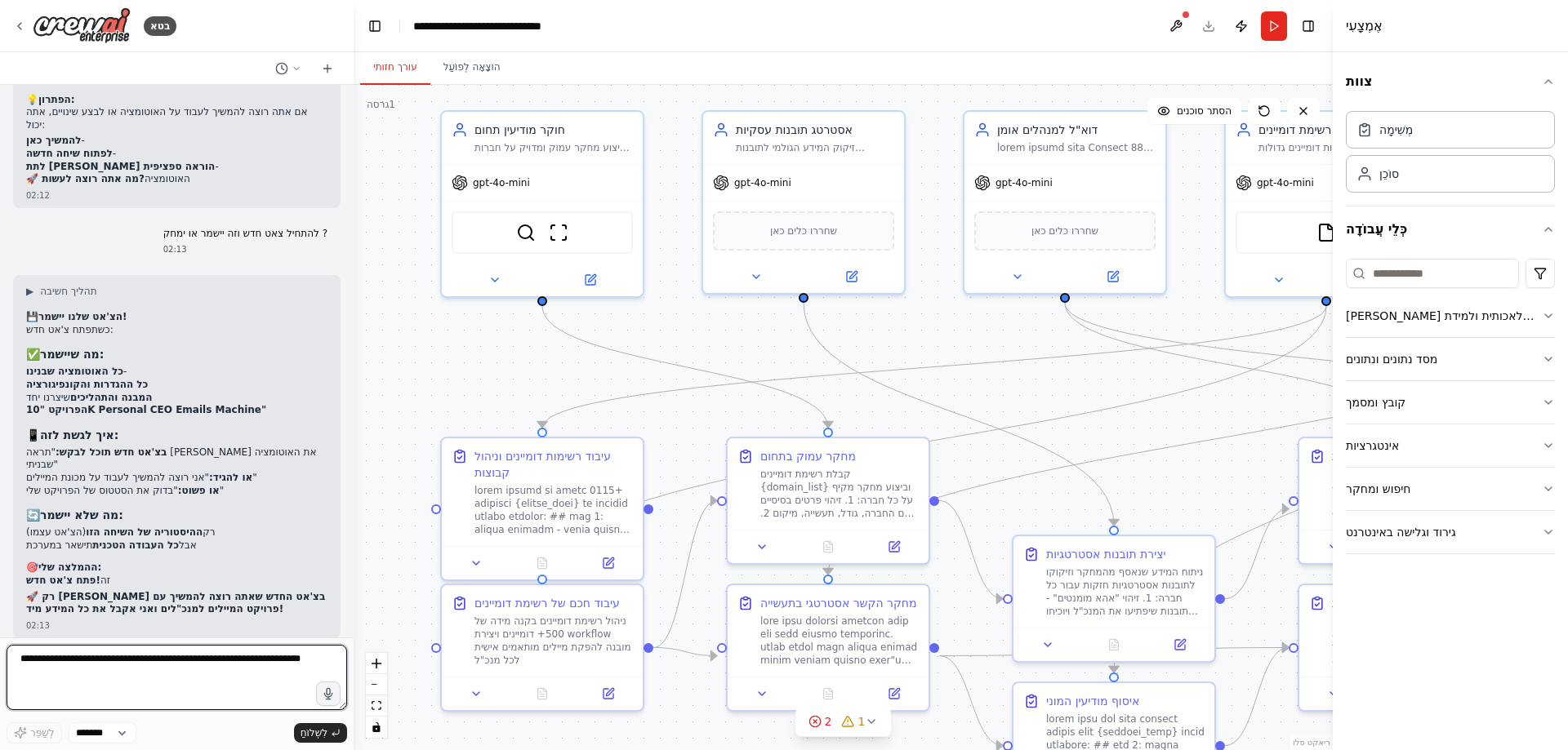
click at [346, 607] on div "בטא 01:32 ▶ תהליך חשיבה אני אבנה לך אוטומציה מתוחכמת שתיצור מיילים אישיים ומלהי…" at bounding box center [784, 375] width 1568 height 750
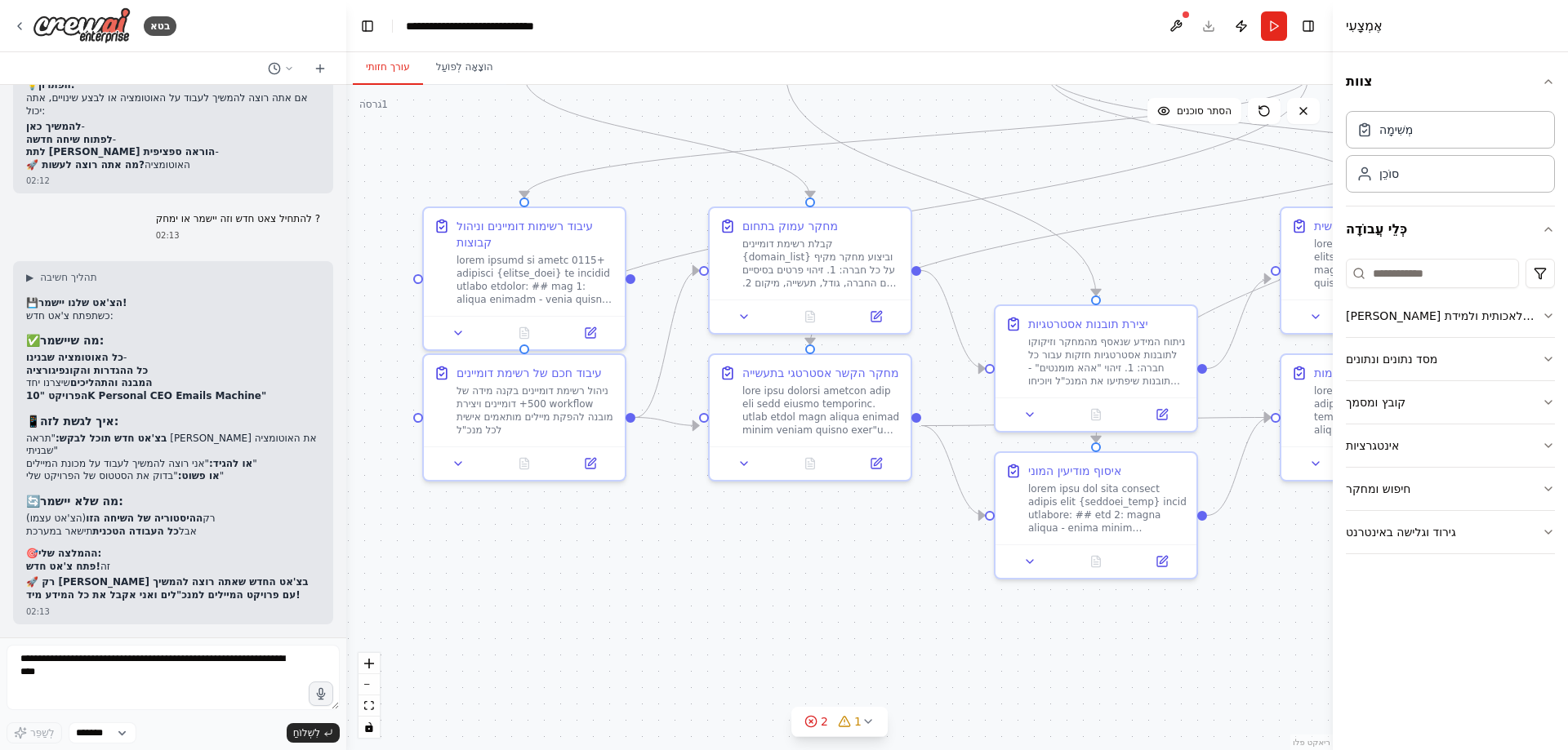
drag, startPoint x: 356, startPoint y: 289, endPoint x: 342, endPoint y: 236, distance: 54.8
click at [341, 221] on div "בטא 01:32 ▶ תהליך חשיבה אני אבנה לך אוטומציה מתוחכמת שתיצור מיילים אישיים ומלהי…" at bounding box center [784, 375] width 1568 height 750
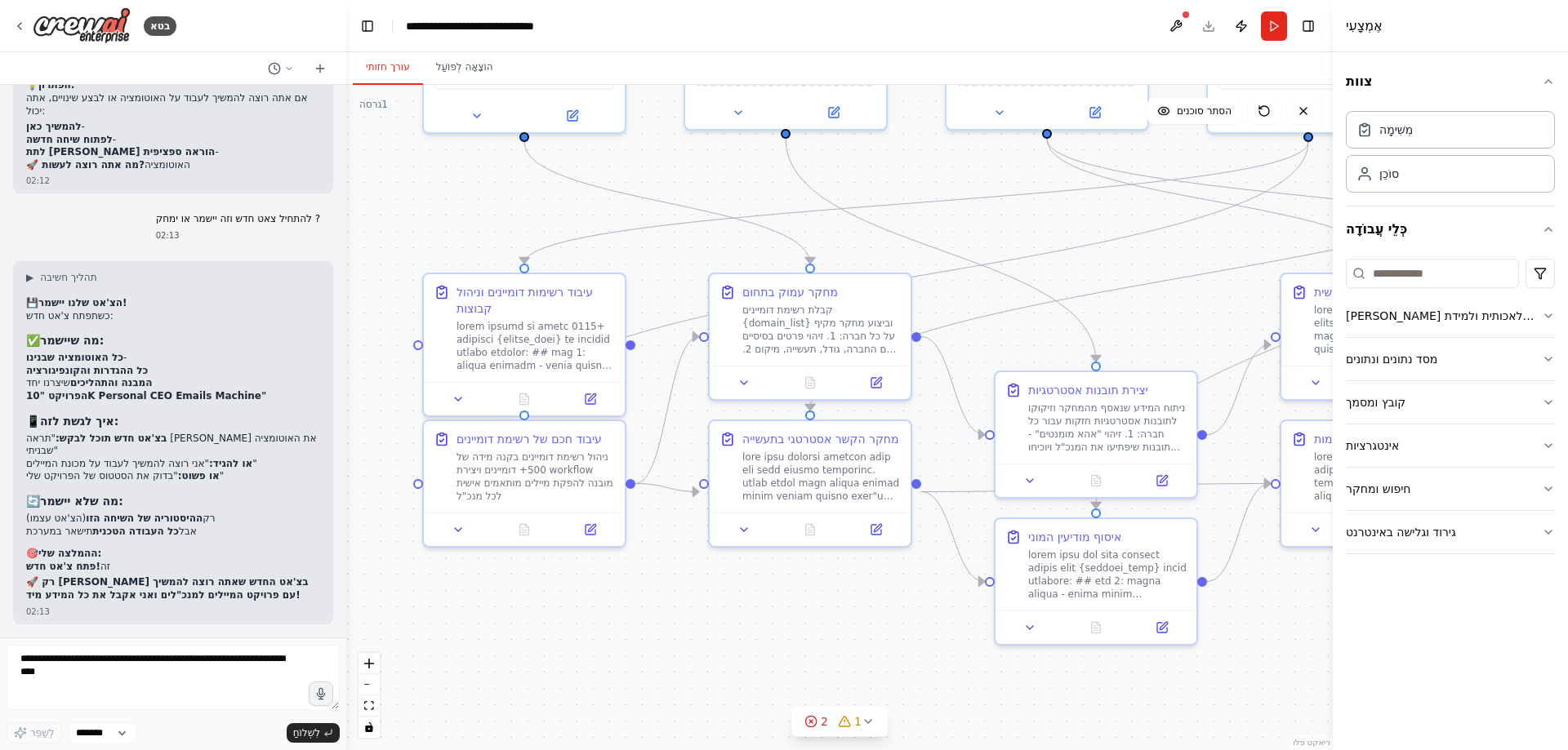
drag, startPoint x: 1026, startPoint y: 330, endPoint x: 959, endPoint y: 403, distance: 99.1
click at [1025, 330] on div ".deletable-edge-delete-btn { width: 20px; height: 20px; border: 0px solid #ffff…" at bounding box center [839, 418] width 986 height 666
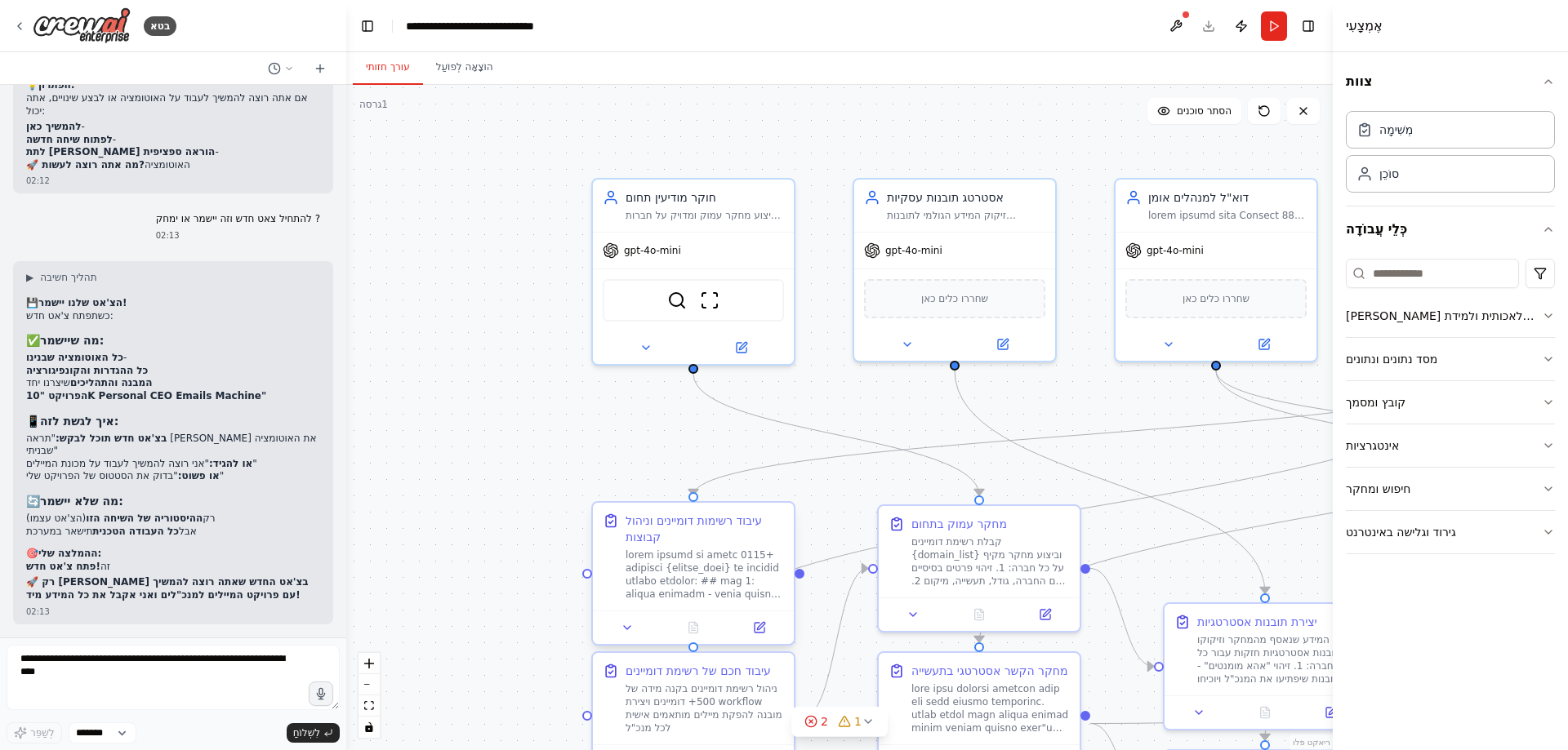
drag, startPoint x: 959, startPoint y: 403, endPoint x: 636, endPoint y: 595, distance: 375.8
click at [1167, 582] on div ".deletable-edge-delete-btn { width: 20px; height: 20px; border: 0px solid #ffff…" at bounding box center [839, 418] width 986 height 666
click at [41, 658] on textarea at bounding box center [173, 677] width 333 height 65
click at [993, 510] on div "מחקר עמוק בתחום קבלת רשימת דומיינים {domain_list} וביצוע מחקר מקיף על כל חברה: …" at bounding box center [974, 547] width 201 height 91
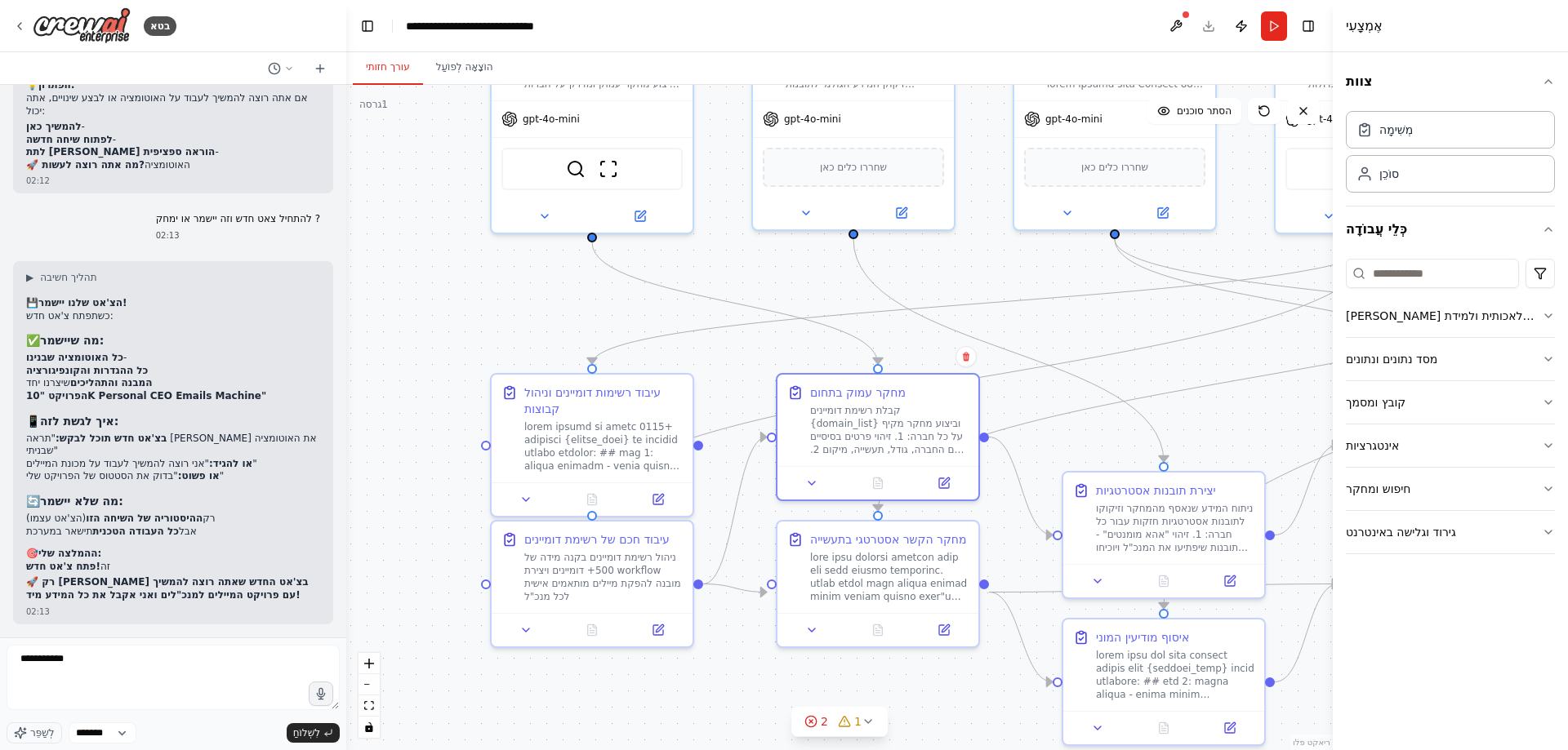
drag, startPoint x: 852, startPoint y: 328, endPoint x: 811, endPoint y: 265, distance: 75.2
click at [811, 265] on div ".deletable-edge-delete-btn { width: 20px; height: 20px; border: 0px solid #ffff…" at bounding box center [839, 418] width 986 height 666
click at [663, 196] on div at bounding box center [591, 211] width 201 height 33
click at [967, 476] on button at bounding box center [942, 477] width 56 height 19
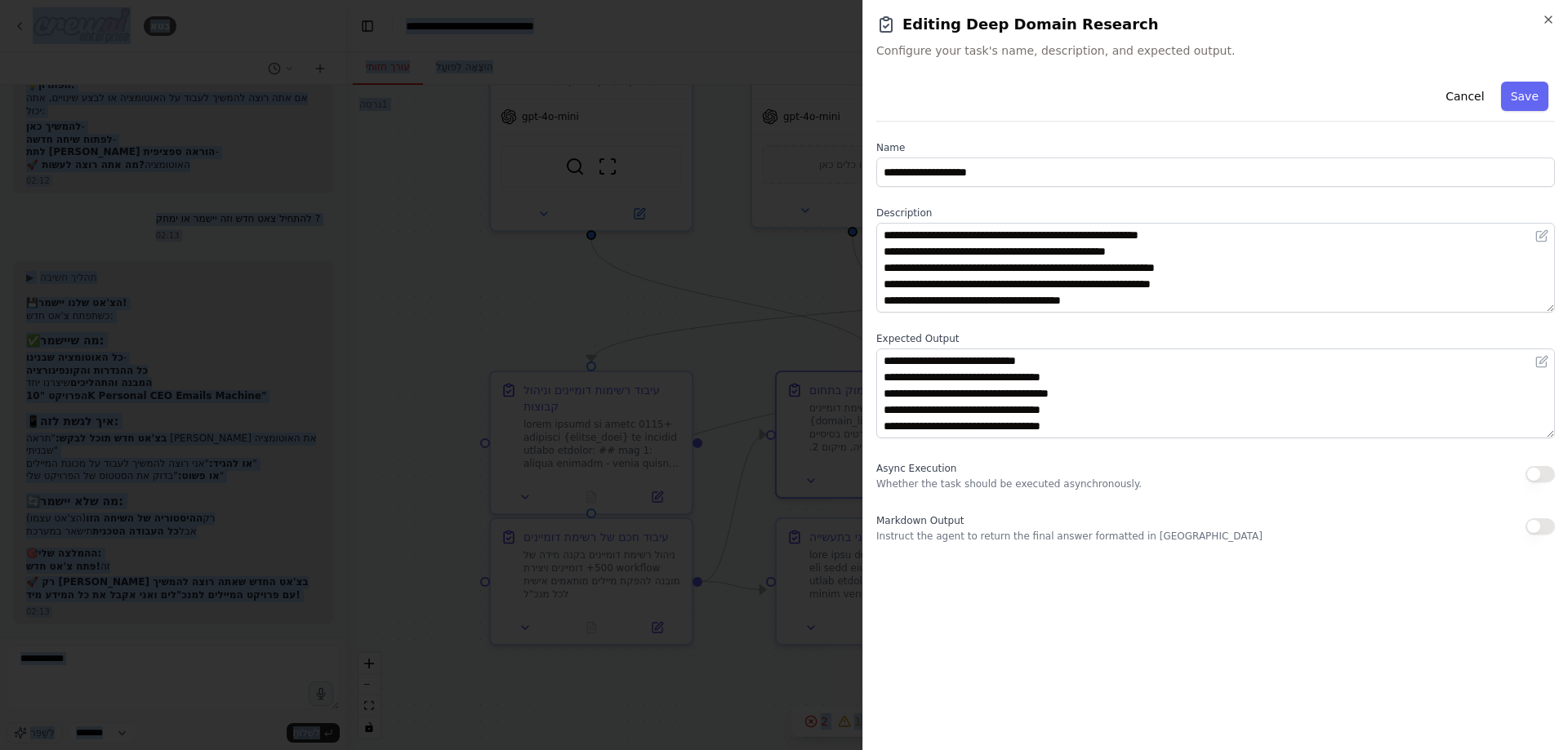
click at [666, 345] on div at bounding box center [784, 375] width 1568 height 750
click at [1548, 19] on icon "button" at bounding box center [1548, 18] width 13 height 13
click at [1548, 19] on body "בטא 01:32 ▶ תהליך חשיבה אני אבנה לך אוטומציה מתוחכמת שתיצור מיילים אישיים ומלהי…" at bounding box center [784, 375] width 1568 height 750
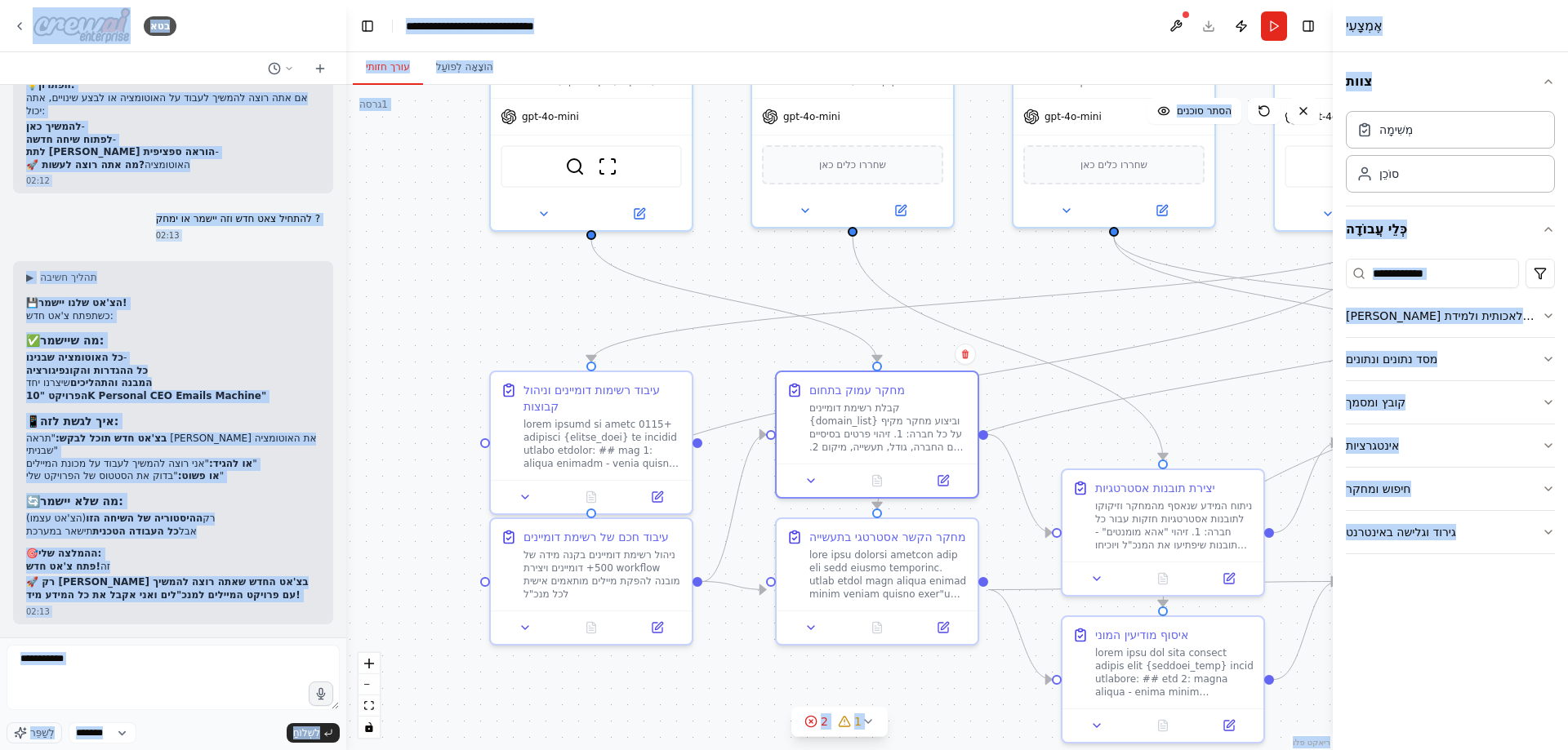
click at [1017, 654] on div ".deletable-edge-delete-btn { width: 20px; height: 20px; border: 0px solid #ffff…" at bounding box center [839, 418] width 986 height 666
click at [973, 653] on div ".deletable-edge-delete-btn { width: 20px; height: 20px; border: 0px solid #ffff…" at bounding box center [839, 418] width 986 height 666
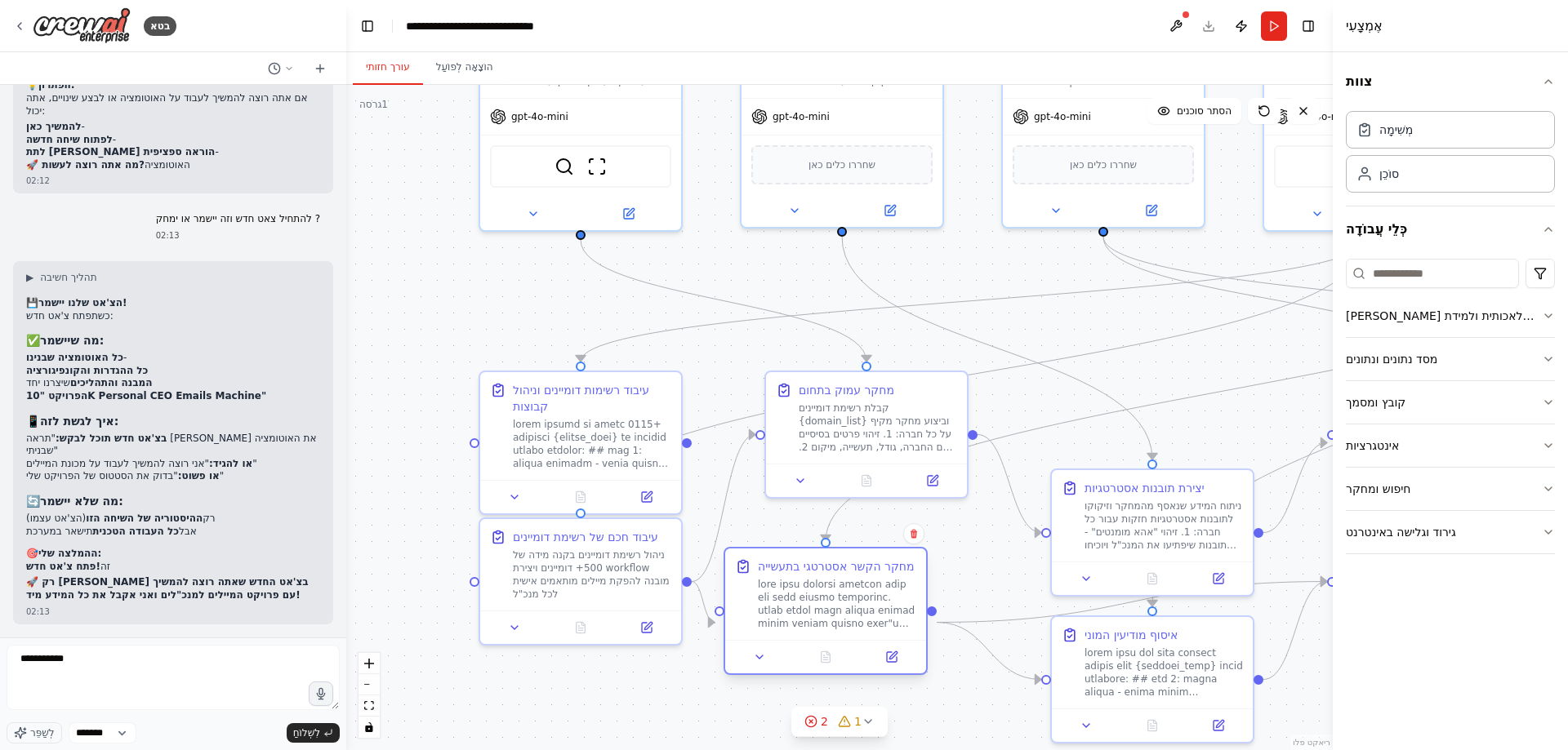
drag, startPoint x: 888, startPoint y: 623, endPoint x: 850, endPoint y: 654, distance: 49.0
click at [850, 640] on div "מחקר הקשר אסטרטגי בתעשייה" at bounding box center [825, 594] width 201 height 91
click at [579, 698] on div ".deletable-edge-delete-btn { width: 20px; height: 20px; border: 0px solid #ffff…" at bounding box center [839, 418] width 986 height 666
click at [354, 652] on div ".deletable-edge-delete-btn { width: 20px; height: 20px; border: 0px solid #ffff…" at bounding box center [839, 418] width 986 height 666
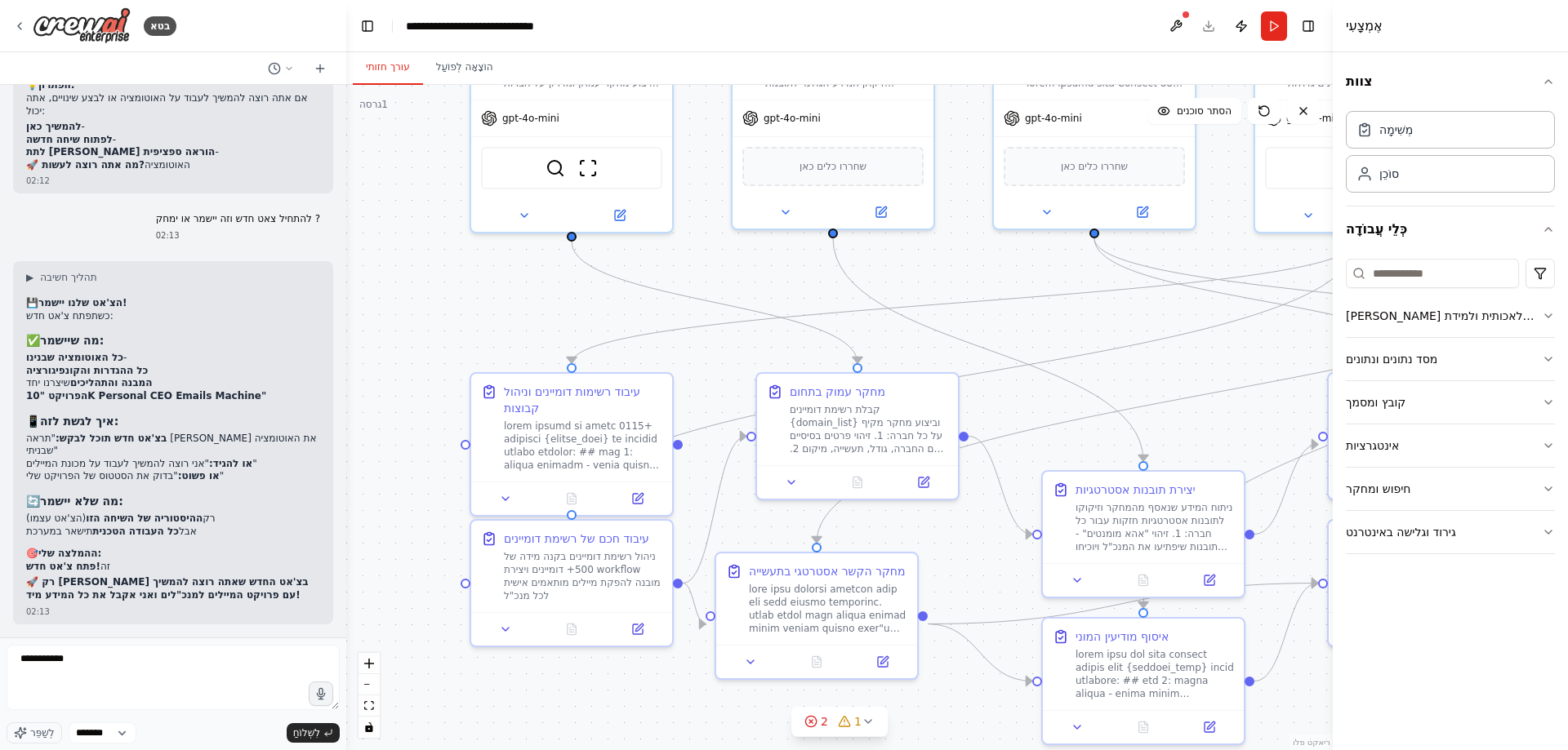
drag, startPoint x: 1178, startPoint y: 300, endPoint x: 1065, endPoint y: 313, distance: 113.7
click at [1172, 304] on div ".deletable-edge-delete-btn { width: 20px; height: 20px; border: 0px solid #ffff…" at bounding box center [839, 418] width 986 height 666
click at [1017, 295] on div ".deletable-edge-delete-btn { width: 20px; height: 20px; border: 0px solid #ffff…" at bounding box center [839, 418] width 986 height 666
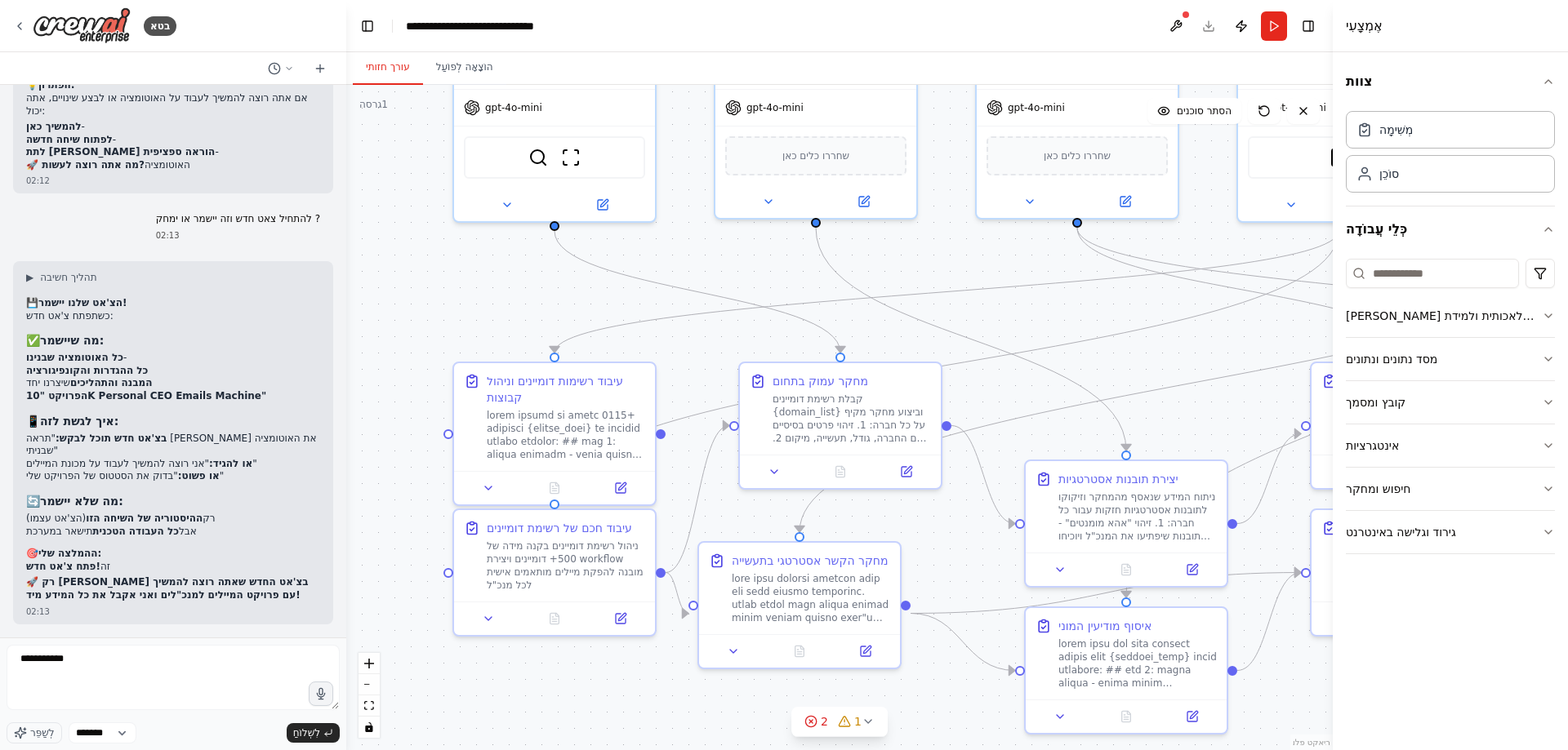
click at [967, 259] on div ".deletable-edge-delete-btn { width: 20px; height: 20px; border: 0px solid #ffff…" at bounding box center [839, 418] width 986 height 666
click at [934, 241] on div ".deletable-edge-delete-btn { width: 20px; height: 20px; border: 0px solid #ffff…" at bounding box center [839, 418] width 986 height 666
click at [923, 238] on div ".deletable-edge-delete-btn { width: 20px; height: 20px; border: 0px solid #ffff…" at bounding box center [839, 418] width 986 height 666
drag, startPoint x: 868, startPoint y: 236, endPoint x: 826, endPoint y: 236, distance: 42.0
click at [856, 236] on div ".deletable-edge-delete-btn { width: 20px; height: 20px; border: 0px solid #ffff…" at bounding box center [839, 418] width 986 height 666
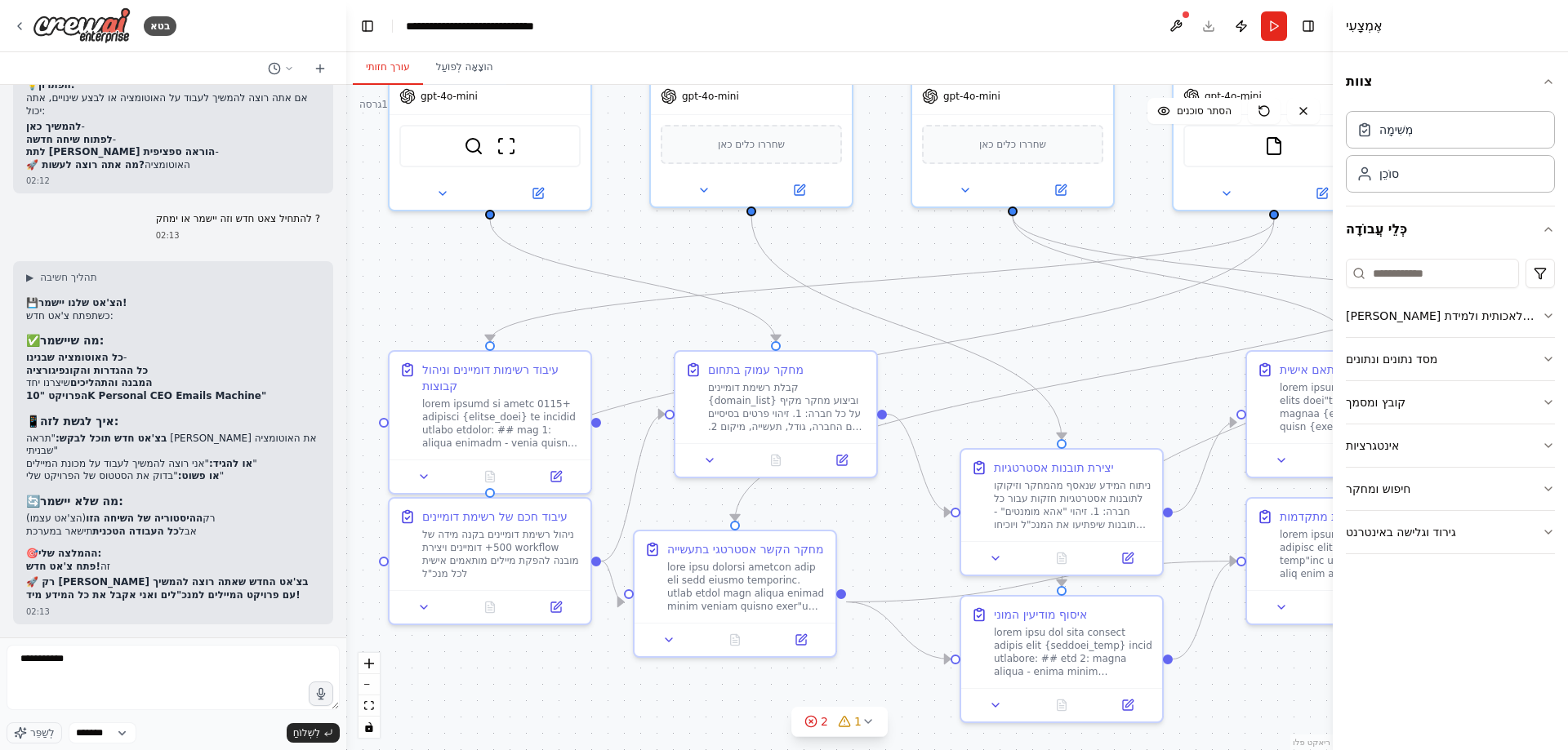
drag, startPoint x: 826, startPoint y: 236, endPoint x: 706, endPoint y: 236, distance: 120.0
click at [816, 236] on div ".deletable-edge-delete-btn { width: 20px; height: 20px; border: 0px solid #ffff…" at bounding box center [839, 418] width 986 height 666
click at [712, 236] on div ".deletable-edge-delete-btn { width: 20px; height: 20px; border: 0px solid #ffff…" at bounding box center [839, 418] width 986 height 666
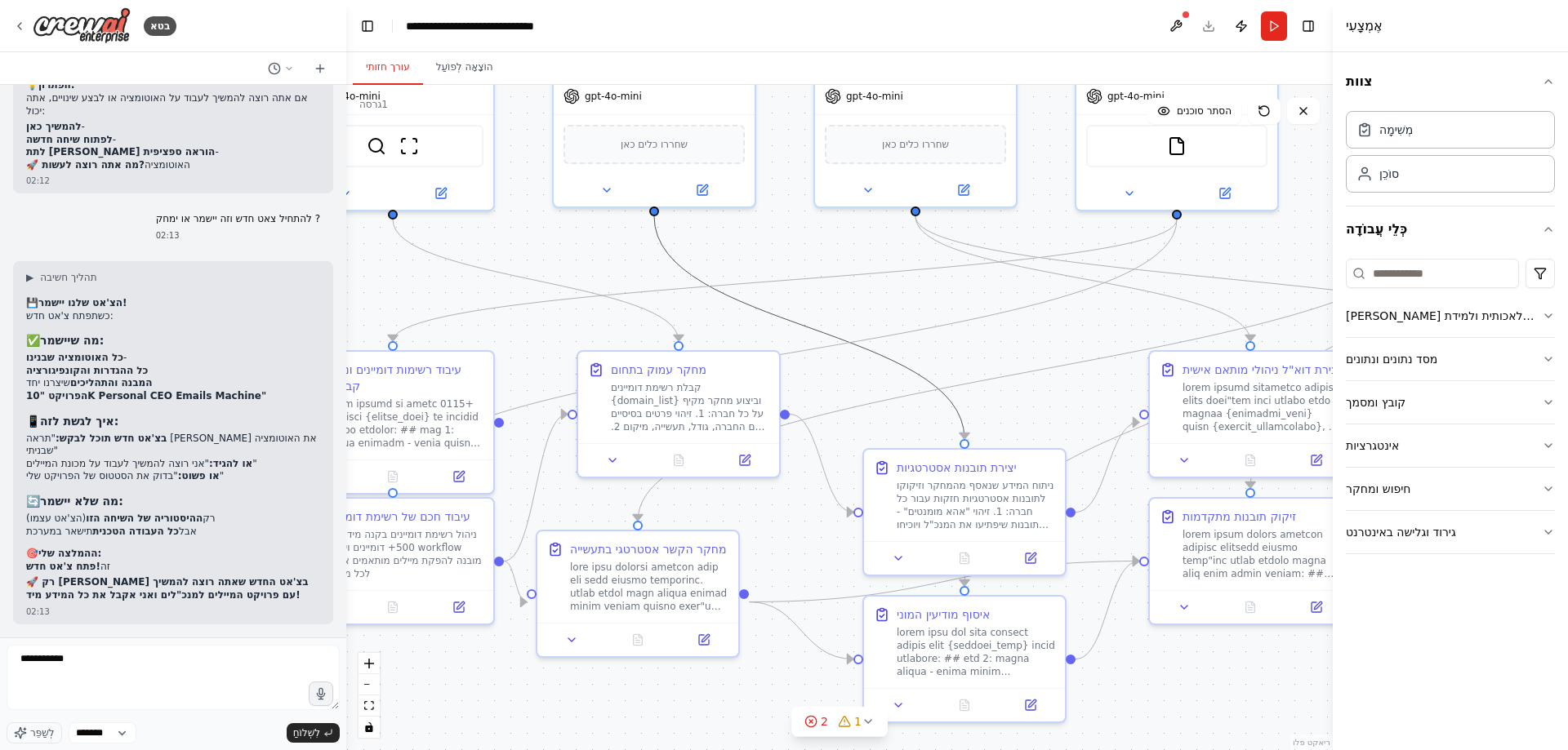
drag, startPoint x: 662, startPoint y: 235, endPoint x: 574, endPoint y: 230, distance: 88.1
click at [654, 235] on icon "Edge from 3d207a18-763e-4b39-bcf3-b720a3f679fc to 4797e9d9-e31f-4df5-a160-319f0…" at bounding box center [809, 328] width 310 height 223
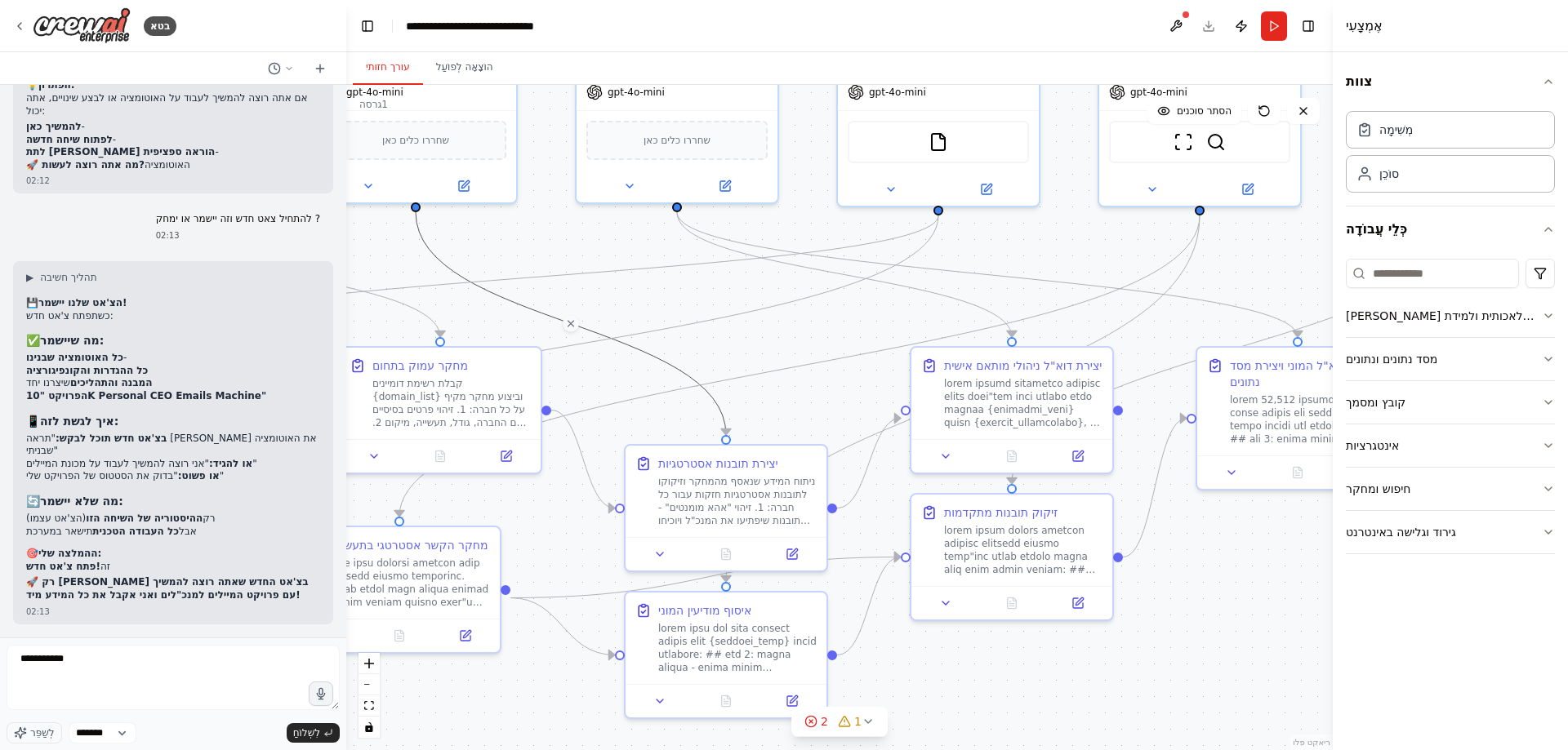
drag, startPoint x: 574, startPoint y: 230, endPoint x: 382, endPoint y: 229, distance: 192.0
click at [388, 229] on div ".deletable-edge-delete-btn { width: 20px; height: 20px; border: 0px solid #ffff…" at bounding box center [839, 418] width 986 height 666
click at [387, 229] on div ".deletable-edge-delete-btn { width: 20px; height: 20px; border: 0px solid #ffff…" at bounding box center [839, 418] width 986 height 666
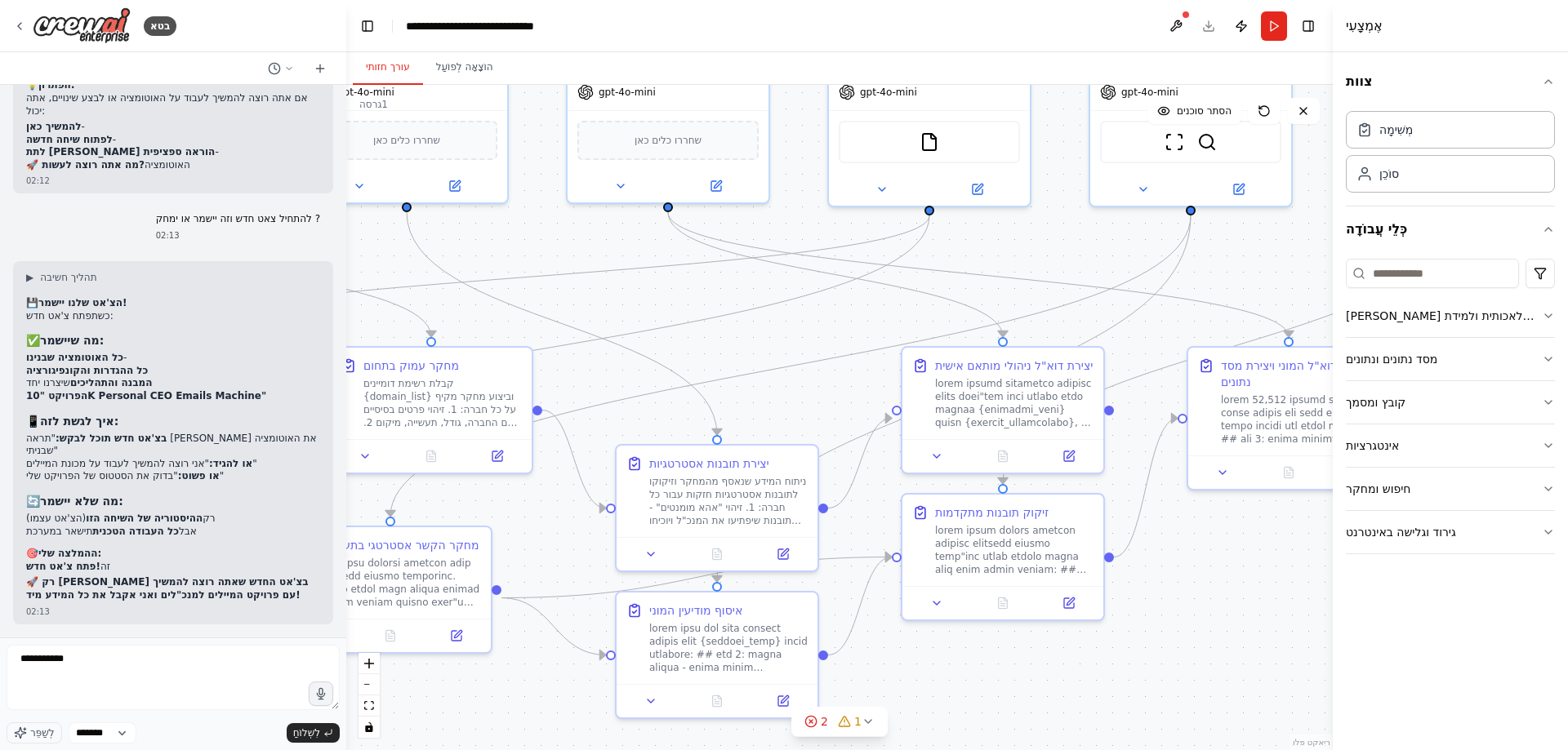
drag, startPoint x: 382, startPoint y: 229, endPoint x: 301, endPoint y: 229, distance: 81.0
click at [339, 229] on div "בטא 01:32 ▶ תהליך חשיבה אני אבנה לך אוטומציה מתוחכמת שתיצור מיילים אישיים ומלהי…" at bounding box center [784, 375] width 1568 height 750
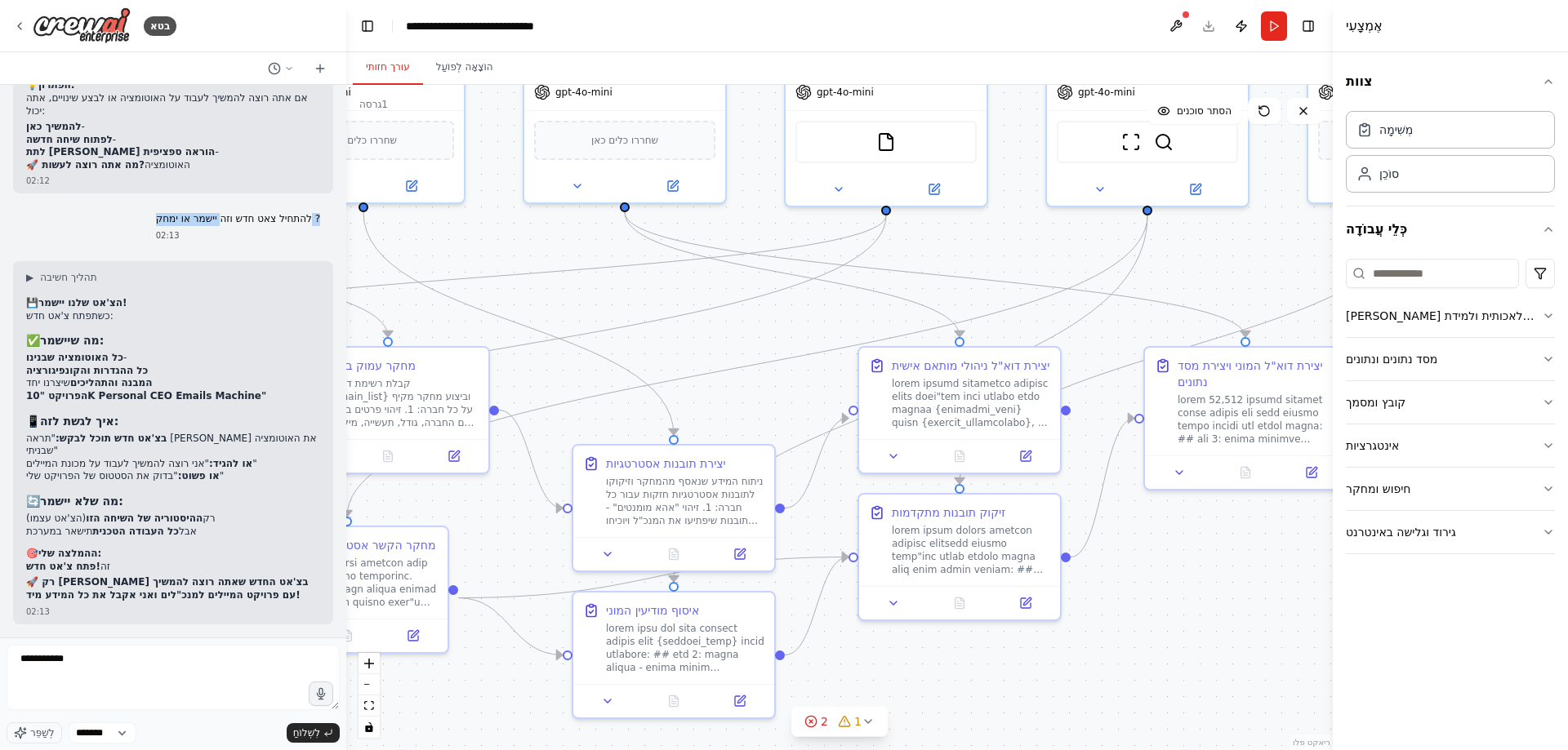
drag, startPoint x: 301, startPoint y: 229, endPoint x: 209, endPoint y: 229, distance: 92.0
click at [209, 229] on div "01:32 ▶ תהליך חשיבה אני אבנה לך אוטומציה מתוחכמת שתיצור מיילים אישיים ומלהיבים …" at bounding box center [173, 362] width 346 height 553
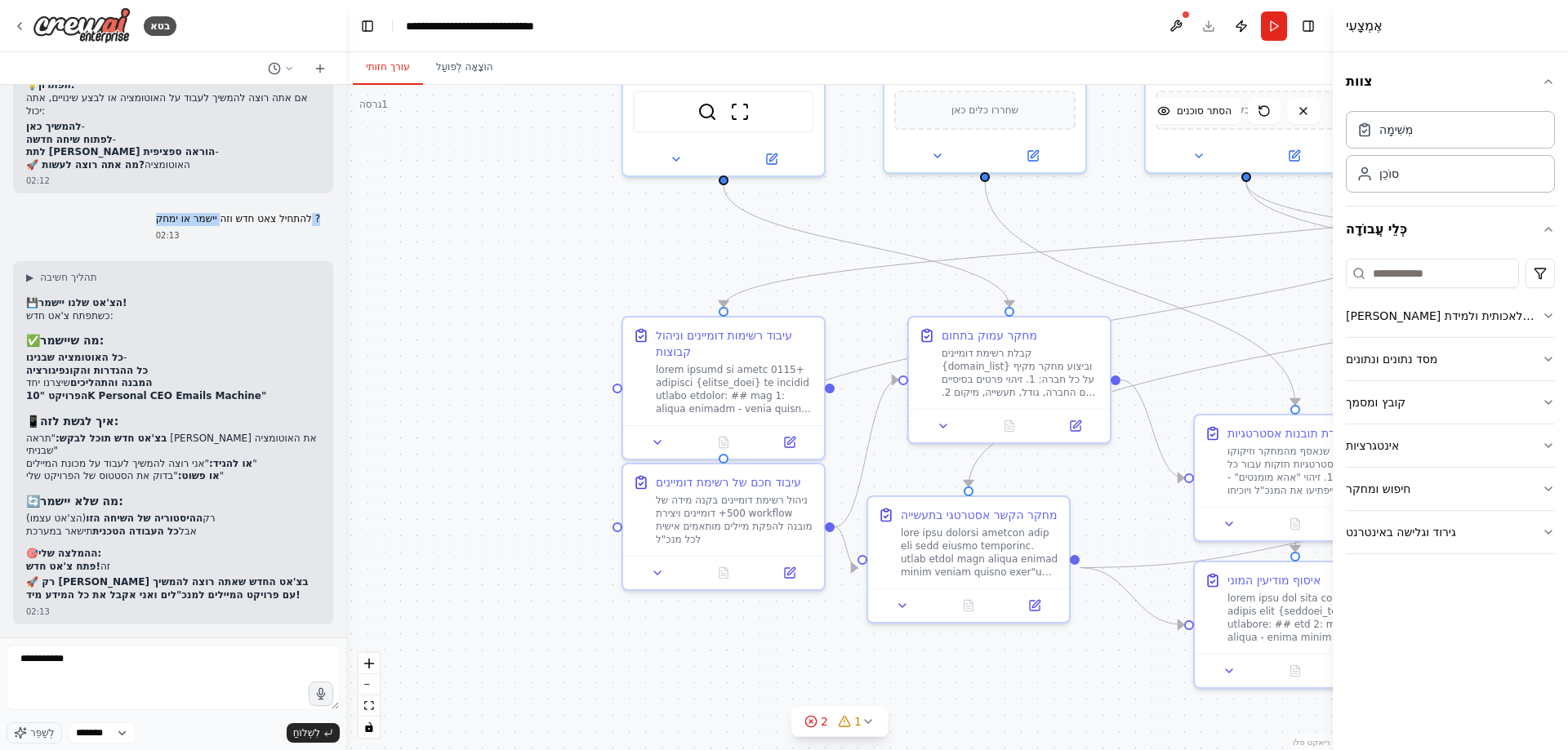
drag, startPoint x: 619, startPoint y: 276, endPoint x: 1240, endPoint y: 245, distance: 621.8
click at [1240, 245] on div ".deletable-edge-delete-btn { width: 20px; height: 20px; border: 0px solid #ffff…" at bounding box center [839, 418] width 986 height 666
click at [97, 663] on textarea "**********" at bounding box center [173, 677] width 333 height 65
type textarea "**********"
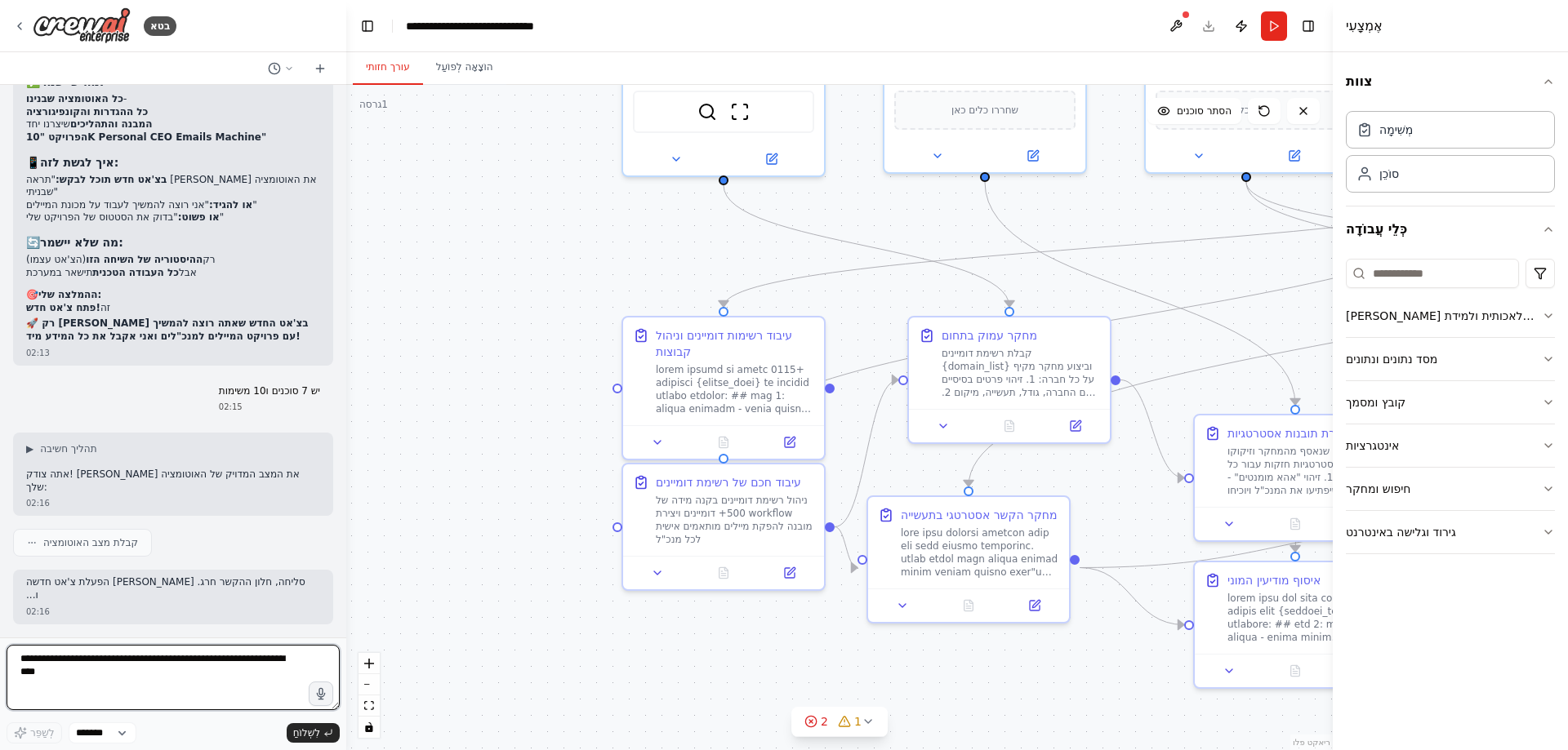
scroll to position [10733, 0]
click at [322, 70] on icon at bounding box center [319, 68] width 13 height 13
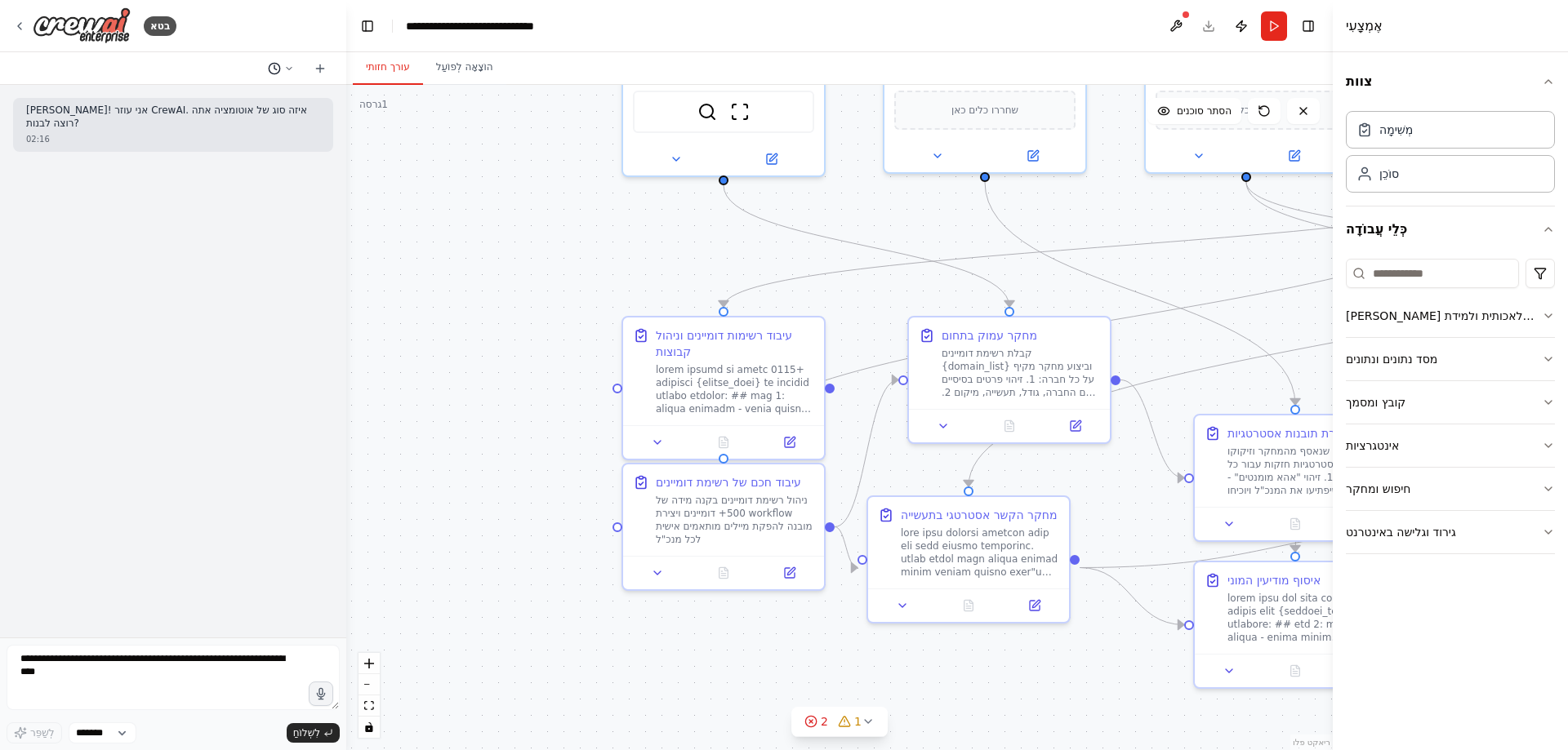
click at [283, 64] on button at bounding box center [280, 69] width 39 height 19
click at [241, 151] on font "יש 7 סוכנים ו10 משימות" at bounding box center [208, 154] width 101 height 12
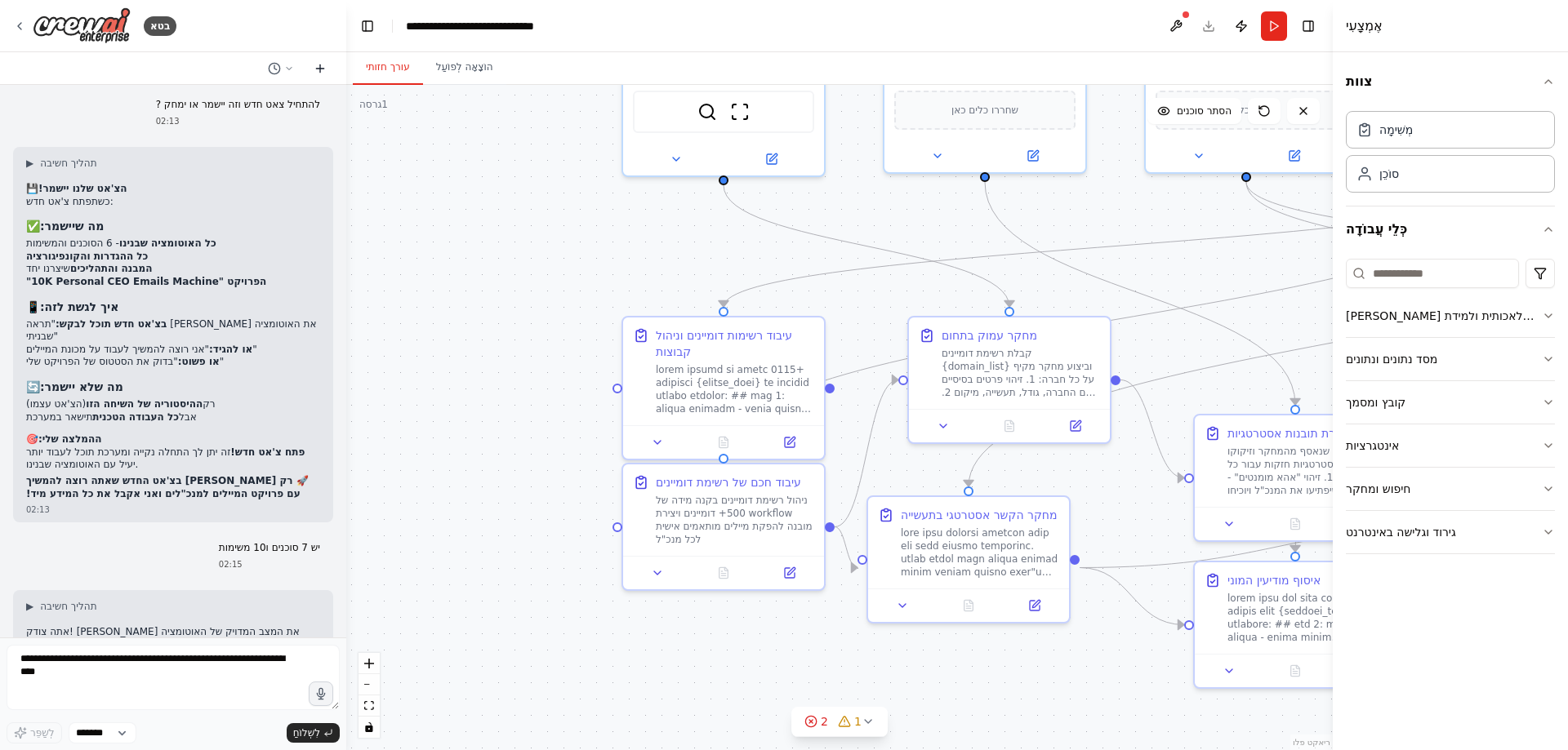
scroll to position [10892, 0]
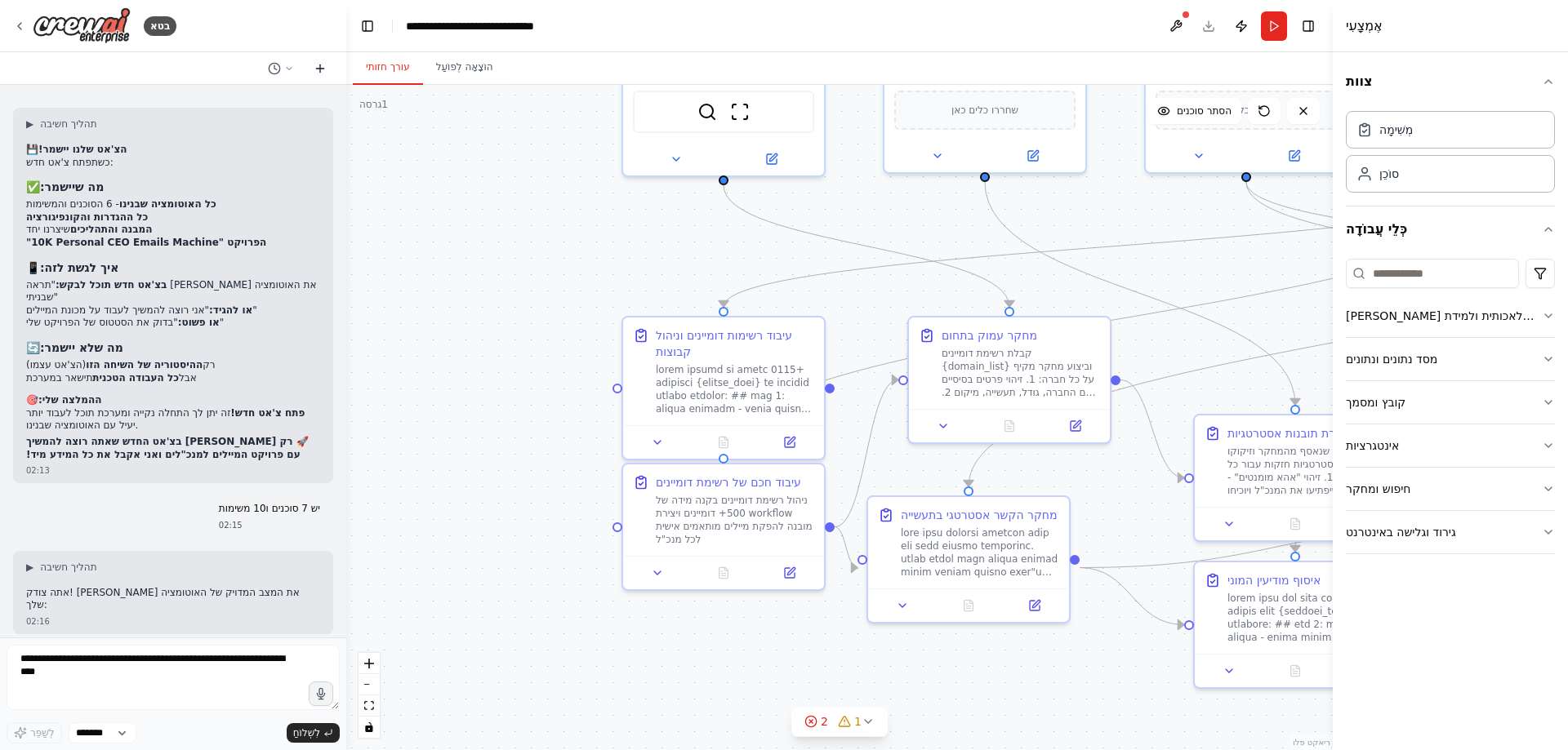
click at [323, 62] on icon at bounding box center [319, 68] width 13 height 13
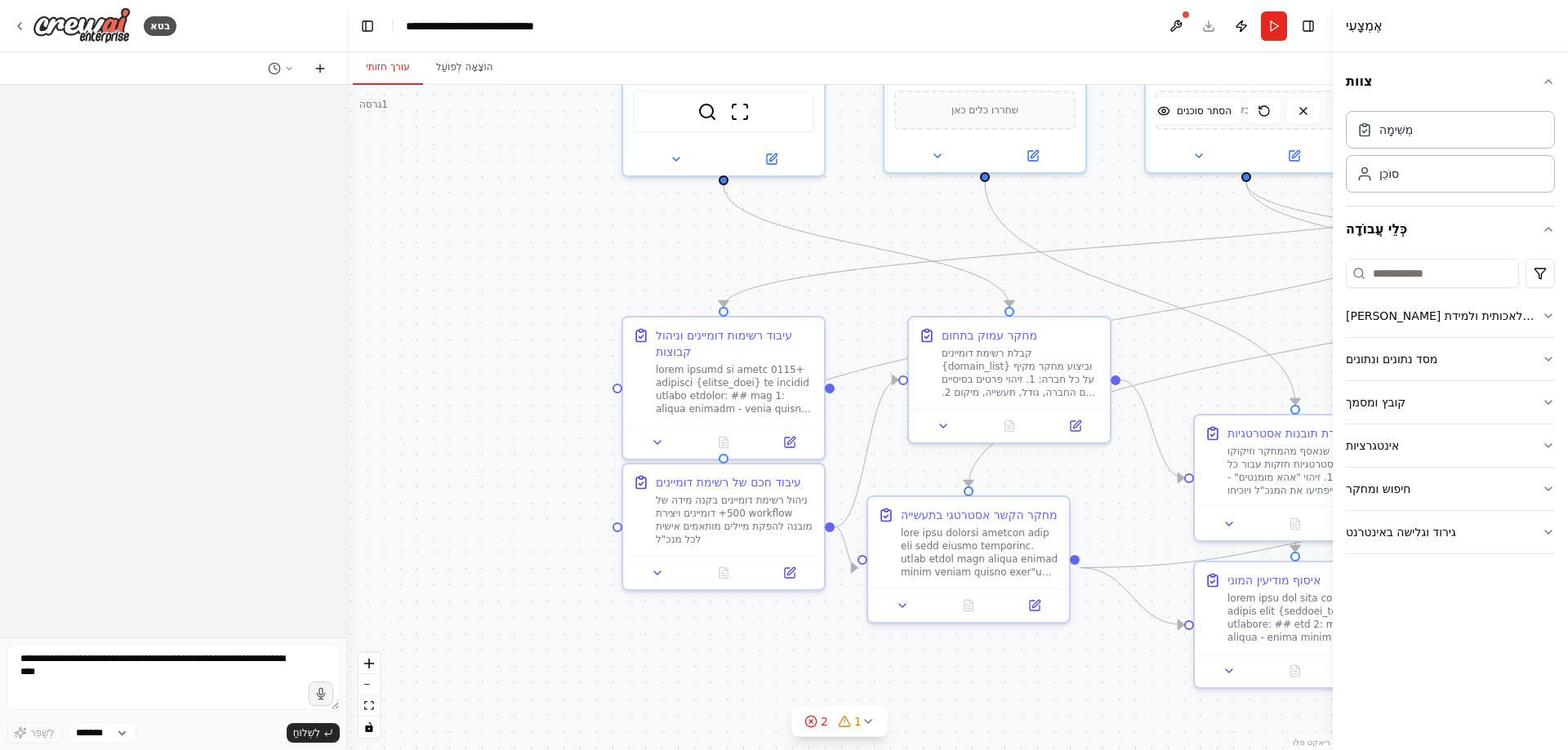
scroll to position [0, 0]
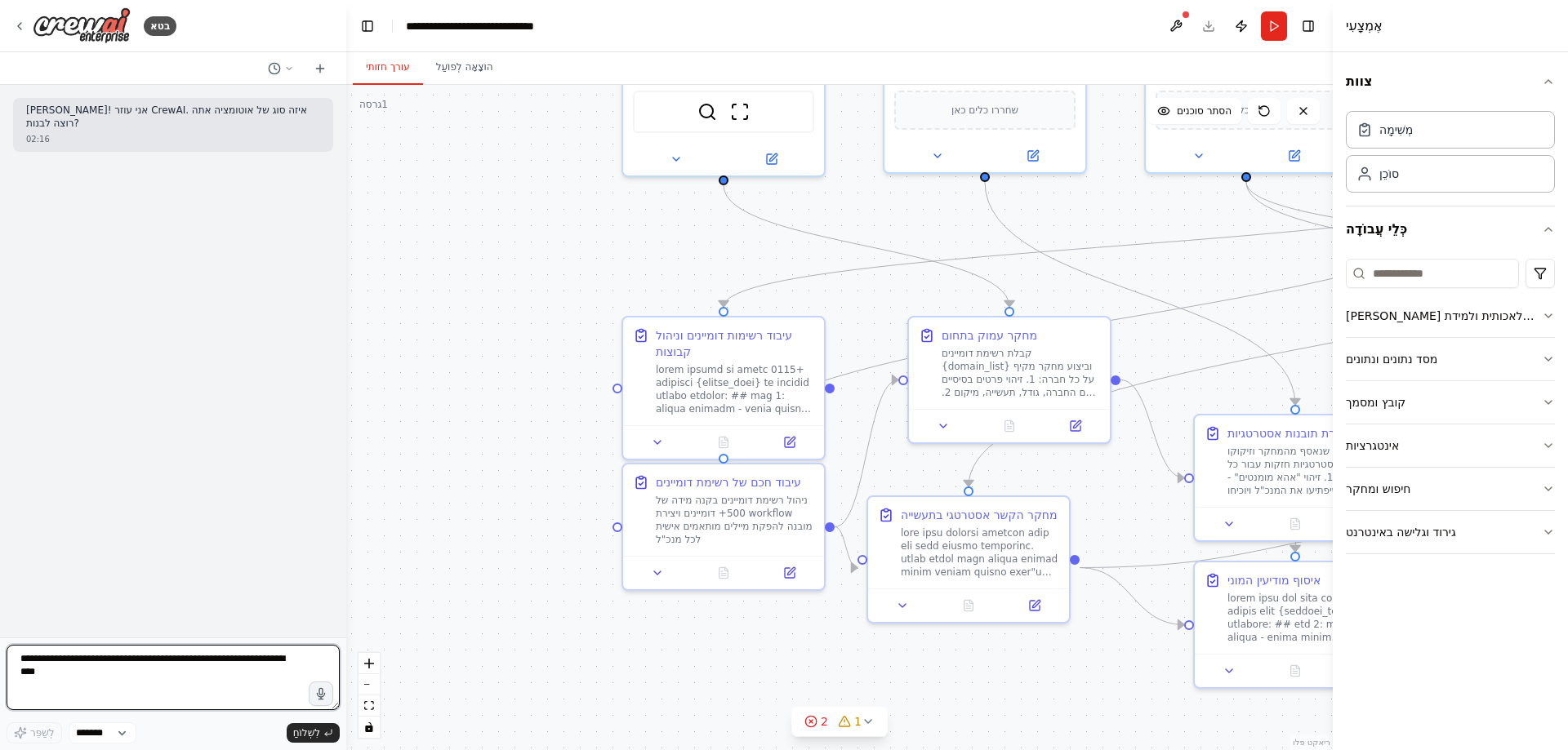
click at [71, 657] on textarea at bounding box center [173, 677] width 333 height 65
type textarea "**********"
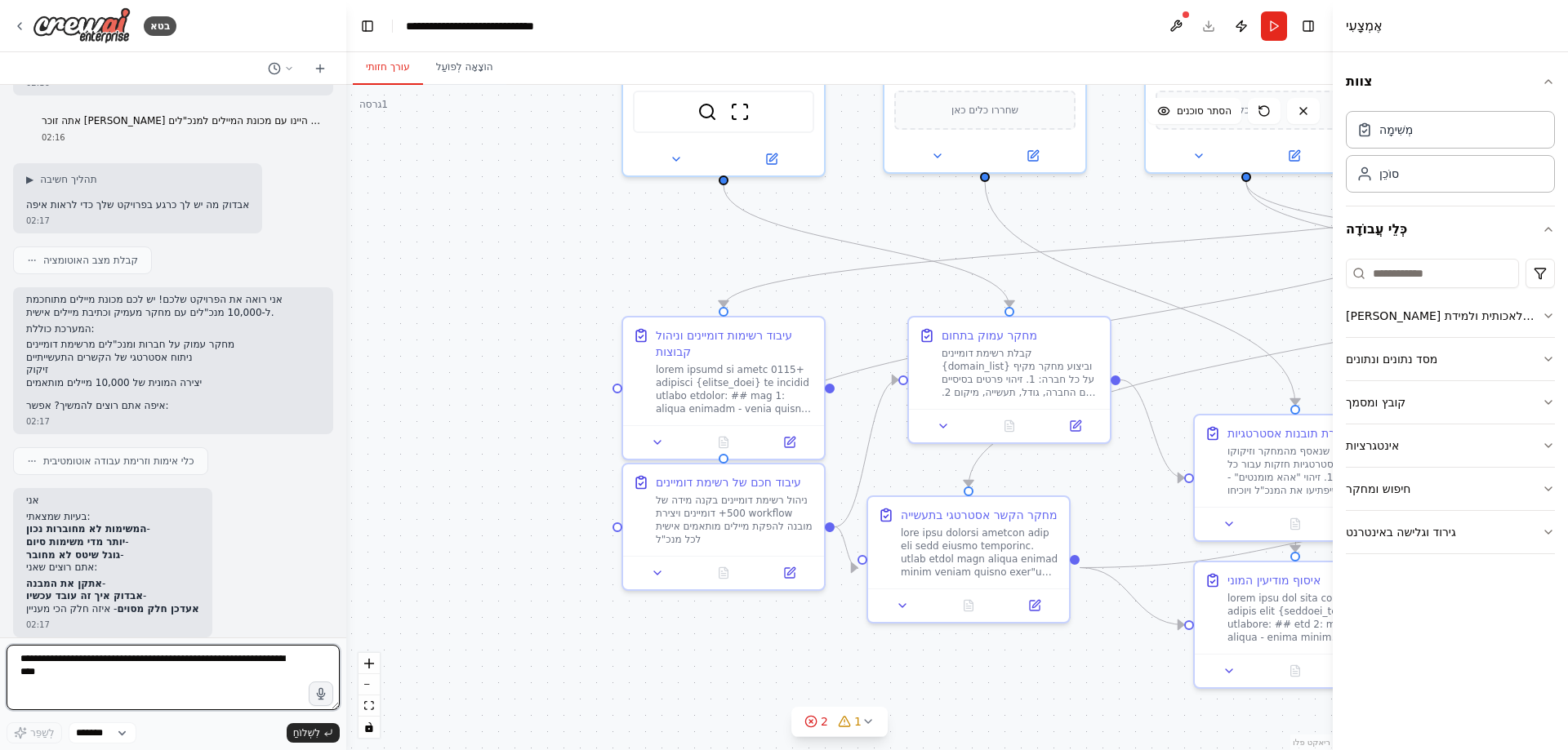
scroll to position [69, 0]
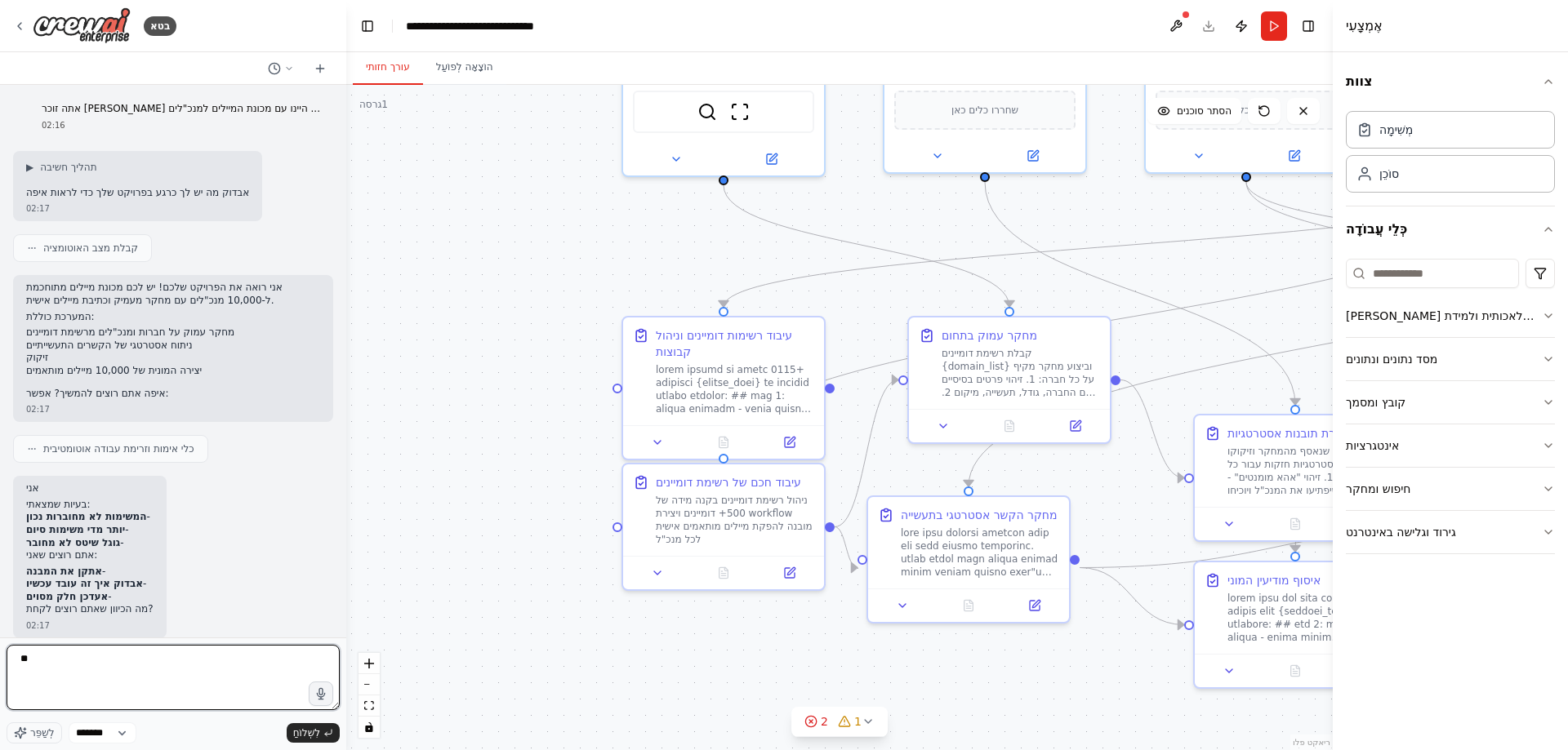
type textarea "*"
type textarea "**********"
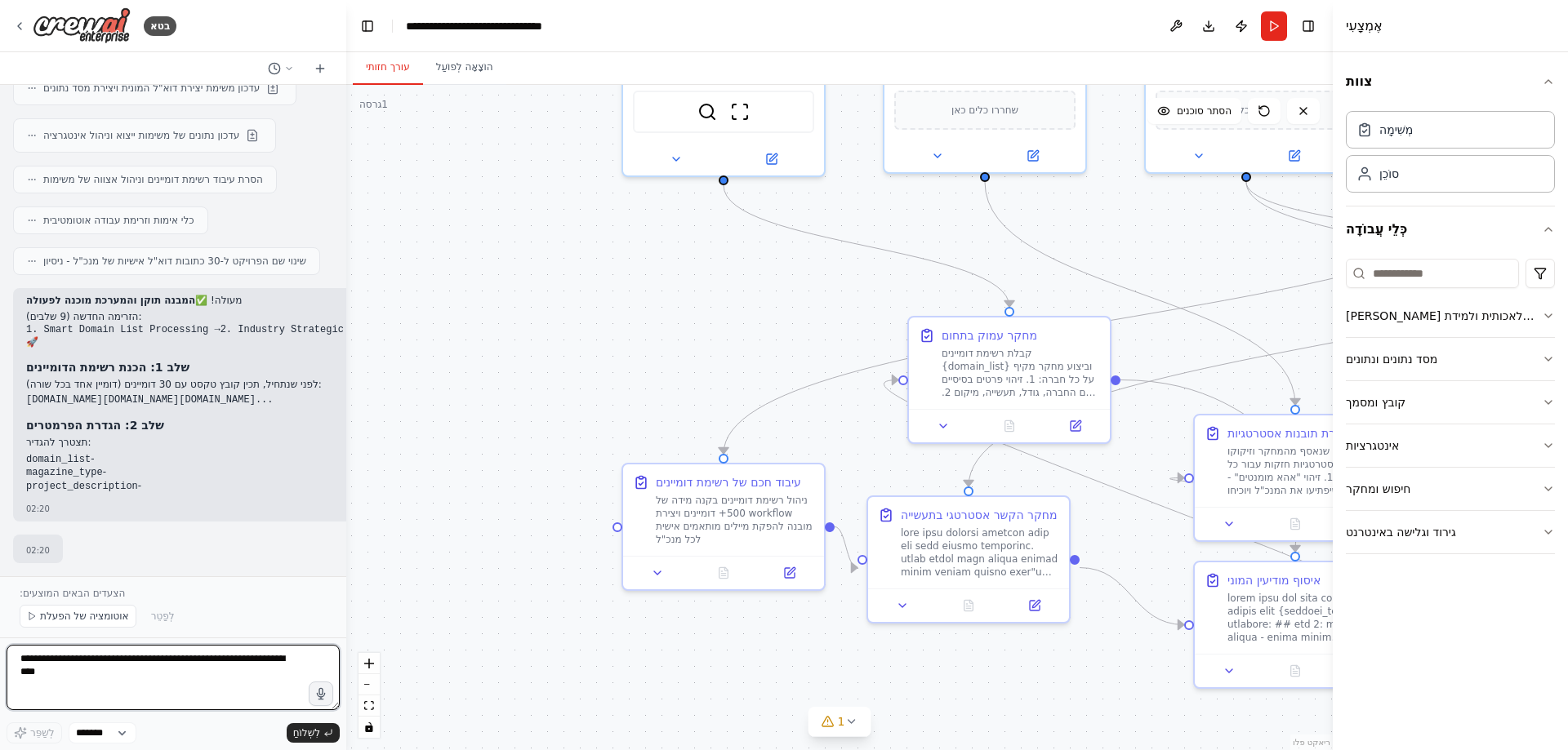
scroll to position [1305, 0]
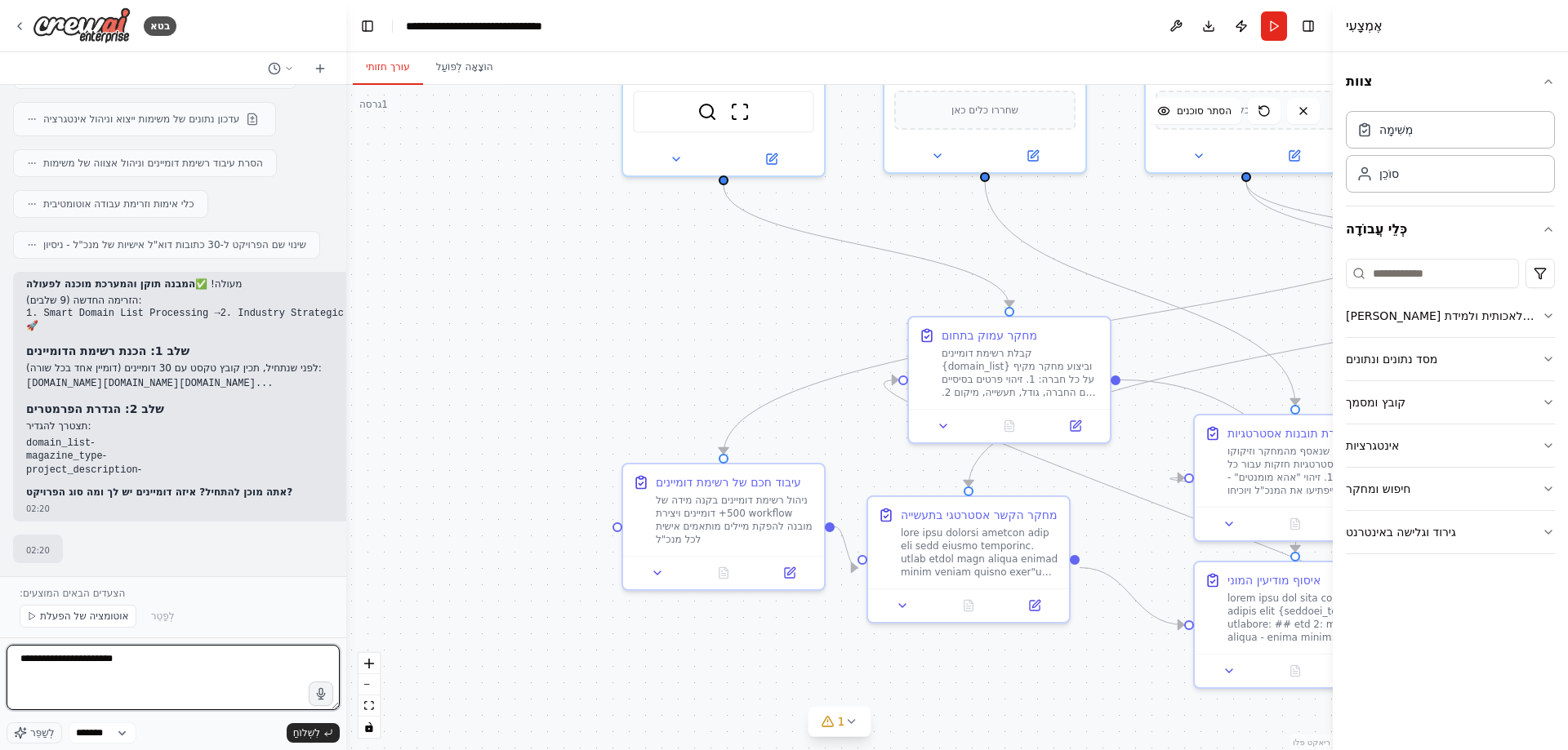
type textarea "**********"
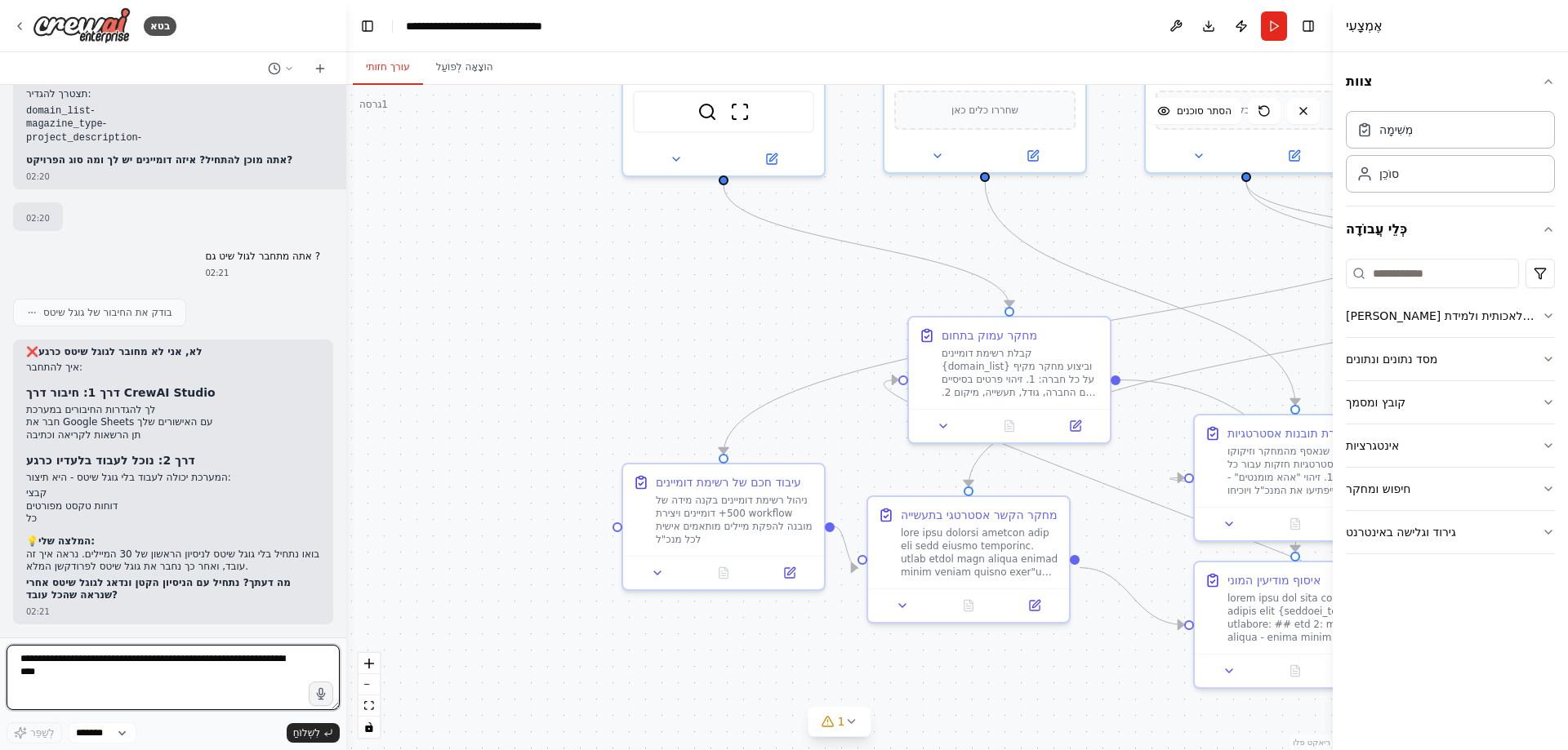
scroll to position [1654, 0]
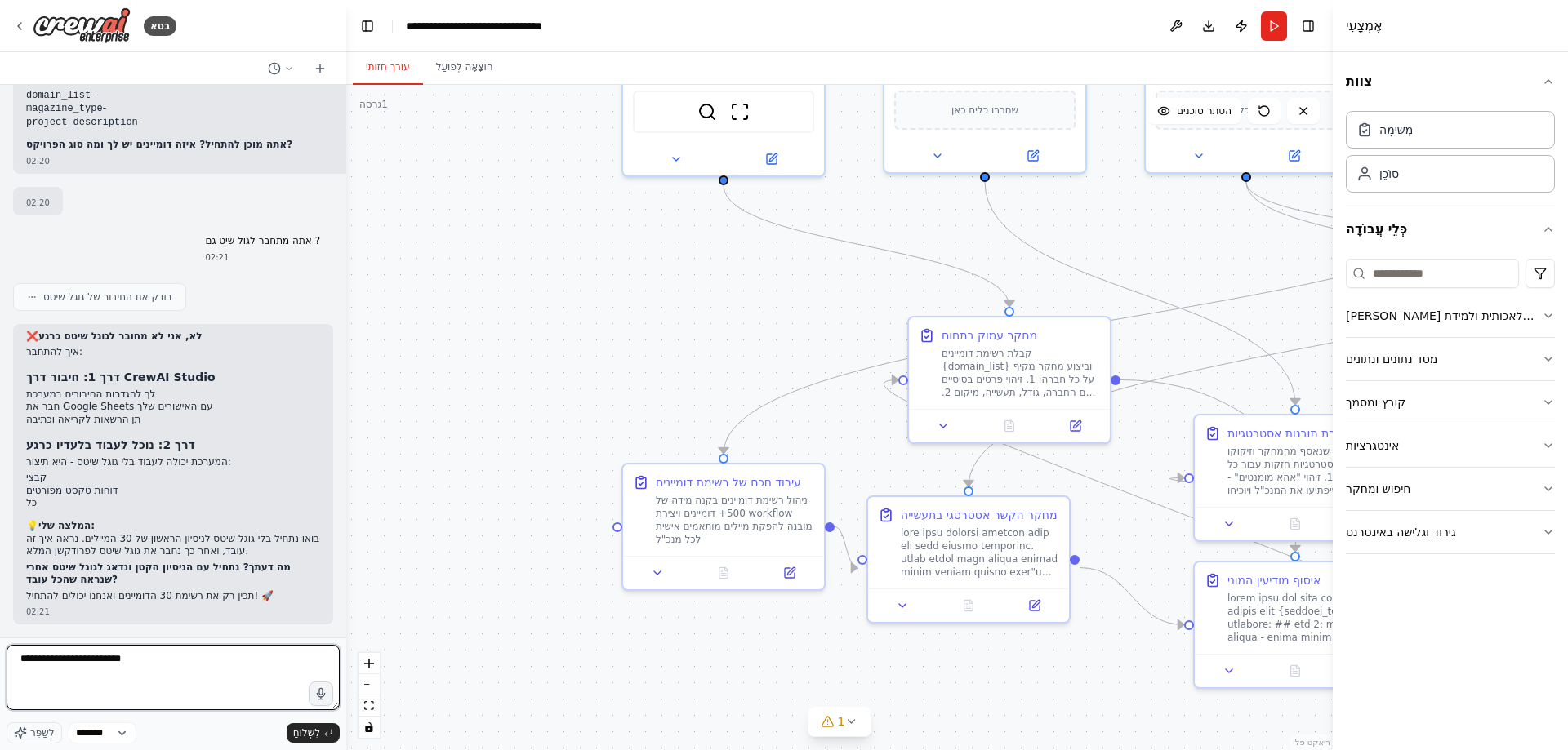
type textarea "**********"
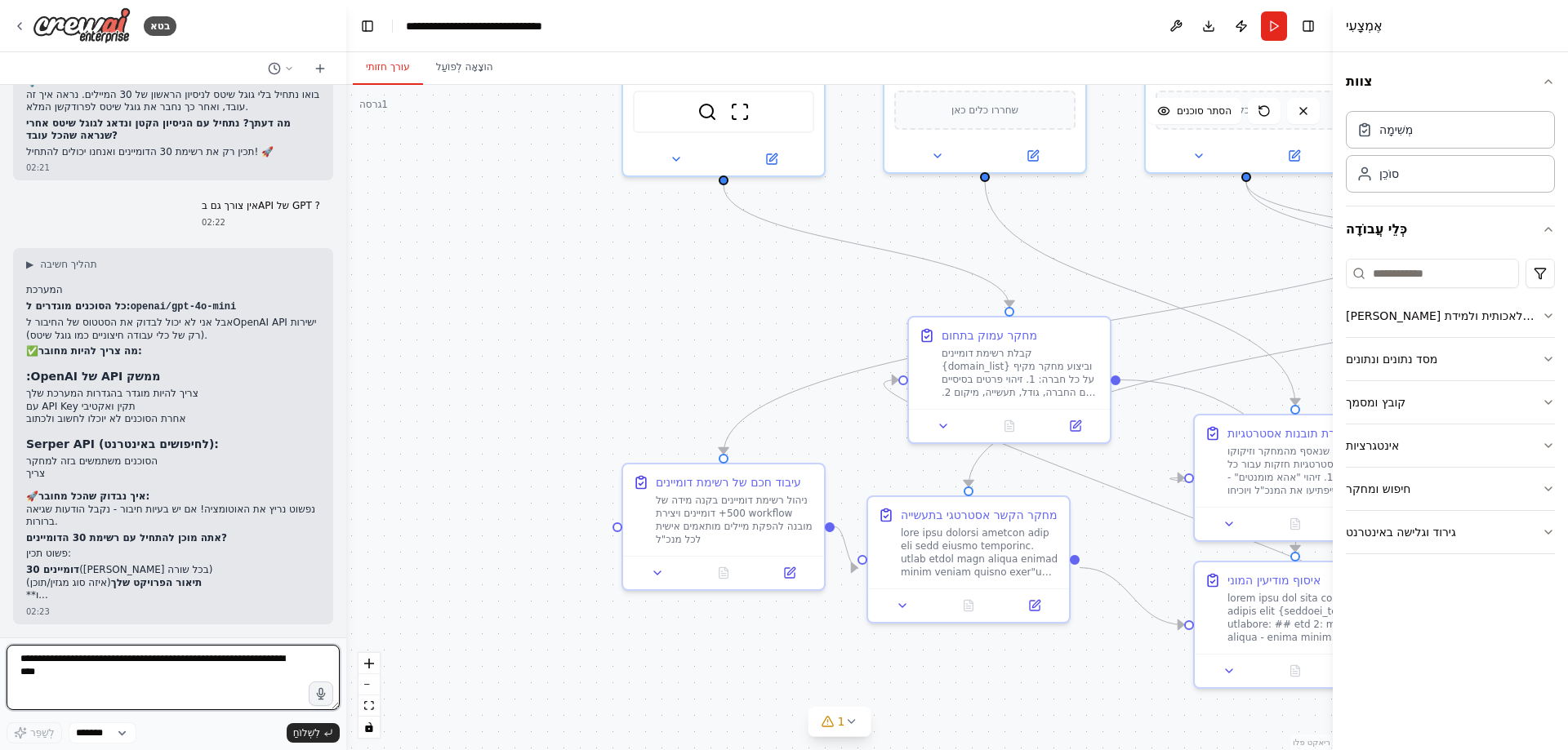
scroll to position [2098, 0]
type textarea "**********"
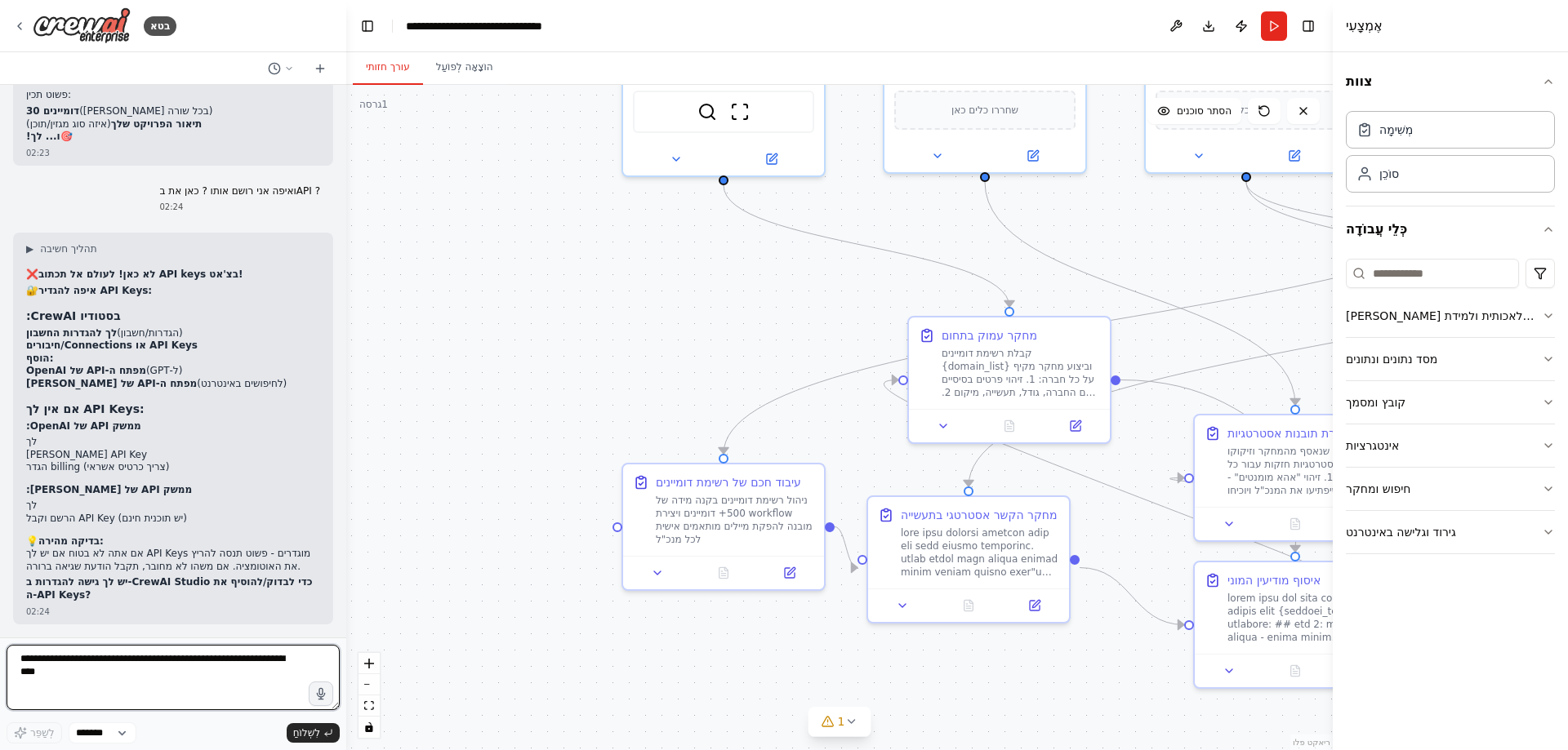
scroll to position [2557, 0]
type textarea "**********"
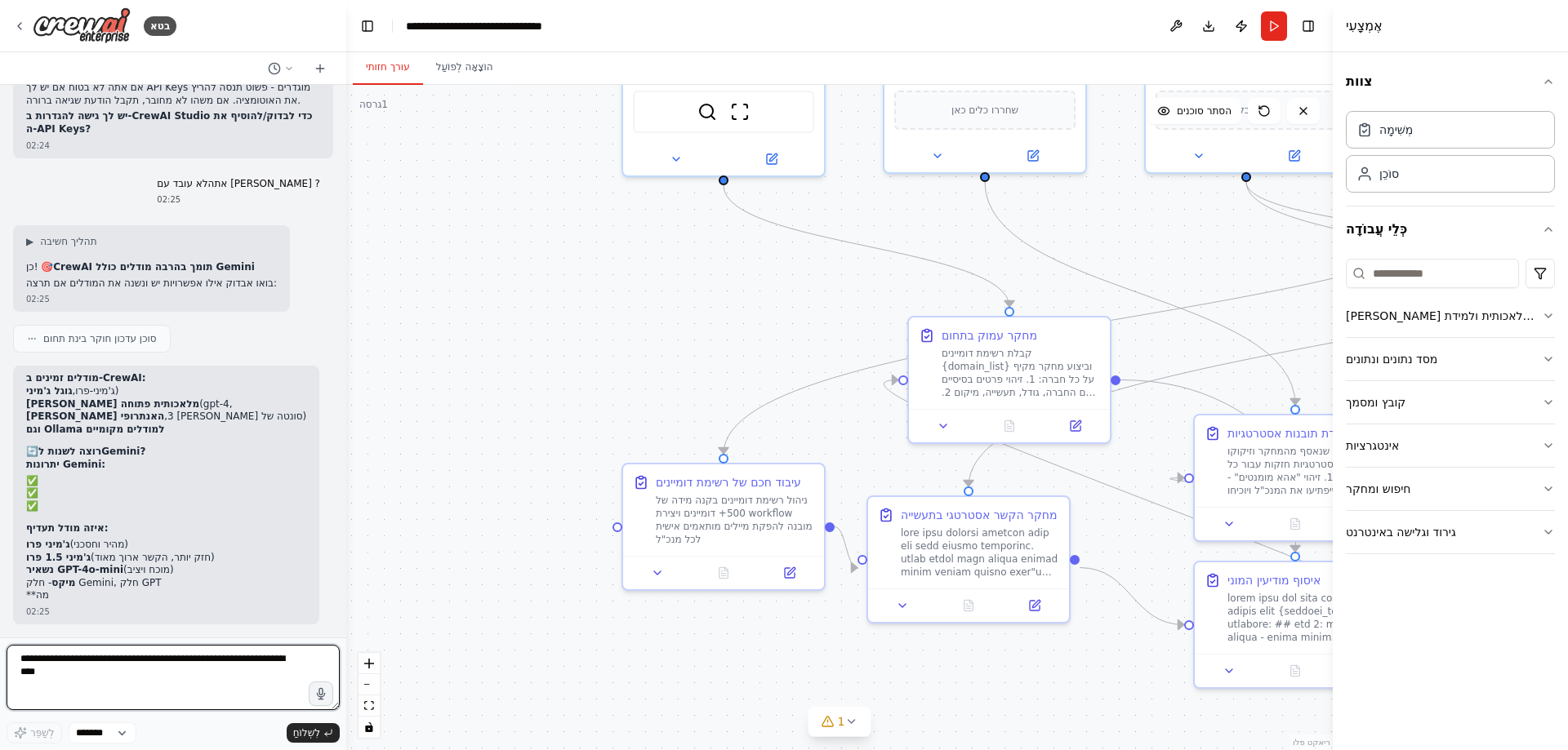
scroll to position [3022, 0]
type textarea "*"
type textarea "**********"
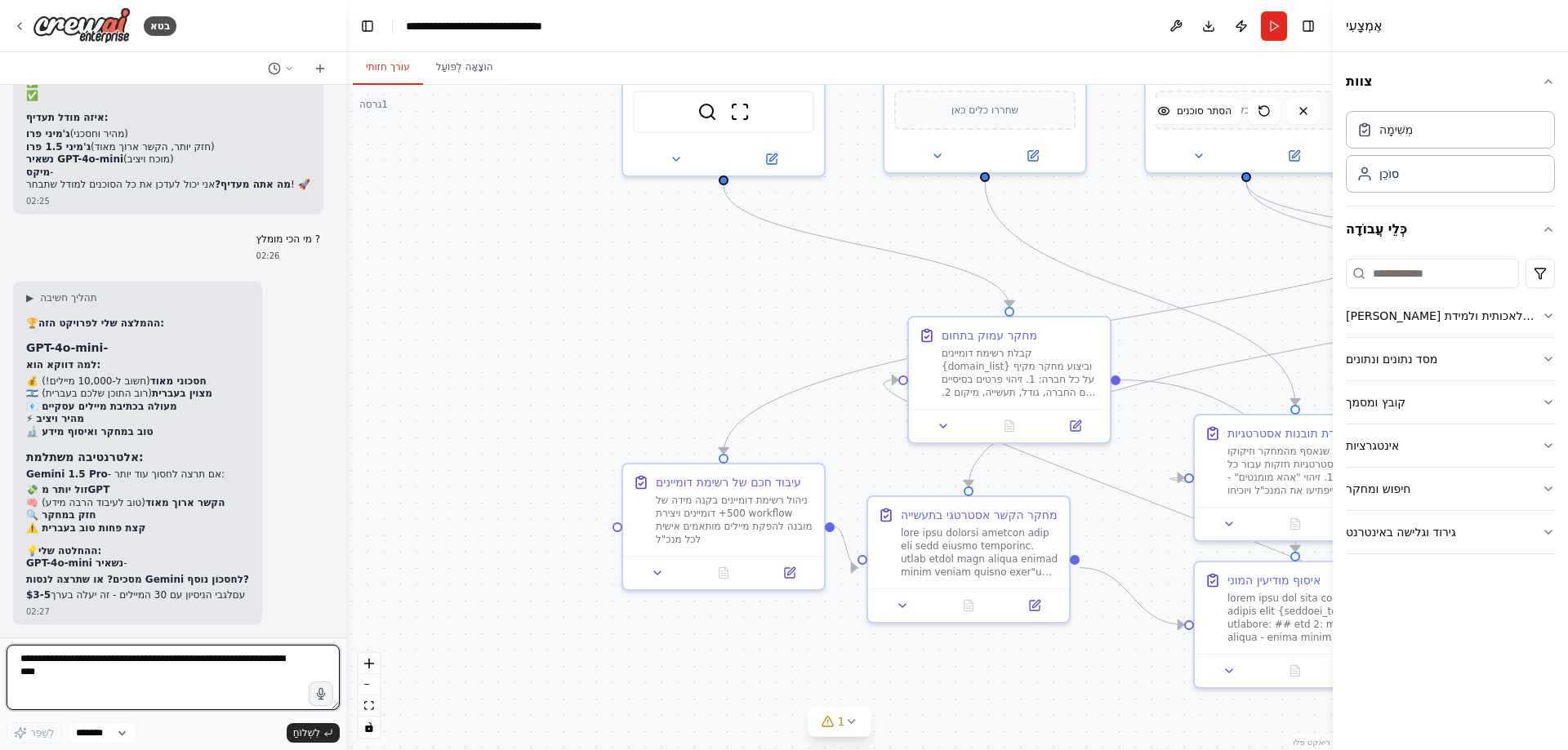
scroll to position [3433, 0]
type textarea "**********"
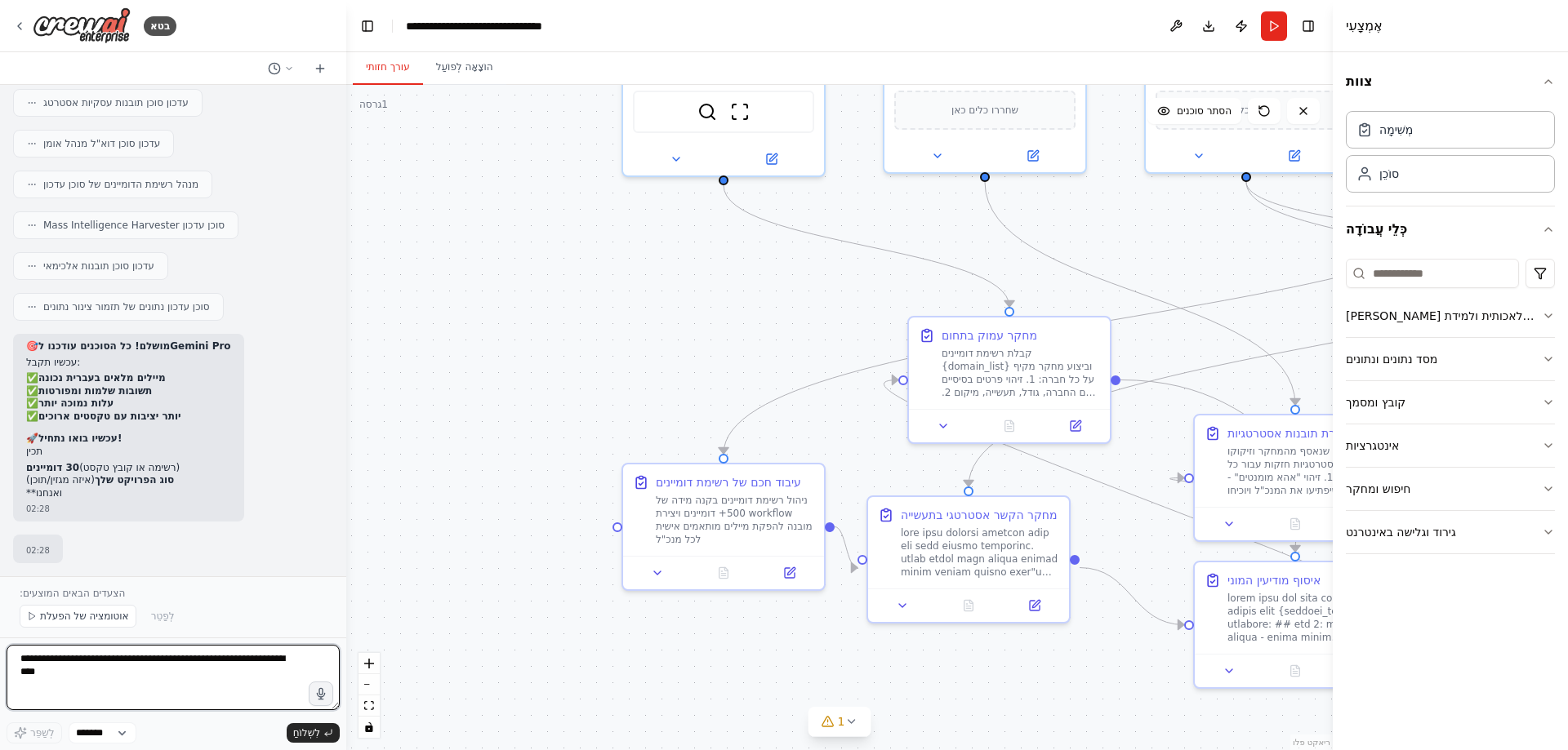
scroll to position [4356, 0]
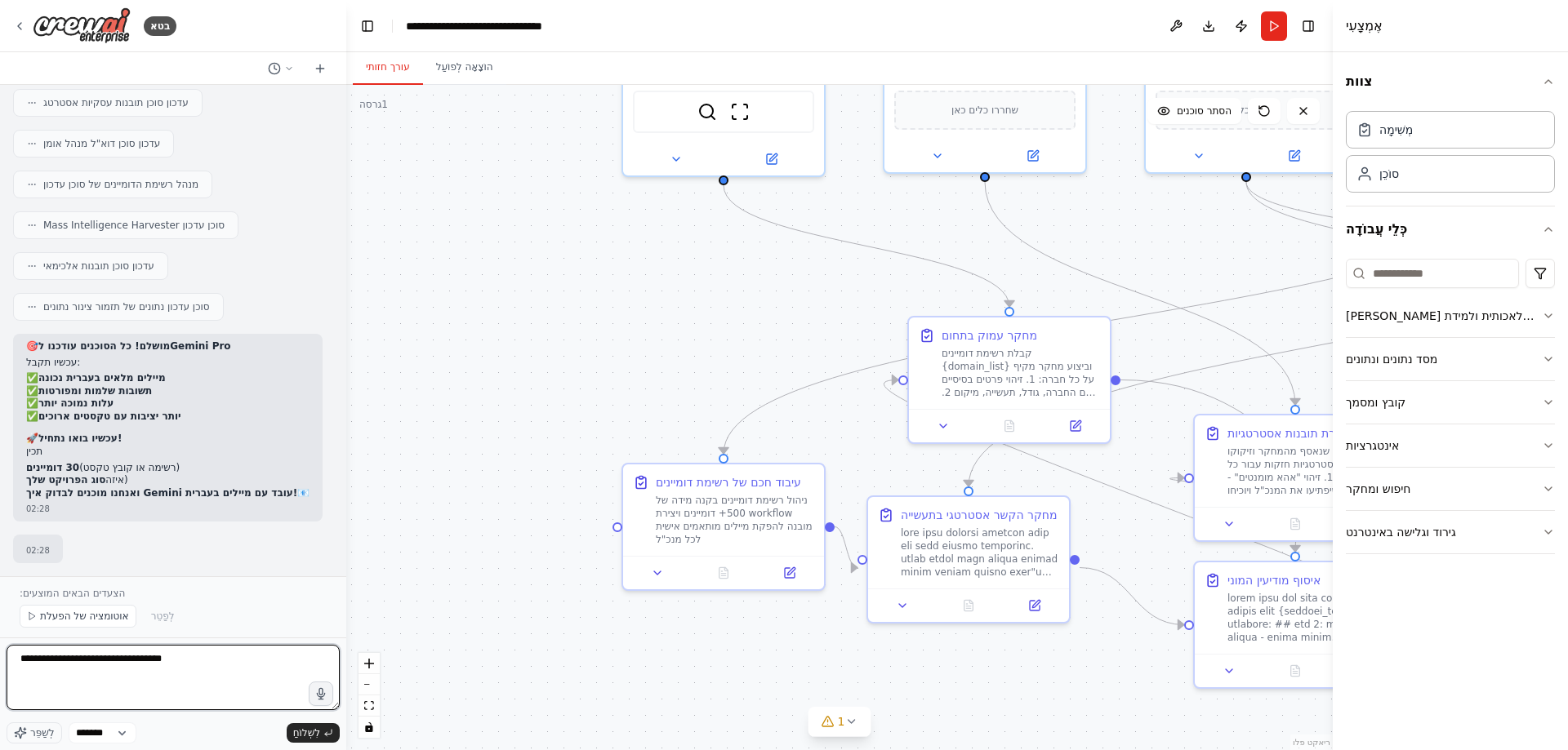
type textarea "**********"
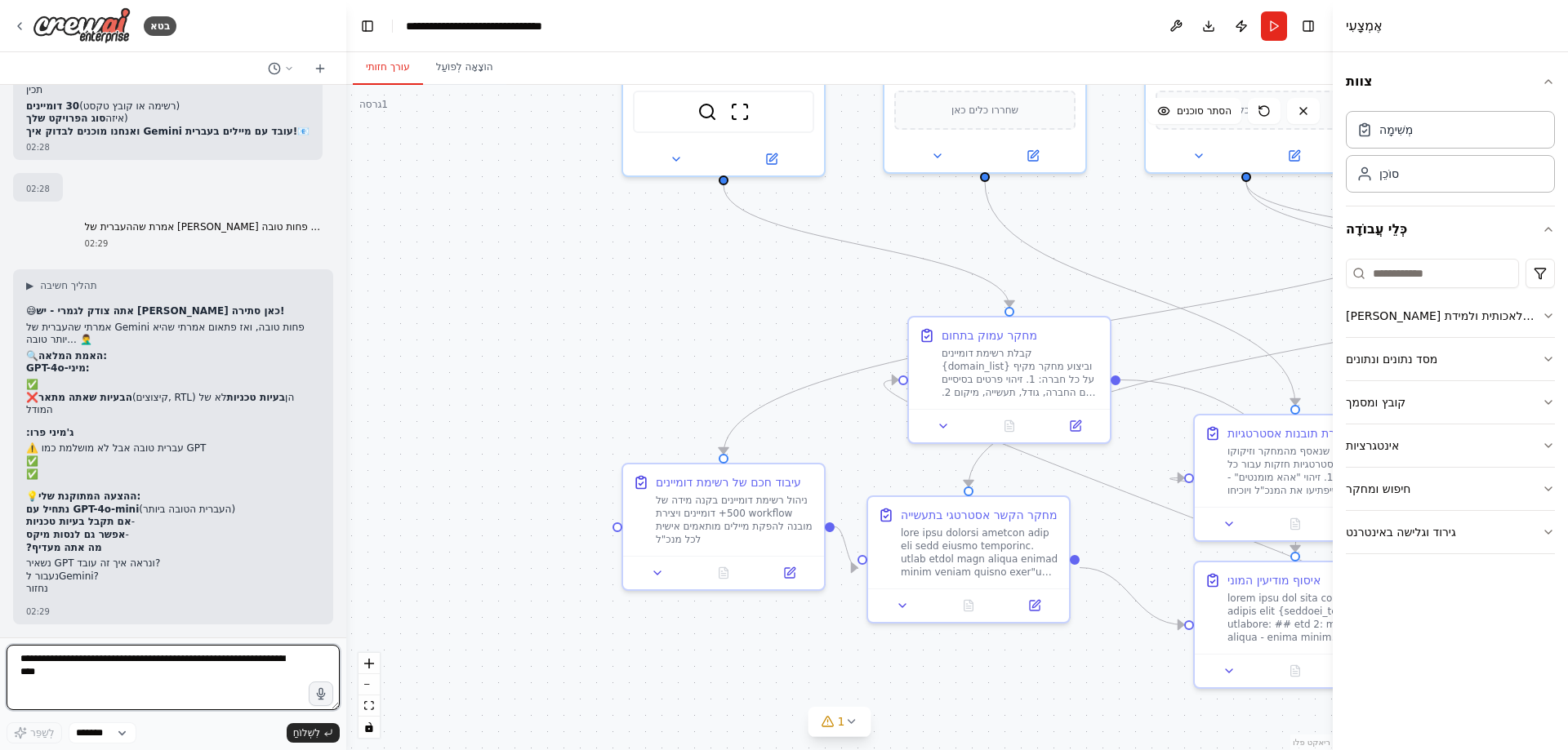
scroll to position [4734, 0]
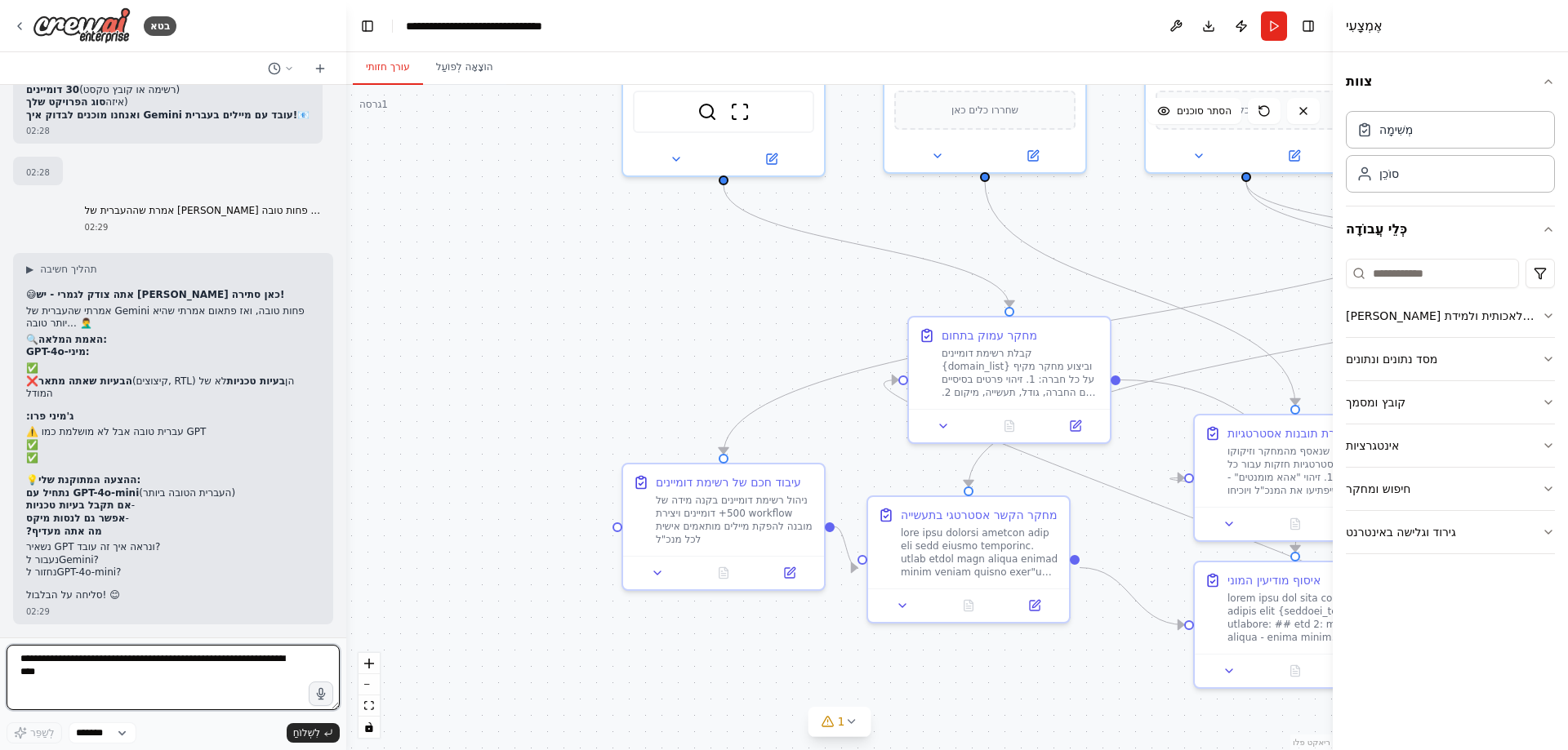
click at [39, 662] on textarea at bounding box center [173, 677] width 333 height 65
type textarea "**********"
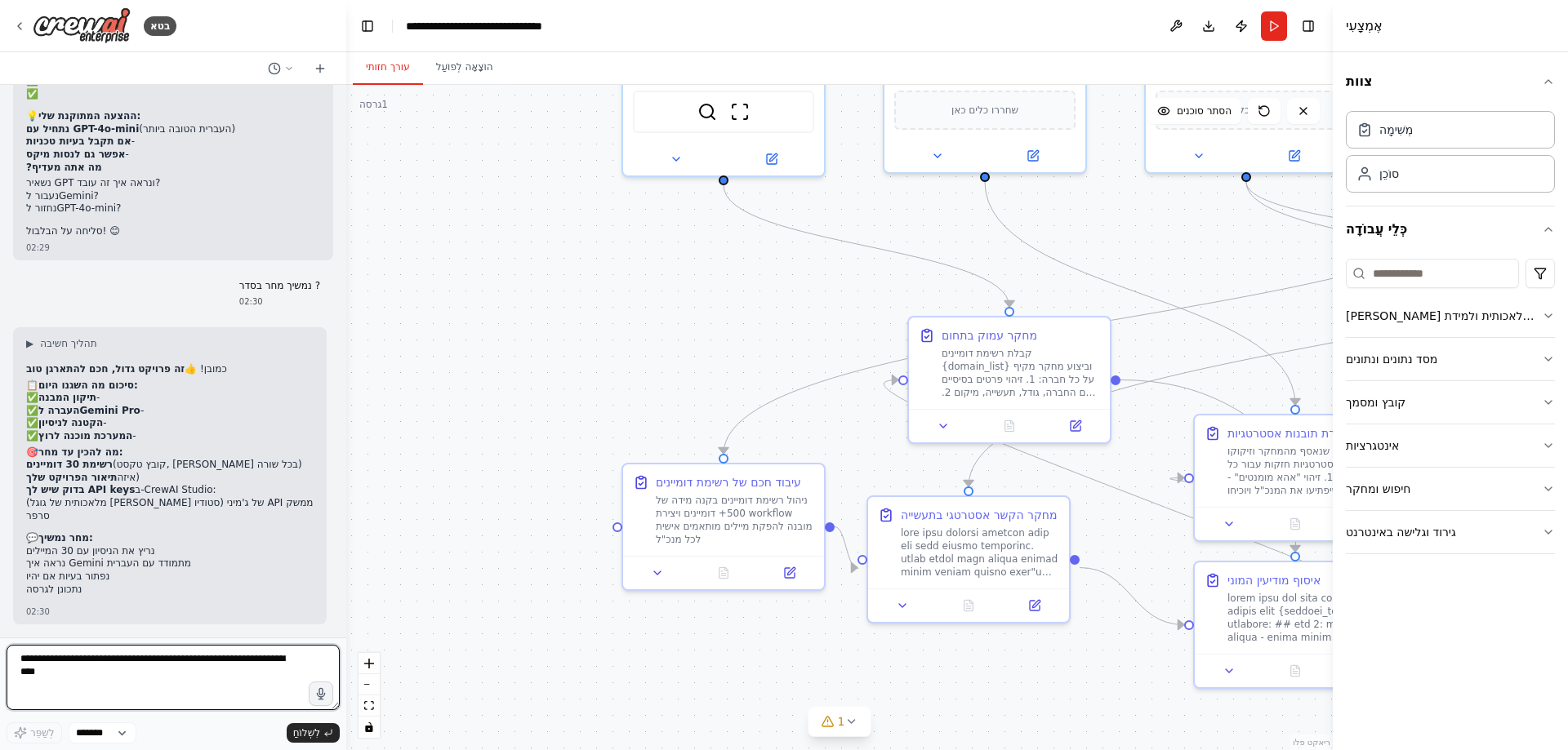
scroll to position [5114, 0]
